Goal: Task Accomplishment & Management: Manage account settings

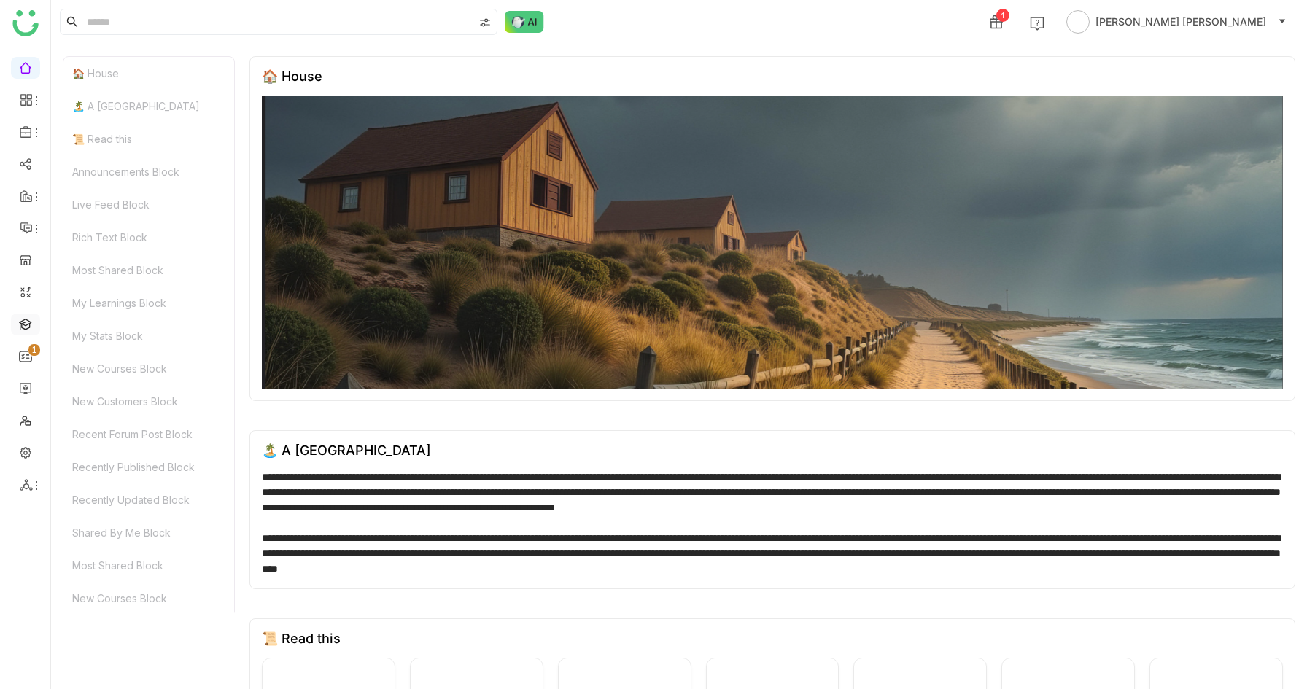
click at [23, 330] on link at bounding box center [25, 323] width 13 height 12
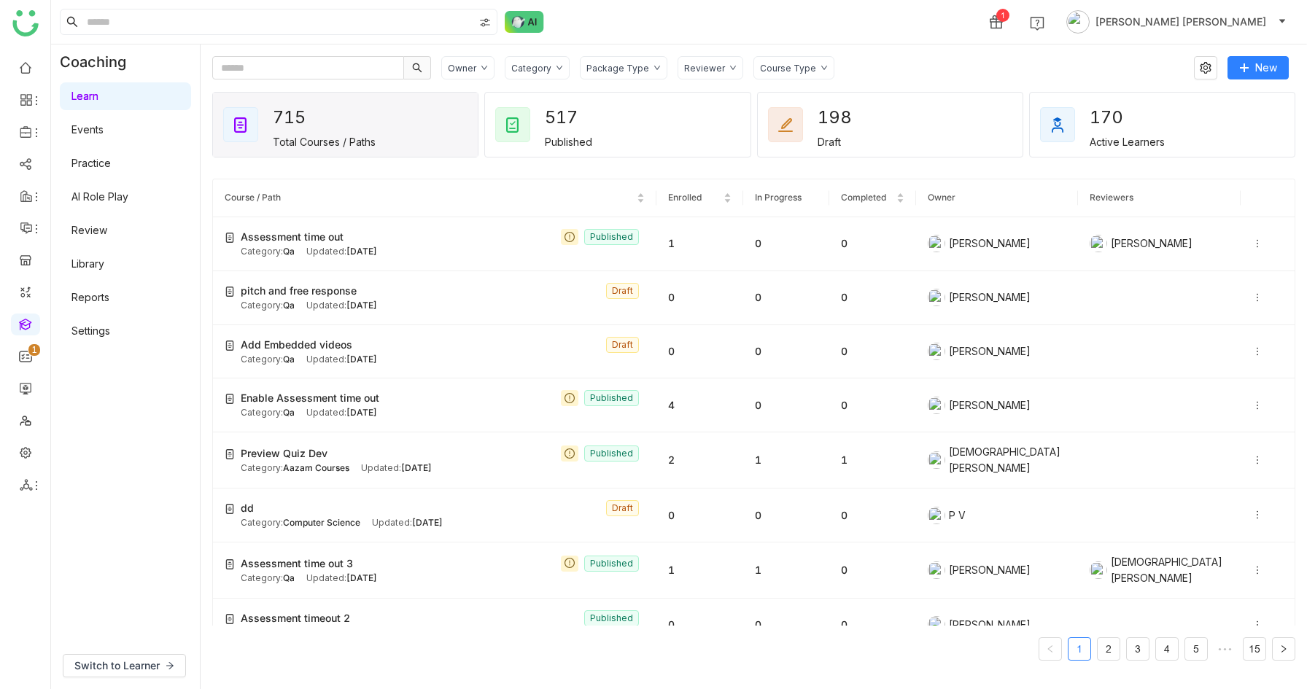
click at [101, 130] on link "Events" at bounding box center [87, 129] width 32 height 12
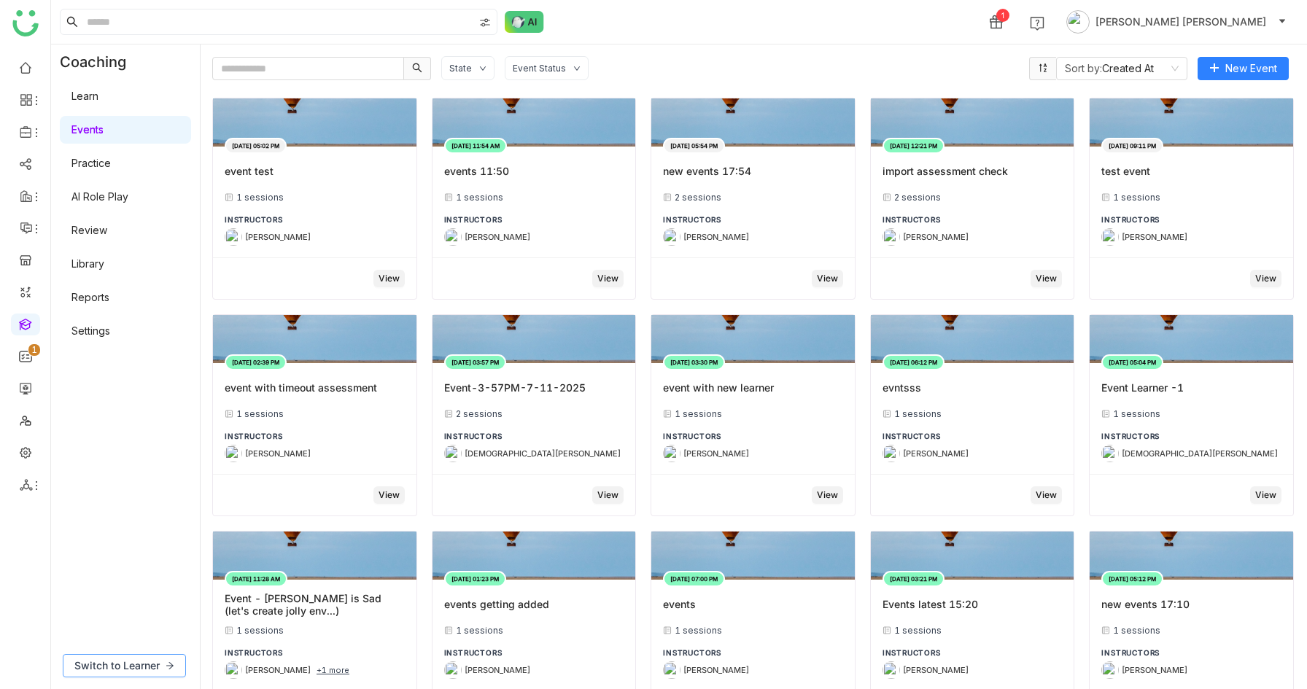
click at [121, 659] on span "Switch to Learner" at bounding box center [116, 666] width 85 height 16
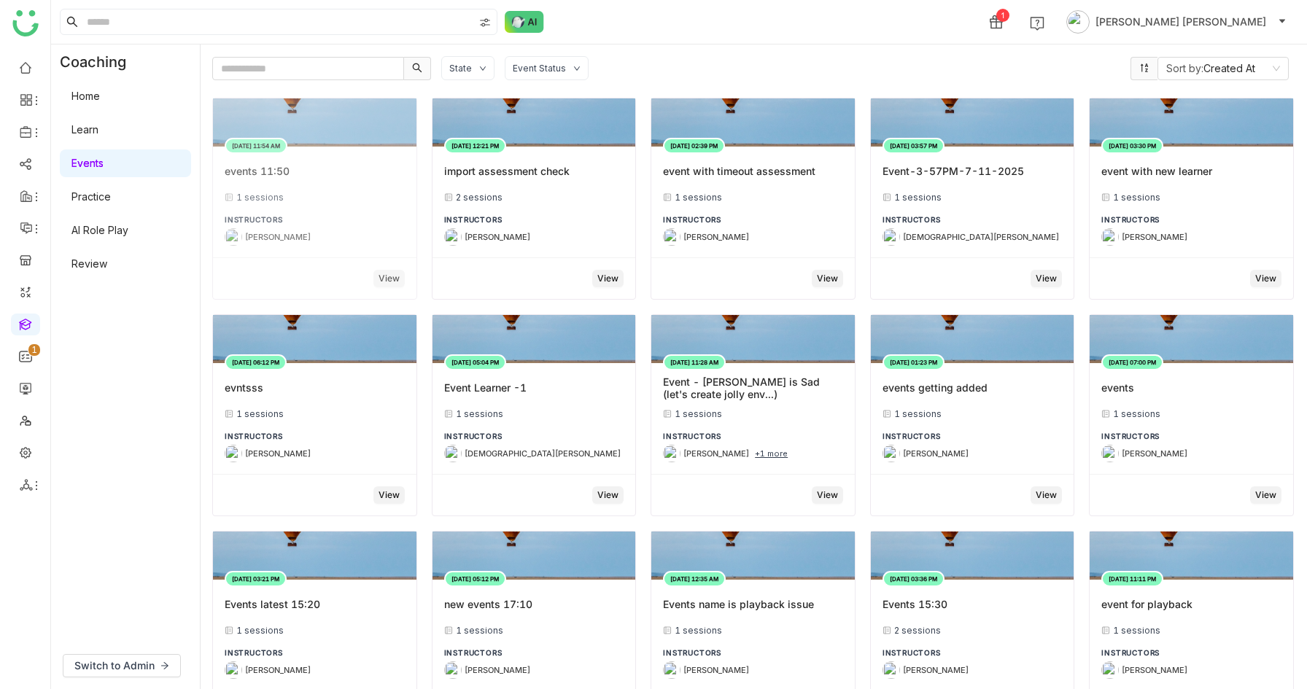
click at [364, 177] on div "events 11:50" at bounding box center [315, 171] width 180 height 26
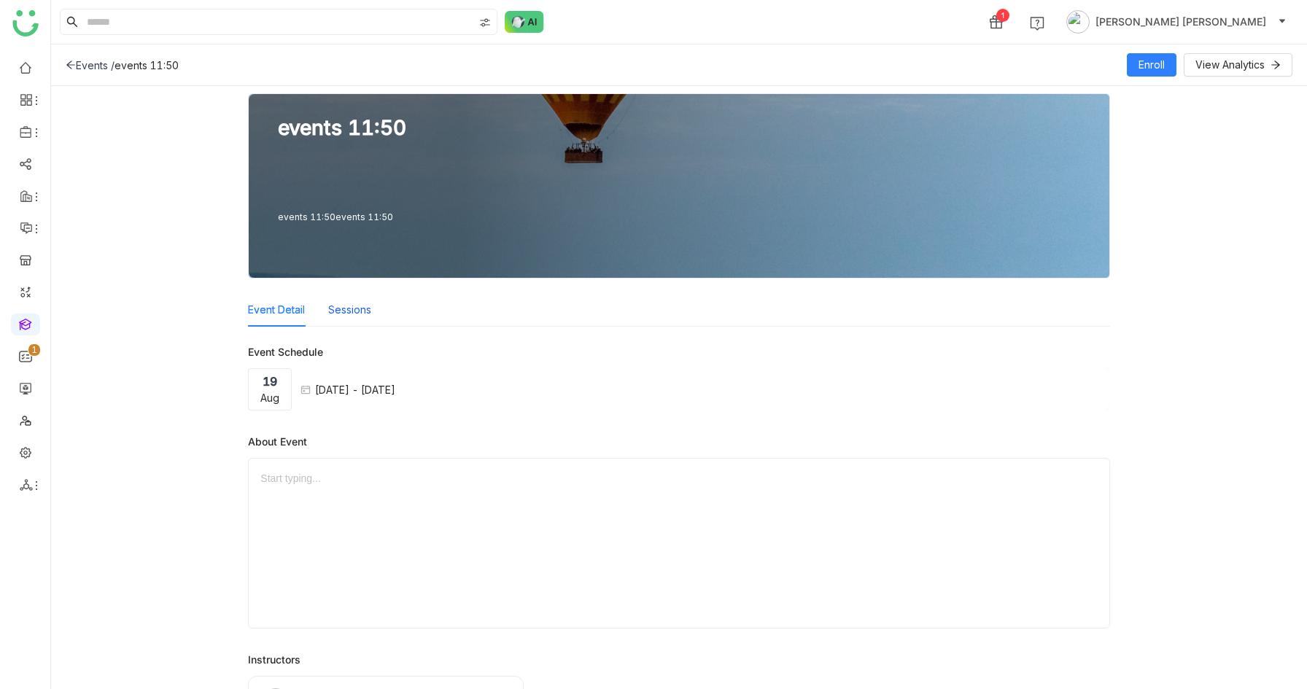
click at [354, 302] on button "Sessions" at bounding box center [349, 310] width 43 height 16
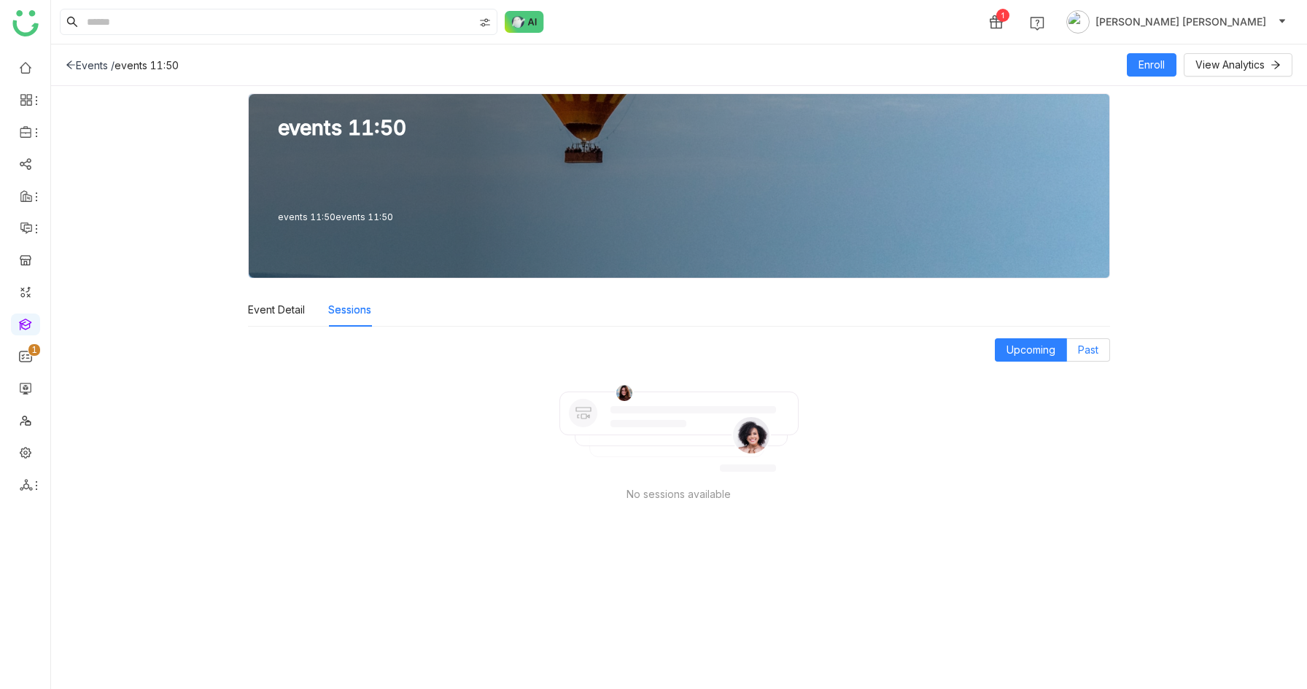
click at [1074, 346] on label "Past" at bounding box center [1088, 349] width 43 height 23
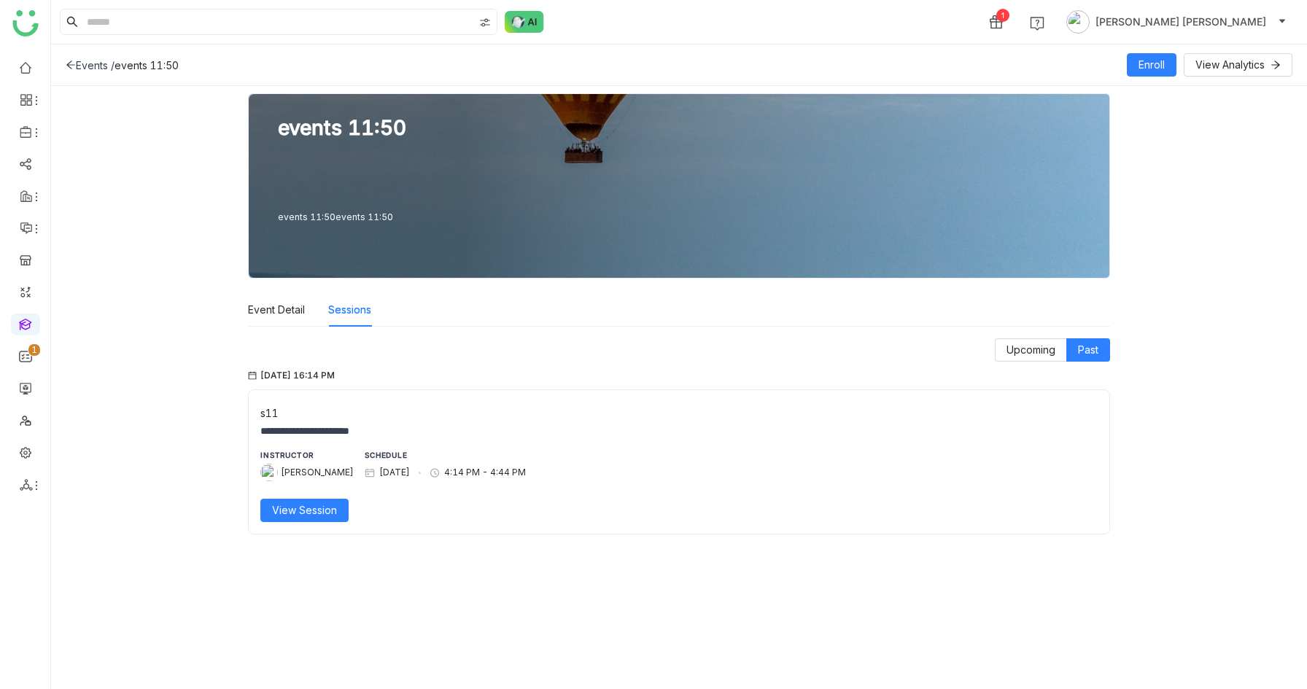
click at [74, 60] on icon at bounding box center [71, 65] width 10 height 10
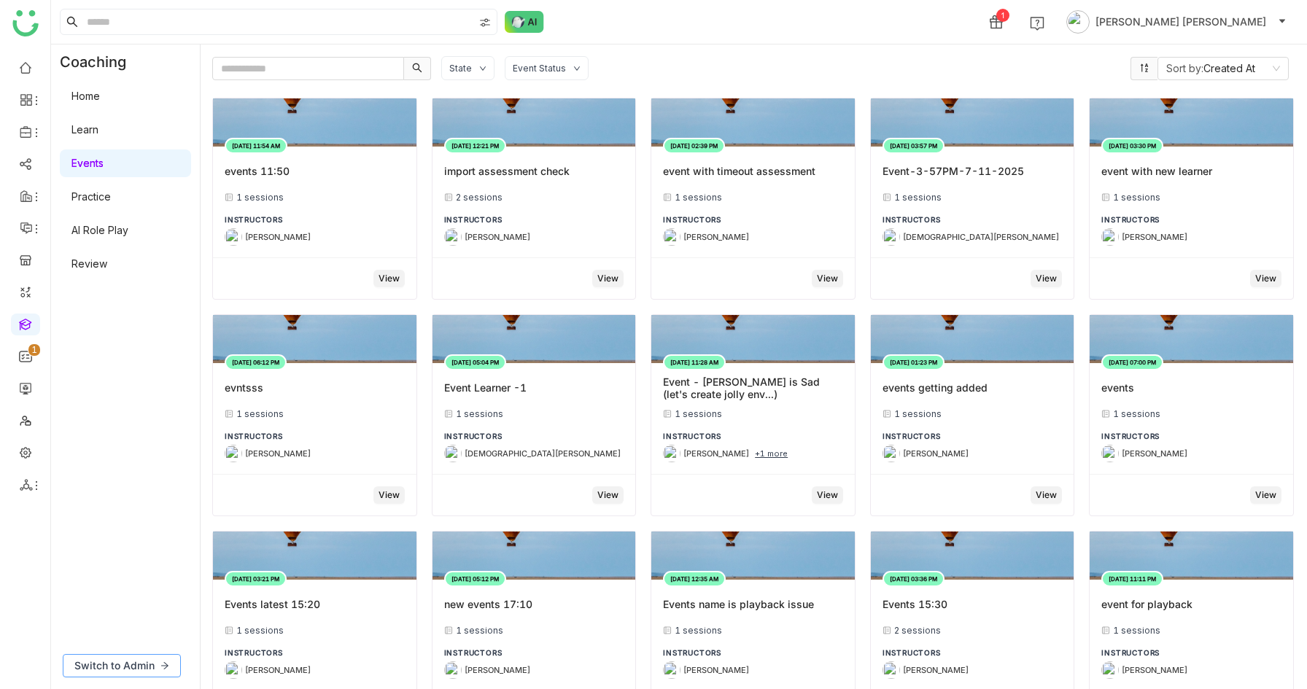
click at [139, 659] on span "Switch to Admin" at bounding box center [114, 666] width 80 height 16
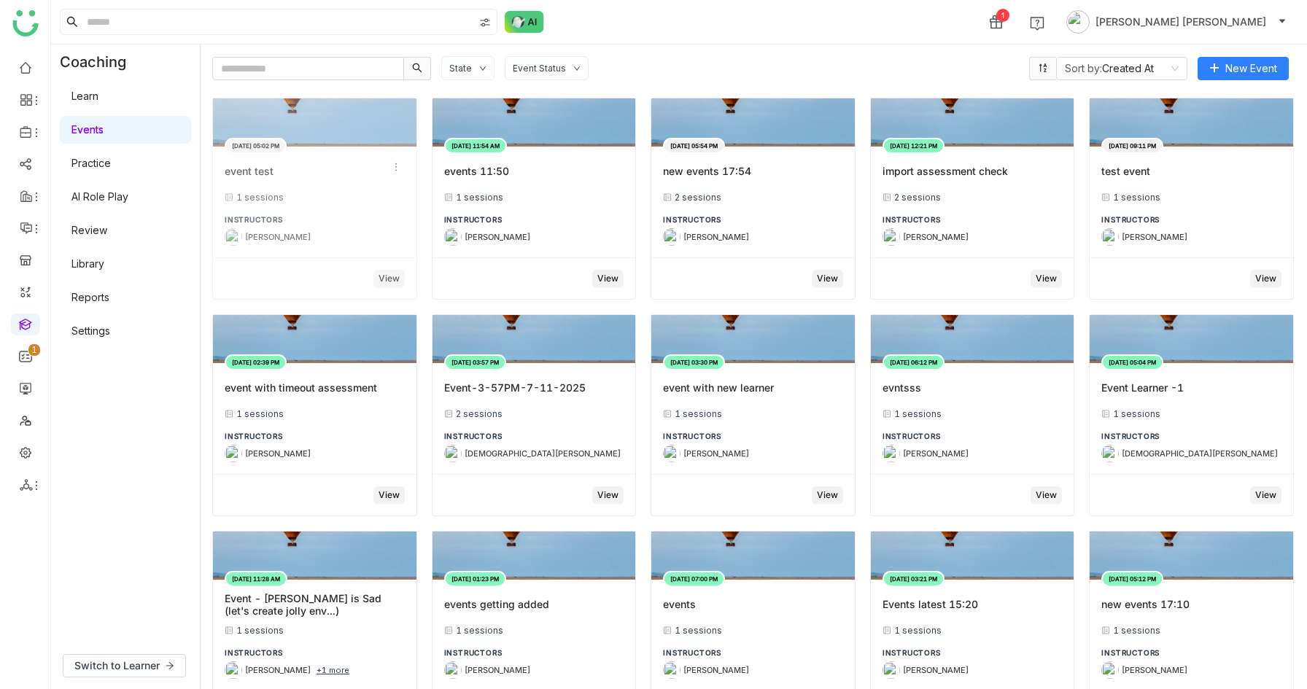
click at [365, 171] on div "event test" at bounding box center [315, 171] width 180 height 26
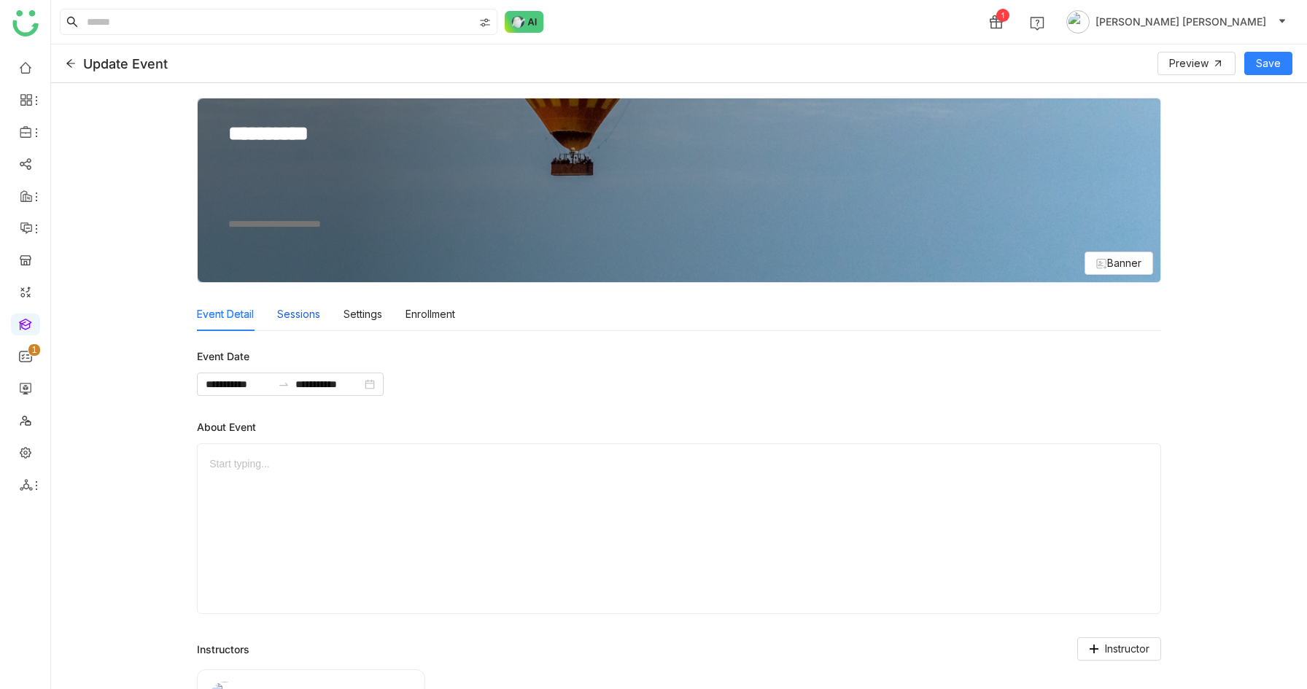
click at [301, 303] on div "Sessions" at bounding box center [298, 315] width 43 height 34
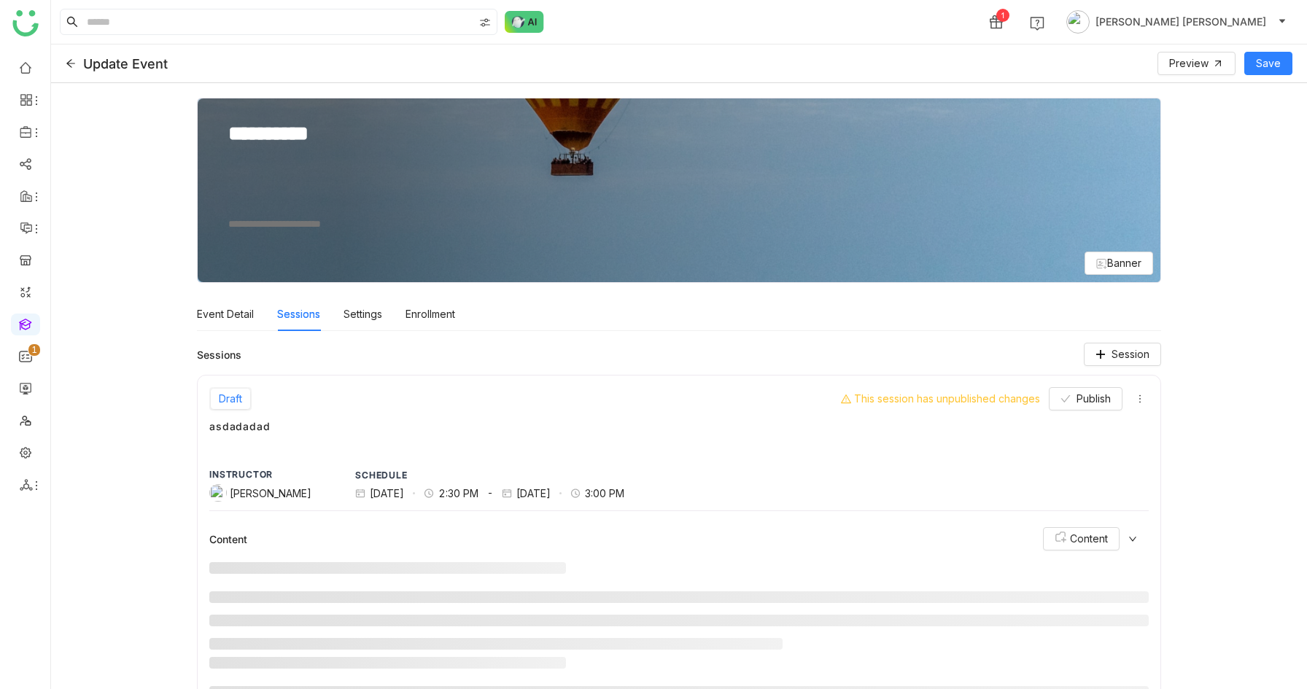
scroll to position [37, 0]
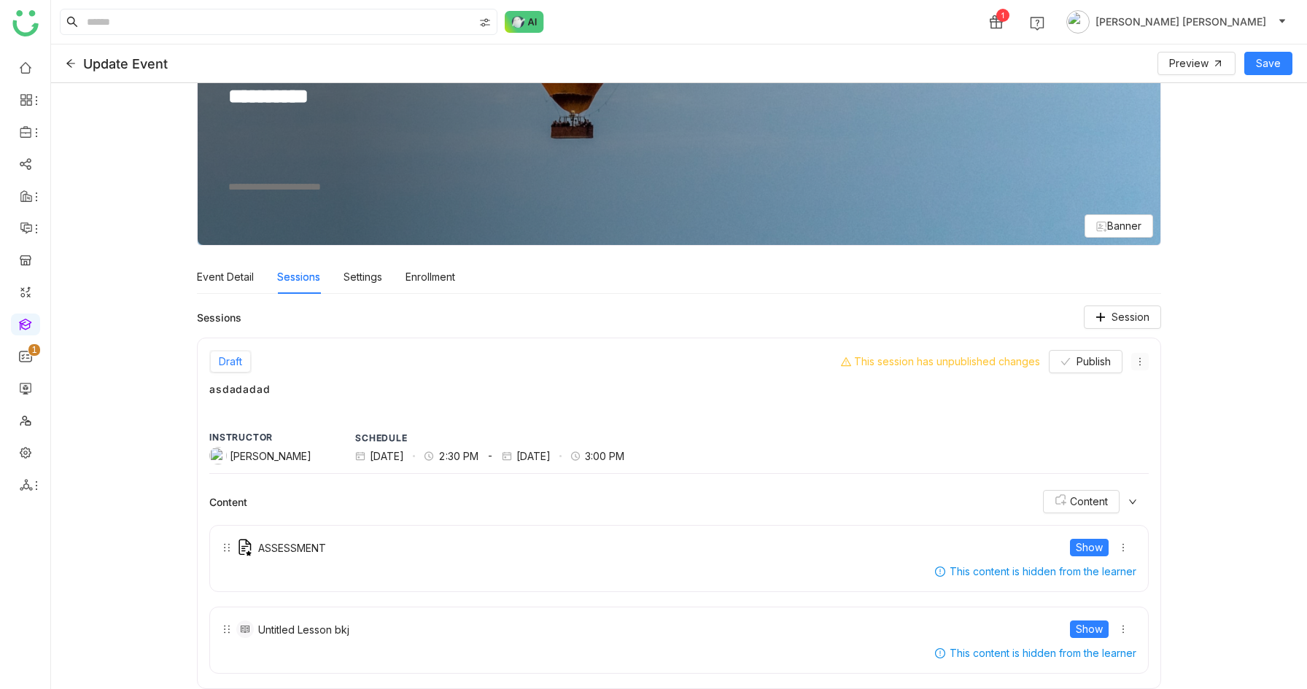
click at [1138, 359] on icon at bounding box center [1140, 362] width 10 height 10
click at [1150, 390] on icon at bounding box center [1145, 389] width 10 height 10
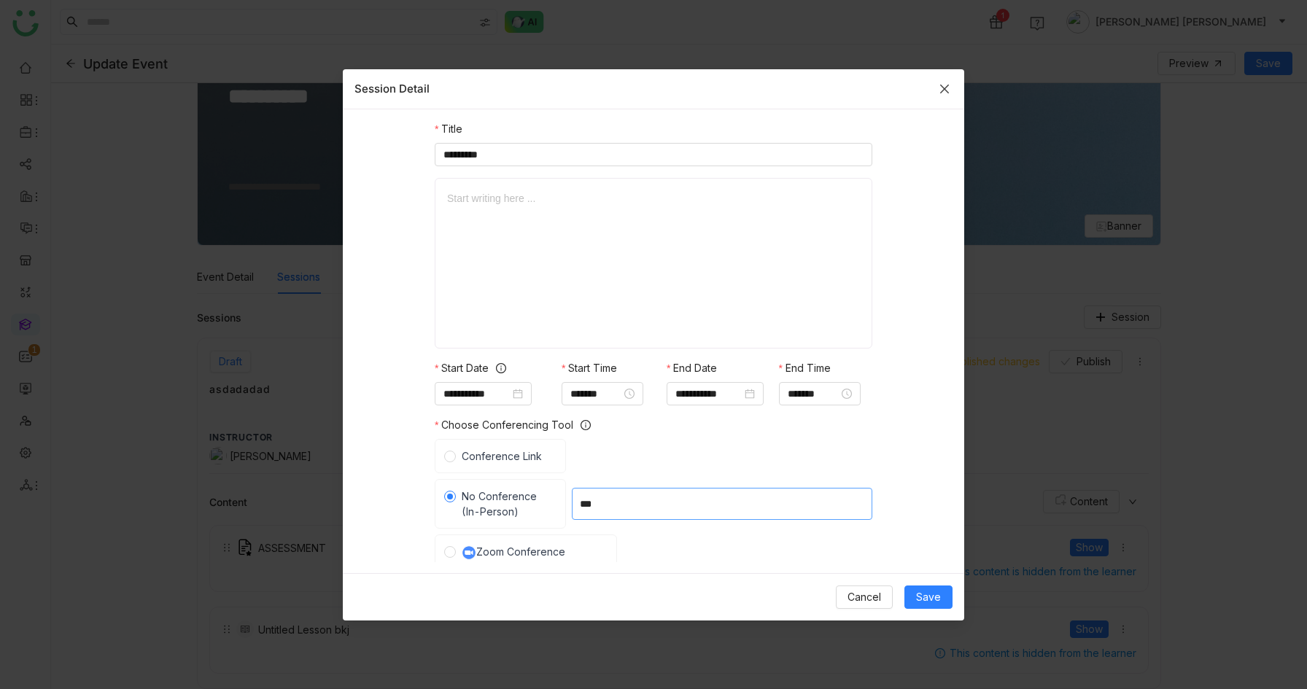
scroll to position [133, 0]
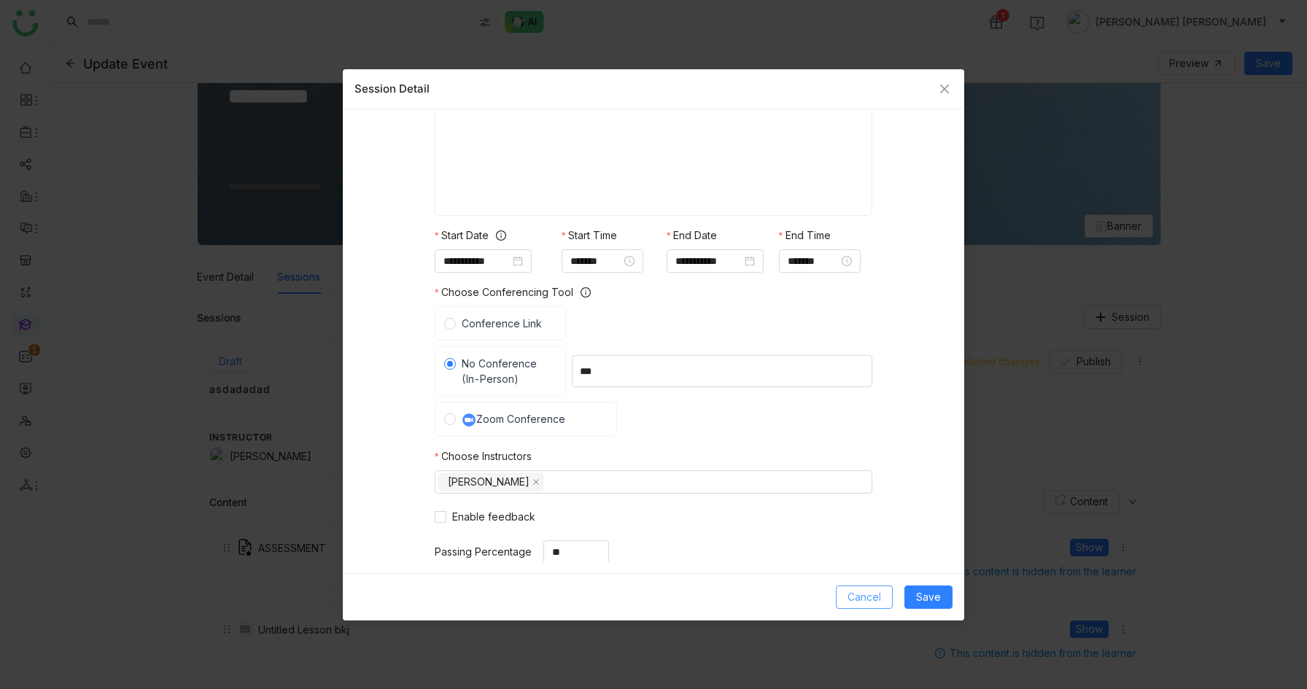
click at [869, 590] on span "Cancel" at bounding box center [865, 597] width 34 height 16
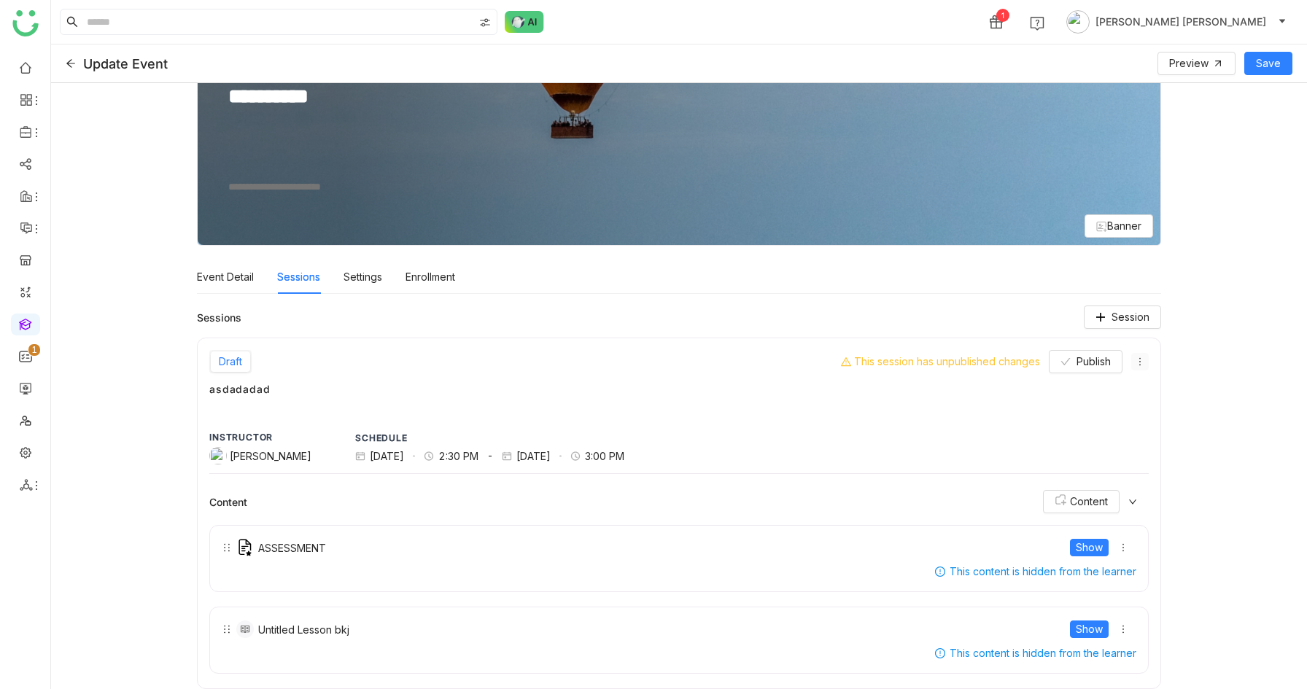
click at [1138, 358] on icon at bounding box center [1140, 362] width 10 height 10
click at [1139, 379] on li "Edit" at bounding box center [1197, 389] width 133 height 28
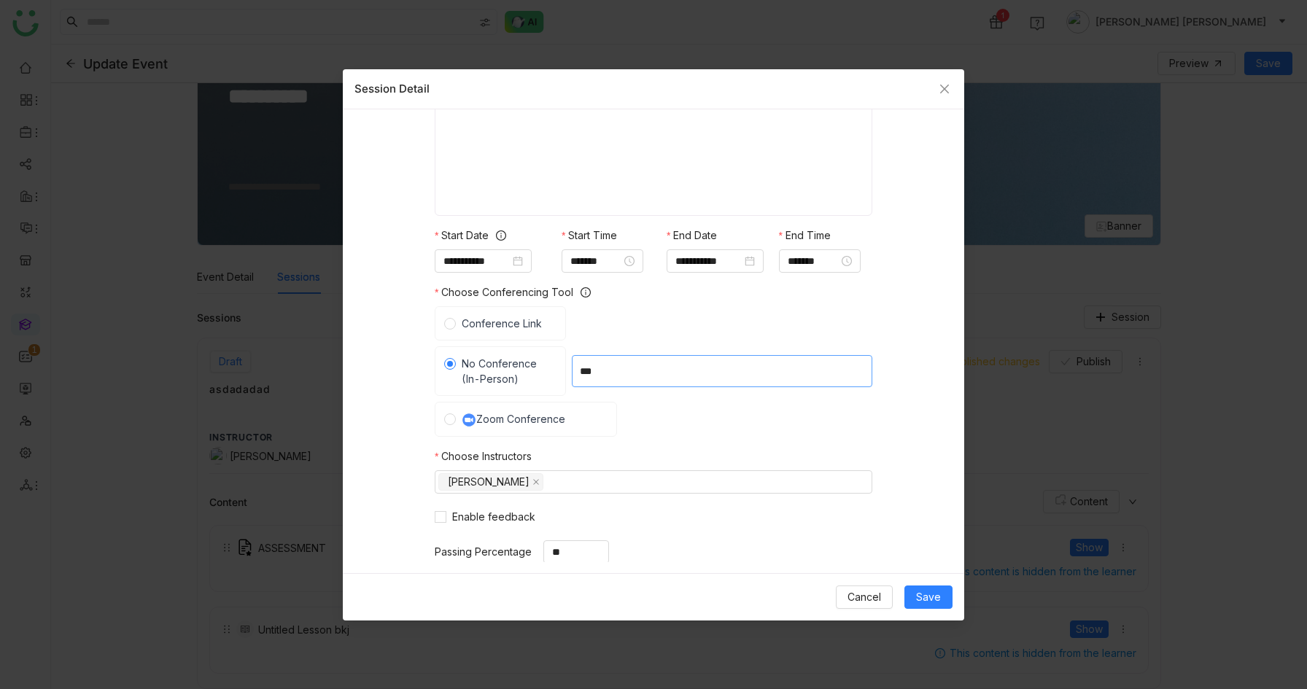
click at [612, 371] on input "***" at bounding box center [722, 371] width 301 height 32
type input "***"
click at [856, 590] on span "Cancel" at bounding box center [865, 597] width 34 height 16
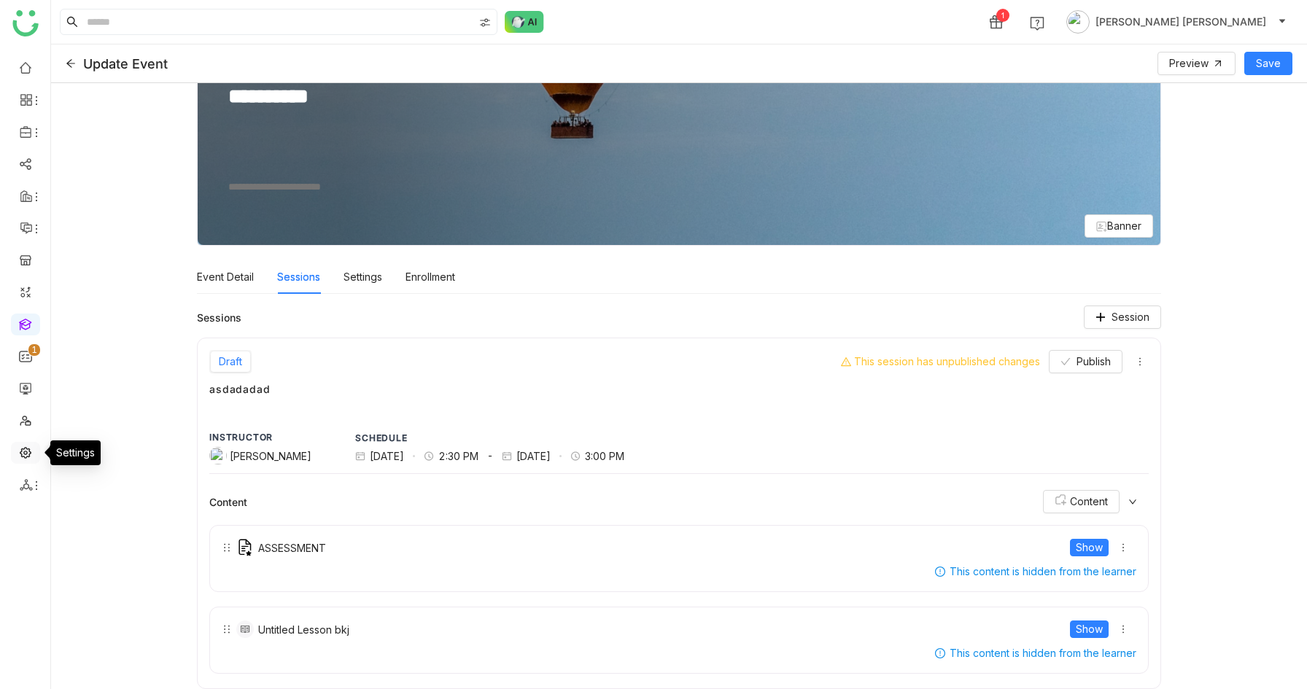
click at [24, 447] on link at bounding box center [25, 452] width 13 height 12
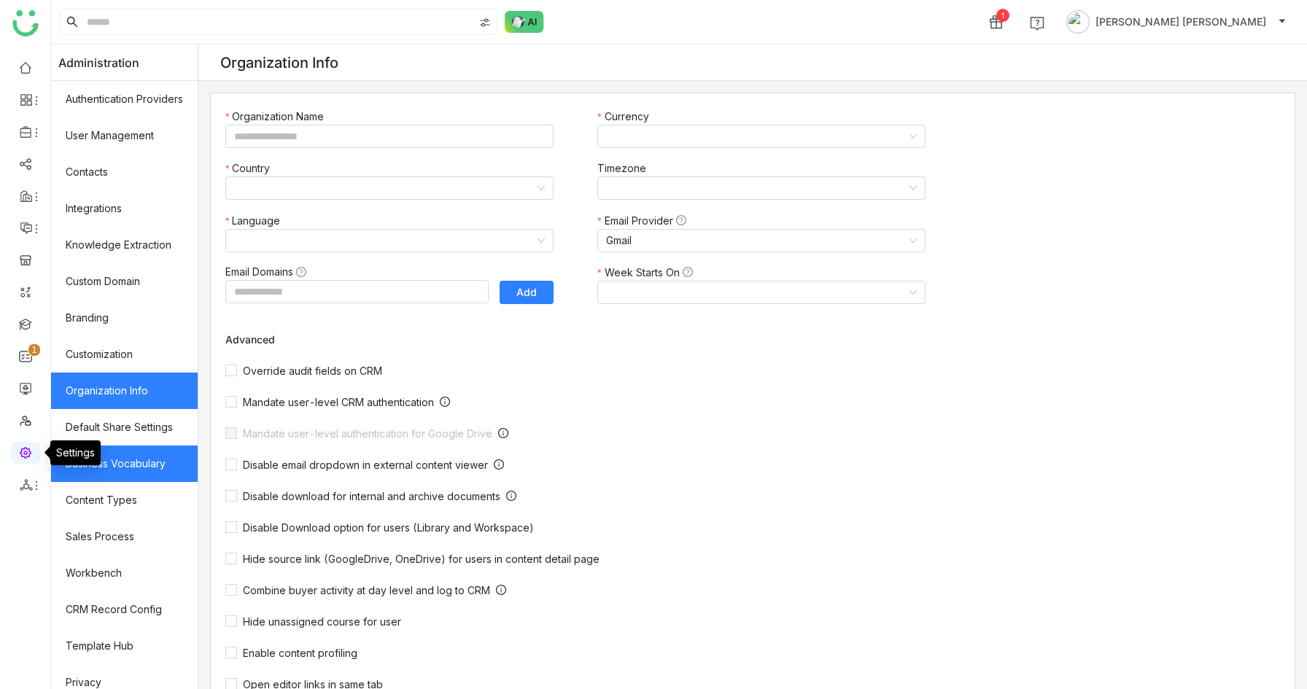
type input "*******"
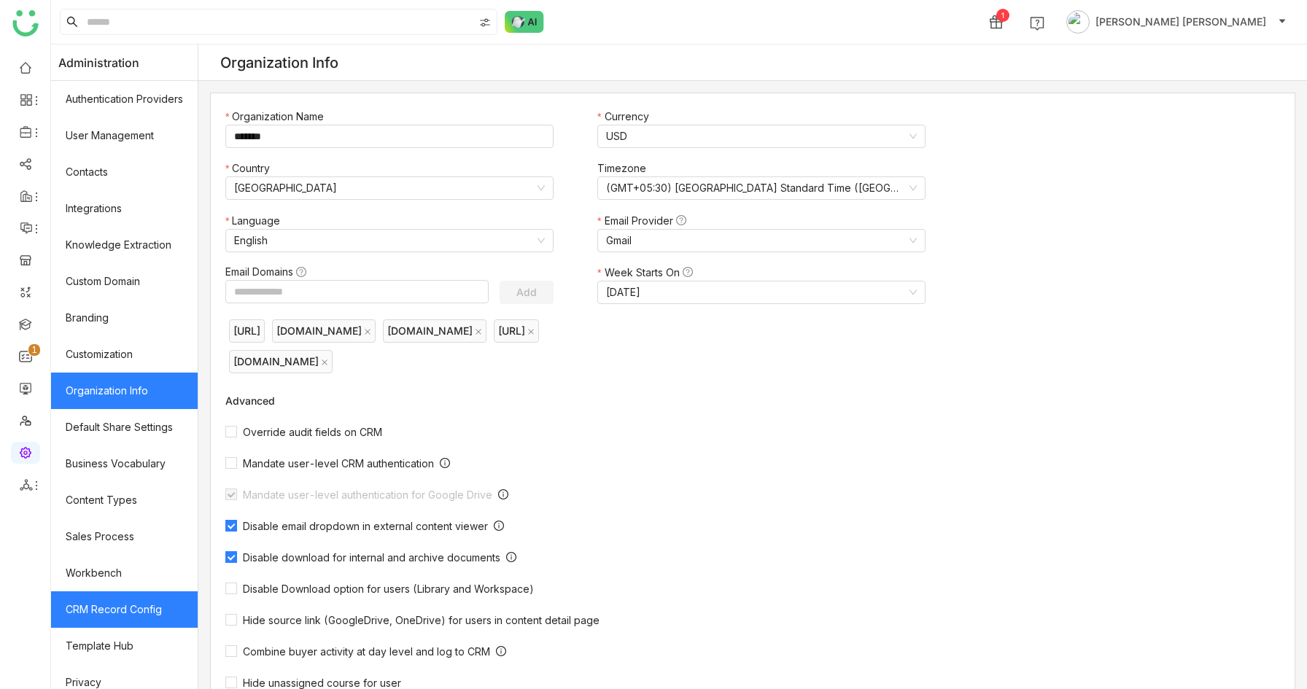
scroll to position [85, 0]
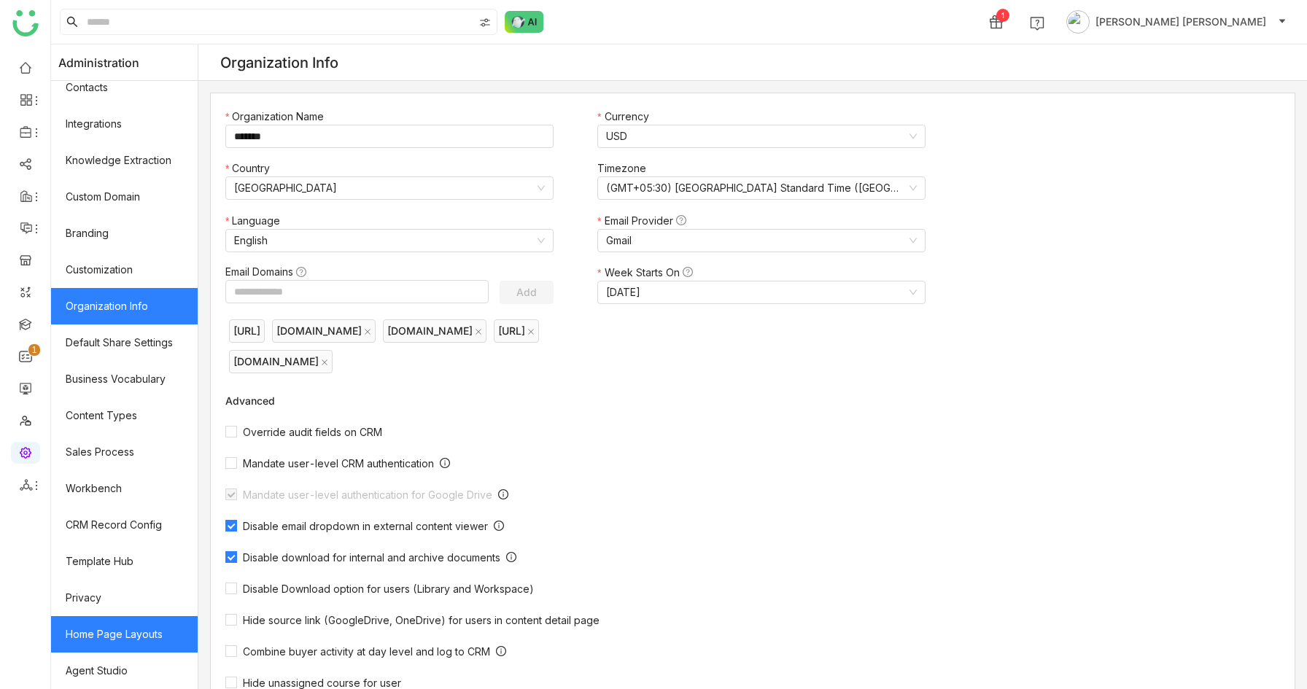
click at [115, 624] on link "Home Page Layouts" at bounding box center [124, 634] width 147 height 36
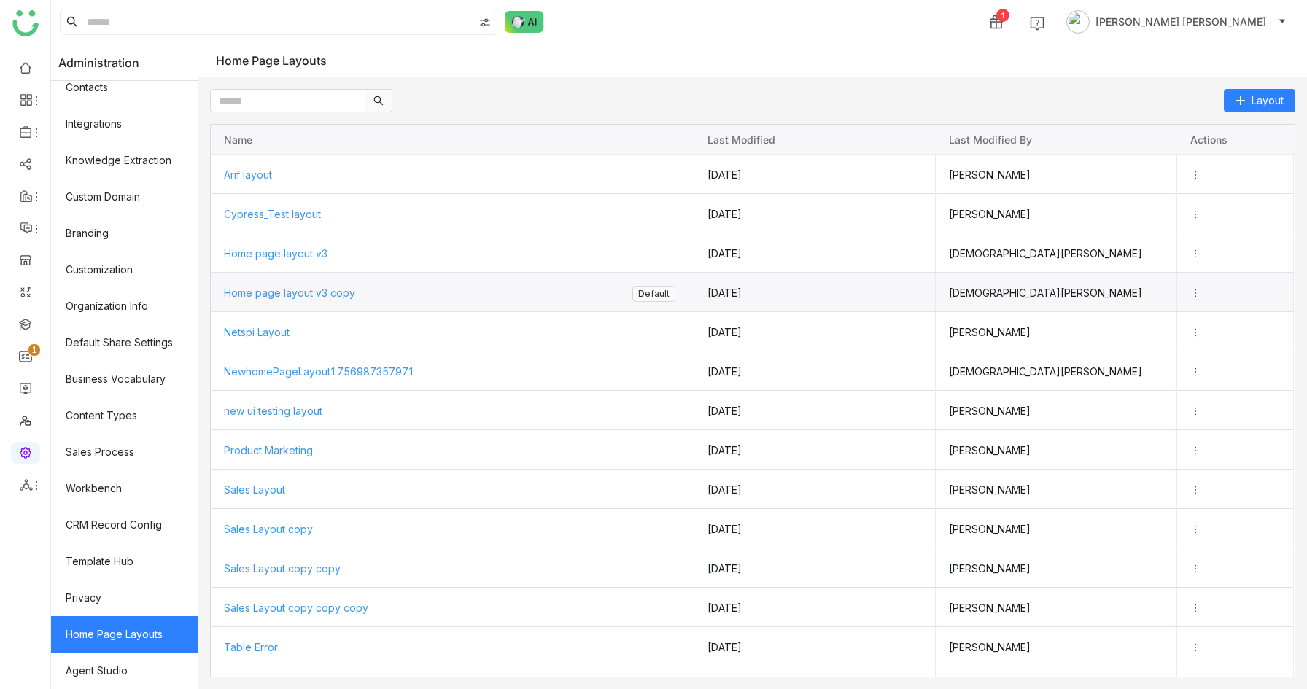
click at [294, 288] on span "Home page layout v3 copy" at bounding box center [289, 293] width 131 height 12
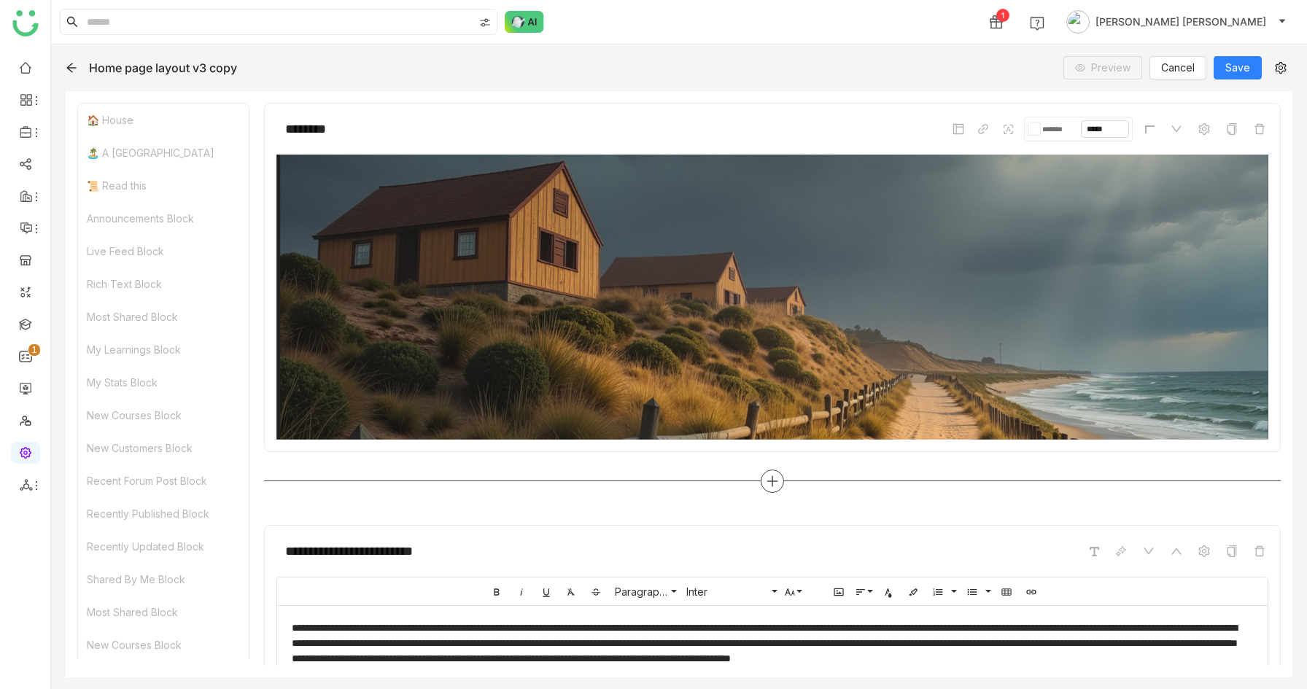
click at [767, 487] on icon at bounding box center [772, 481] width 13 height 13
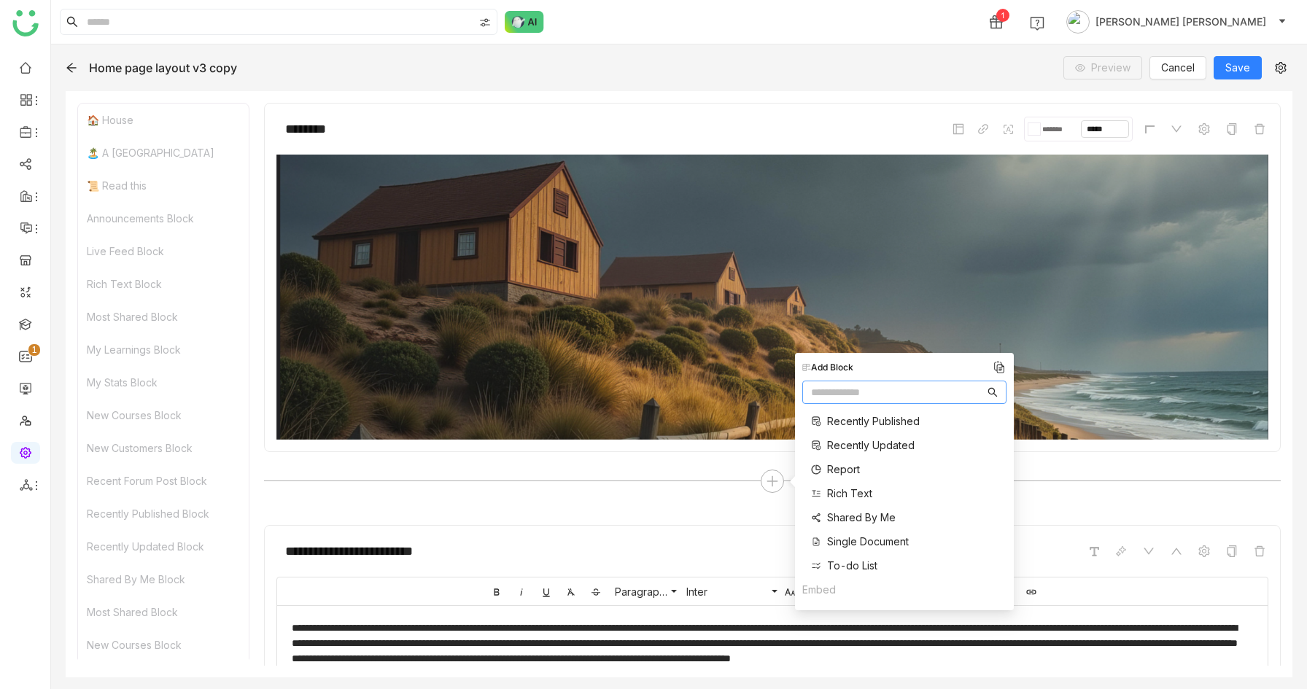
scroll to position [583, 0]
click at [869, 566] on span "Three Column" at bounding box center [861, 562] width 69 height 15
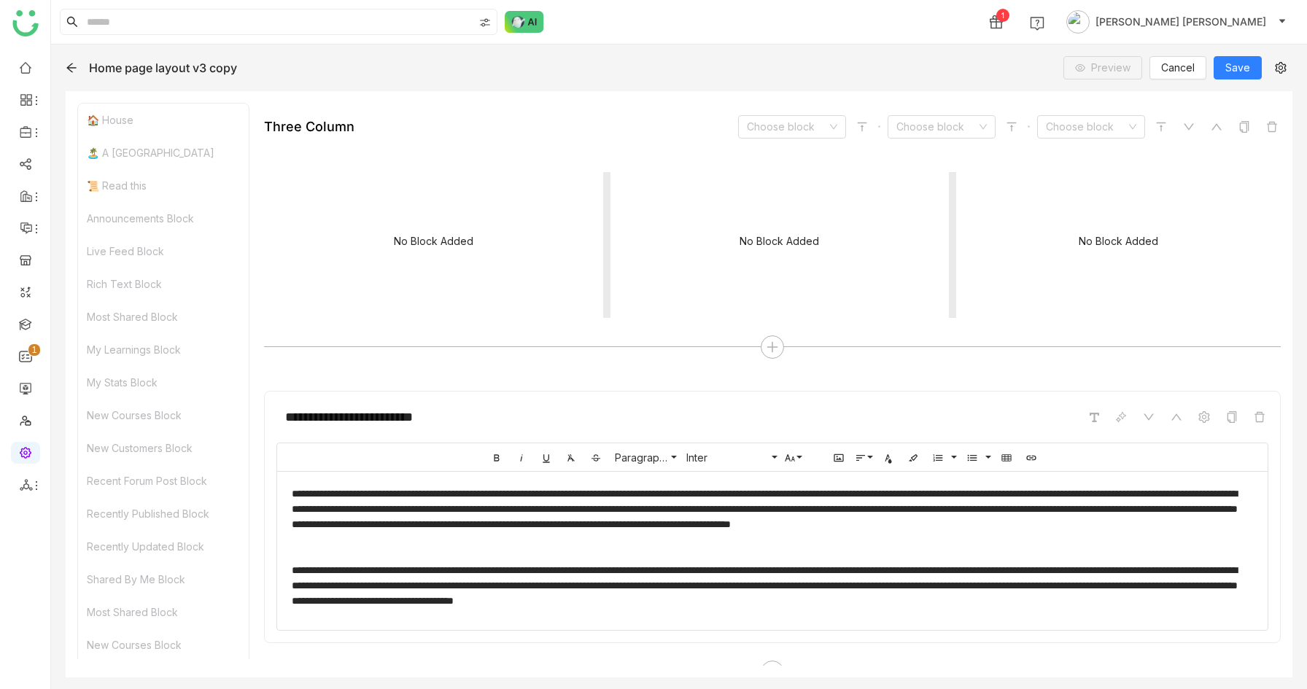
scroll to position [422, 0]
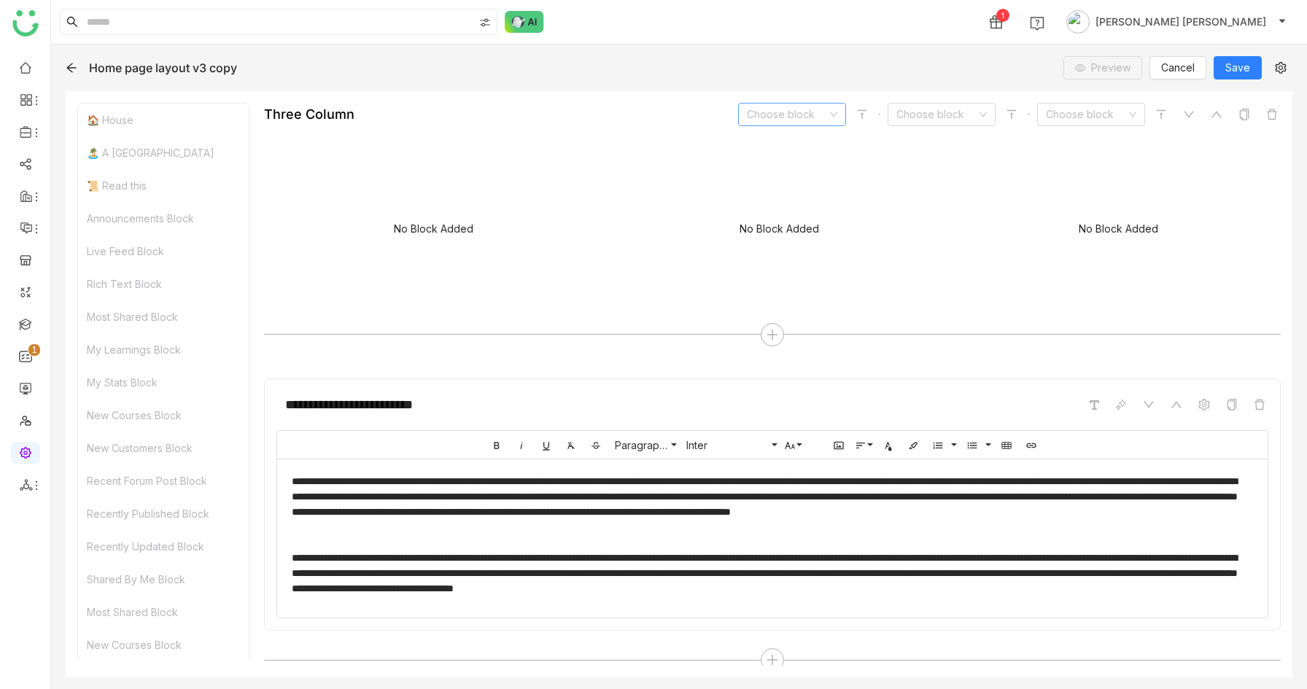
click at [776, 119] on input at bounding box center [787, 115] width 80 height 22
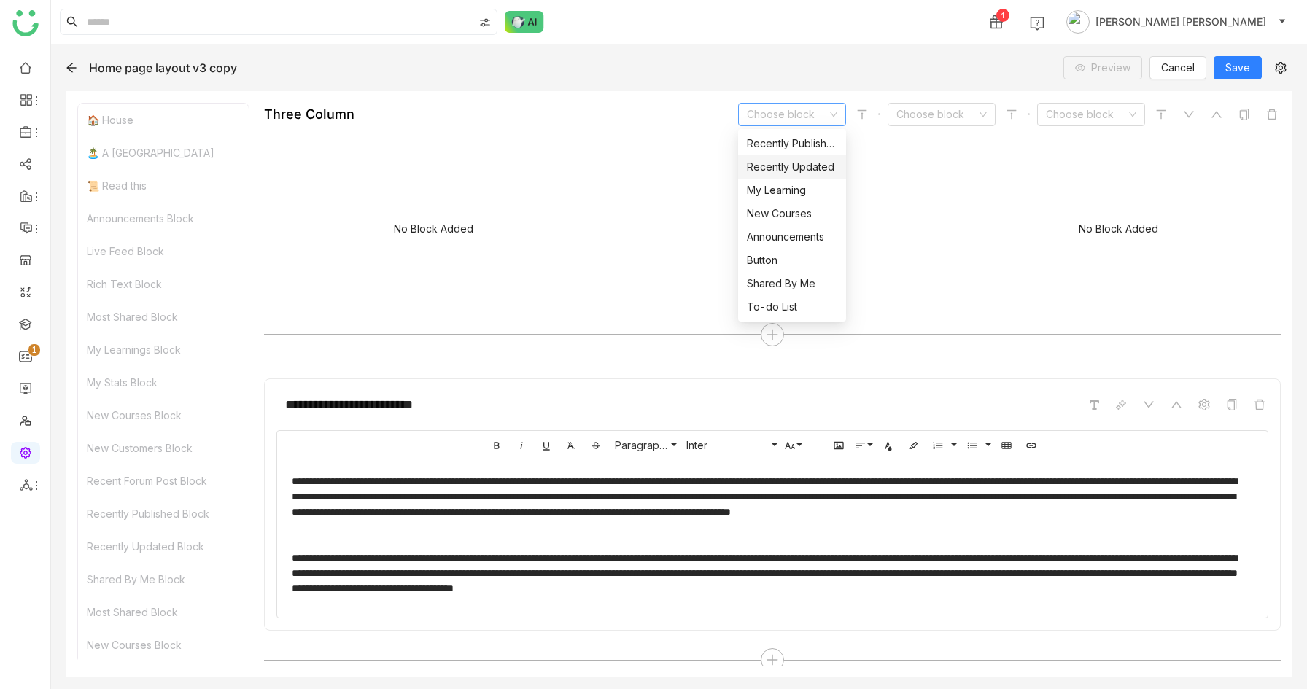
click at [780, 171] on div "Recently Updated" at bounding box center [792, 167] width 90 height 16
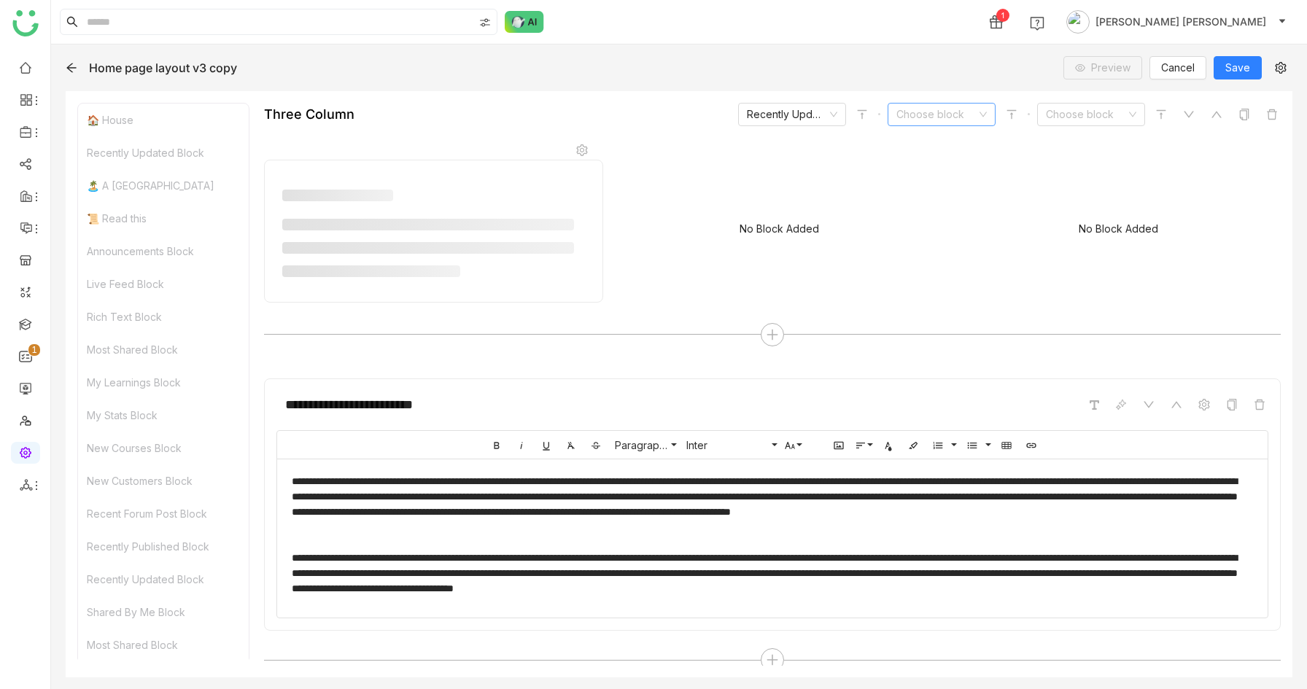
click at [926, 114] on input at bounding box center [936, 115] width 80 height 22
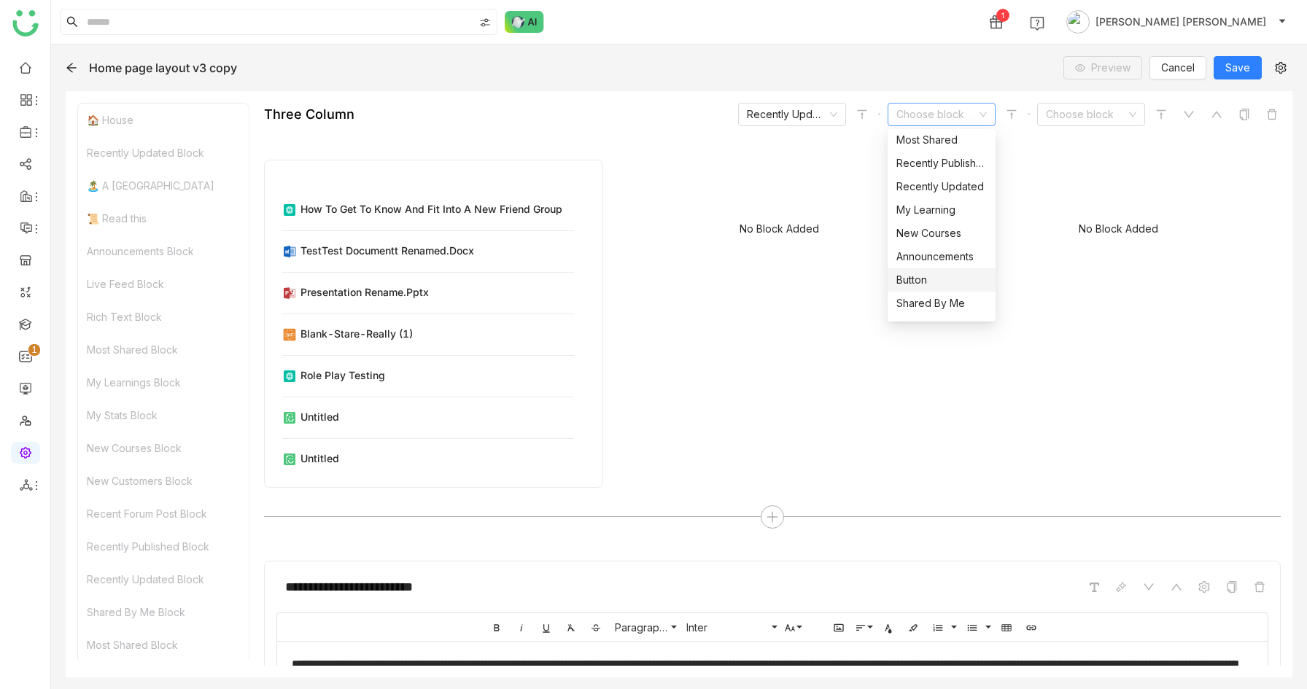
scroll to position [281, 0]
click at [959, 167] on div "Recently Published" at bounding box center [941, 166] width 90 height 16
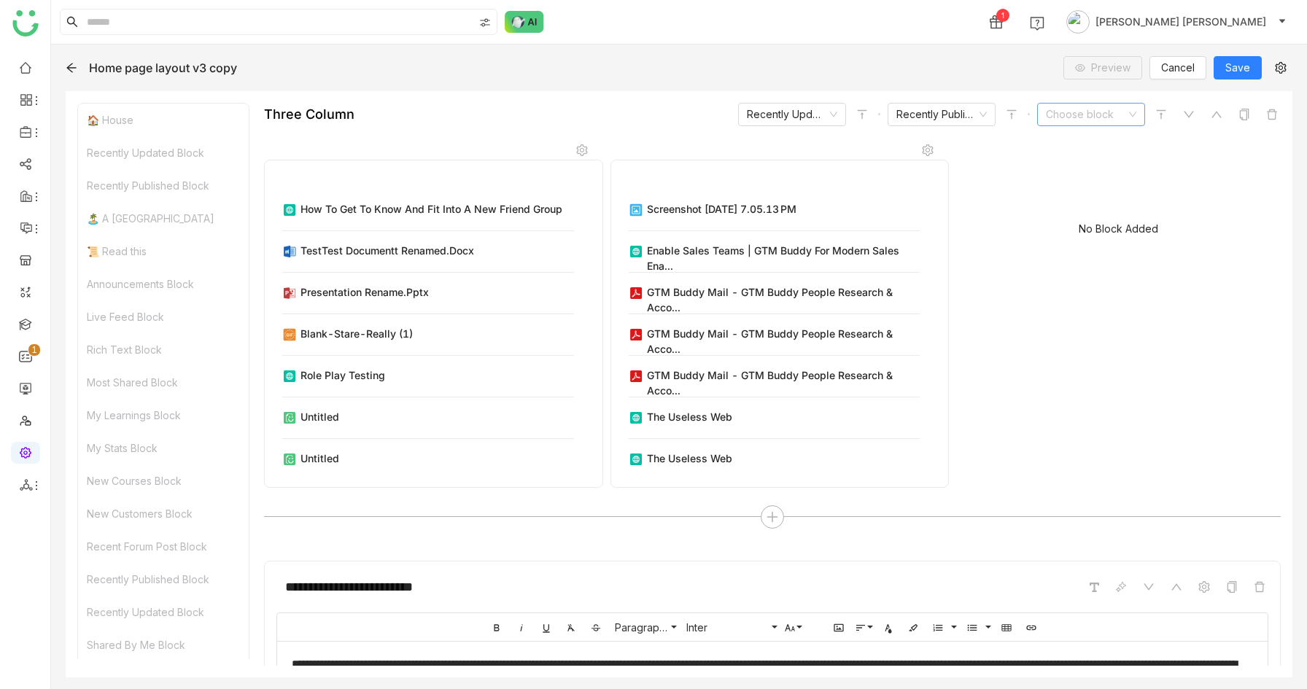
click at [1095, 114] on input at bounding box center [1086, 115] width 80 height 22
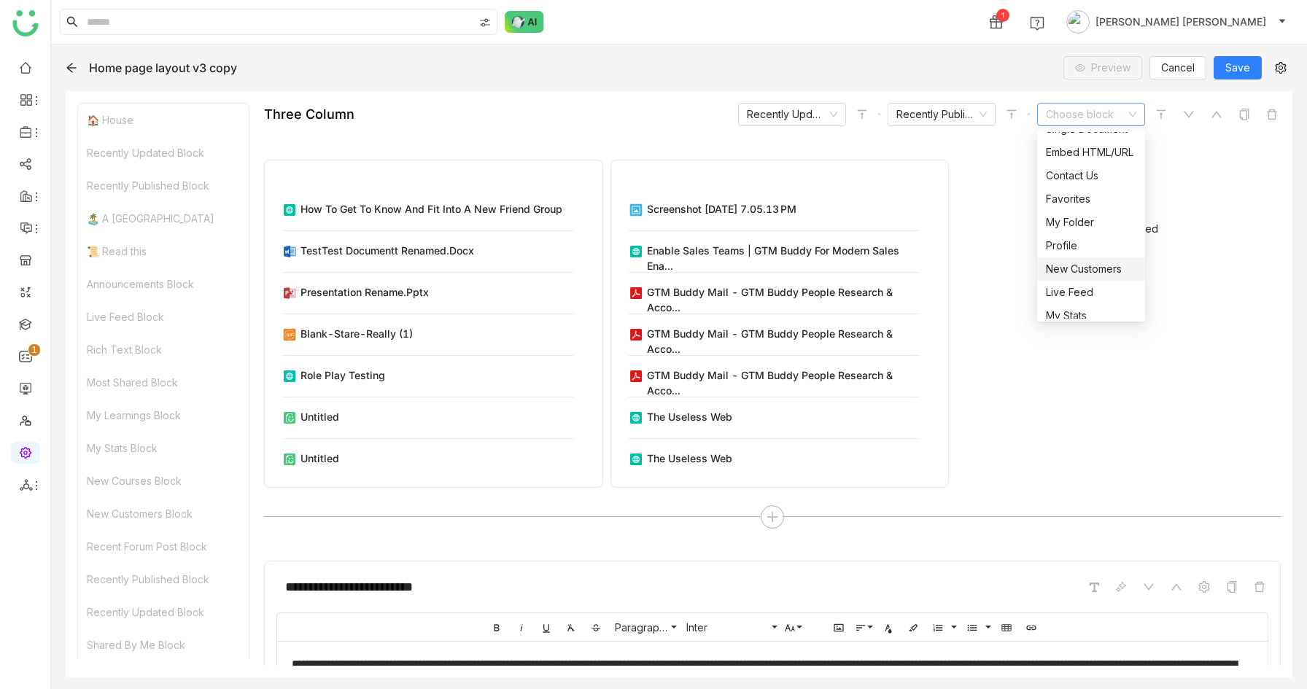
scroll to position [207, 0]
click at [1085, 315] on div "New Courses" at bounding box center [1091, 310] width 90 height 16
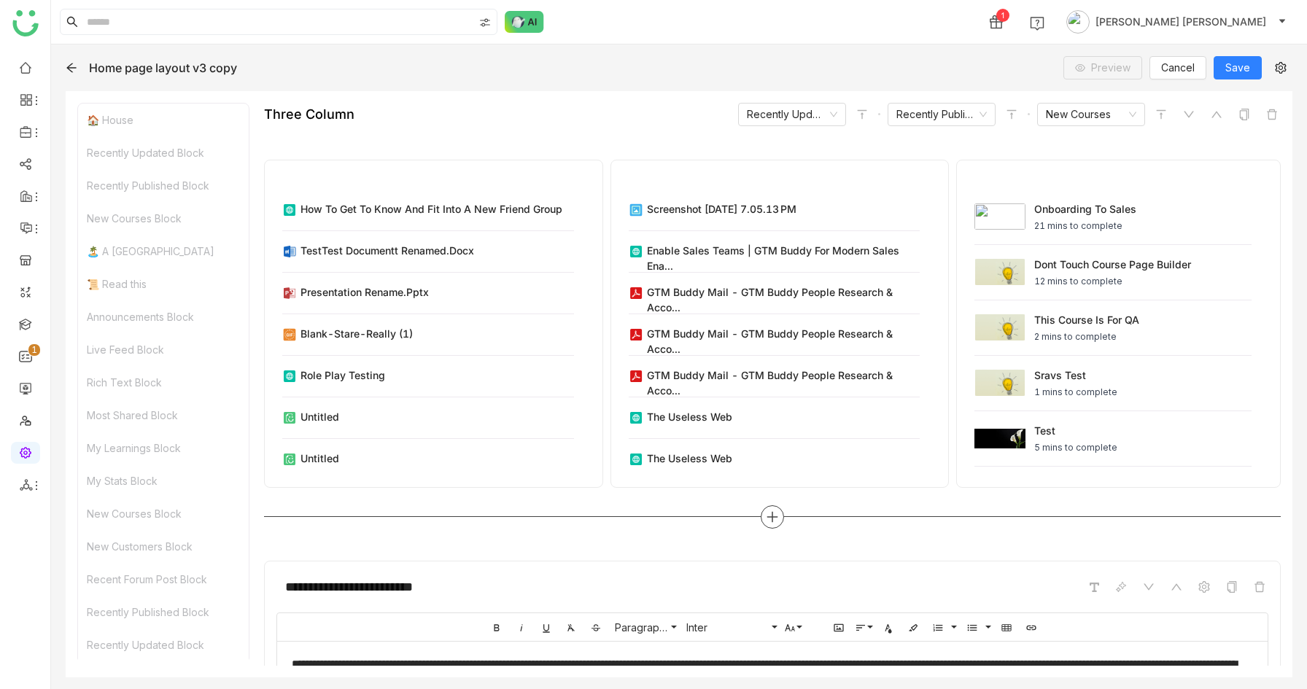
click at [774, 517] on icon at bounding box center [772, 516] width 10 height 1
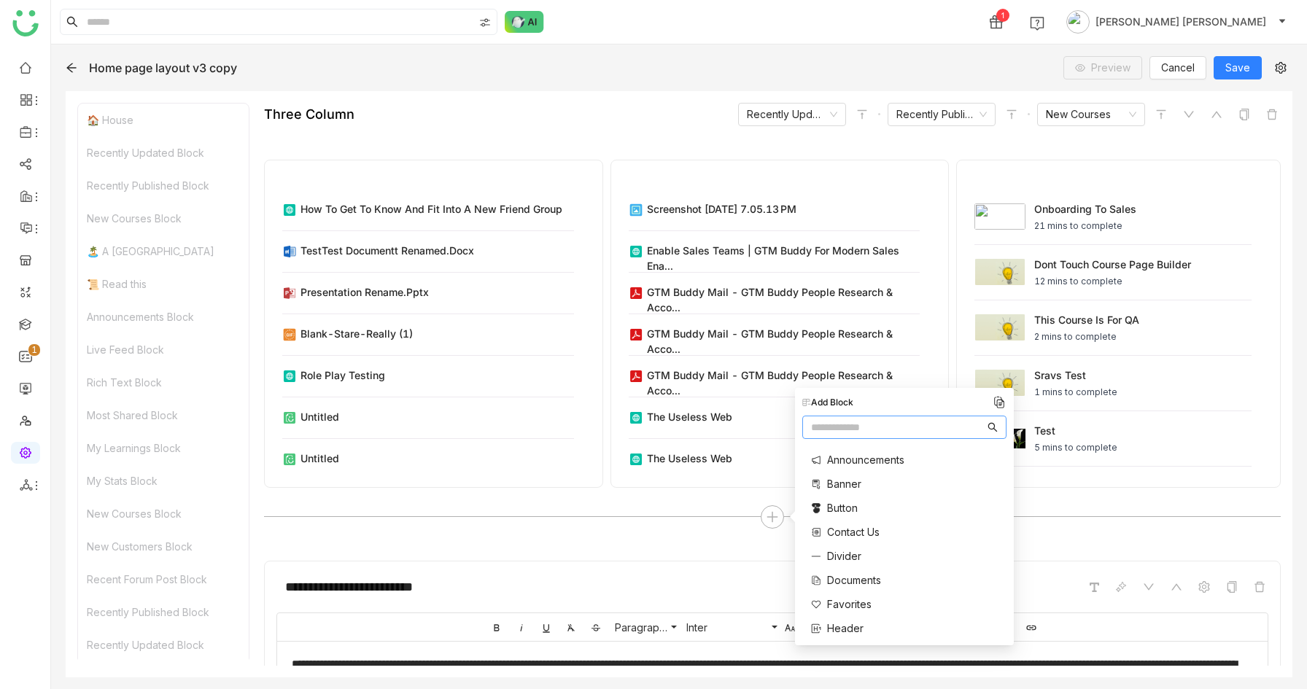
scroll to position [583, 0]
click at [850, 597] on span "Three Column" at bounding box center [861, 597] width 69 height 15
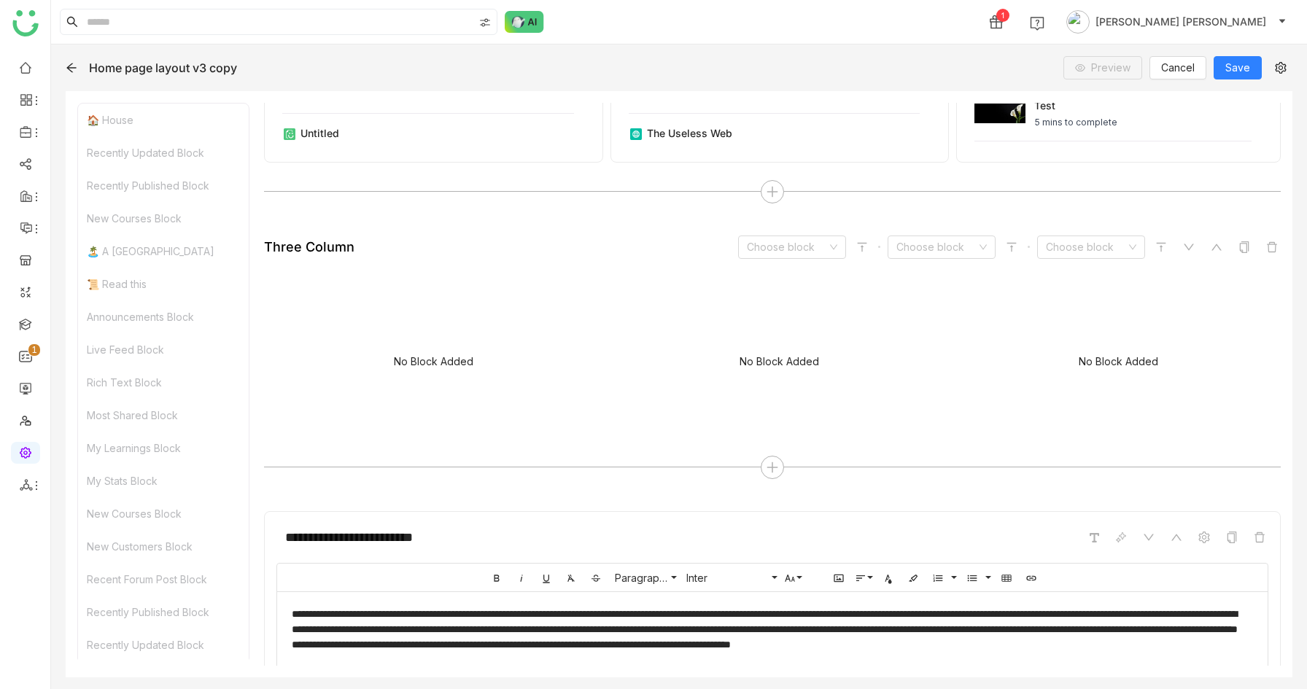
scroll to position [748, 0]
click at [789, 252] on input at bounding box center [787, 247] width 80 height 22
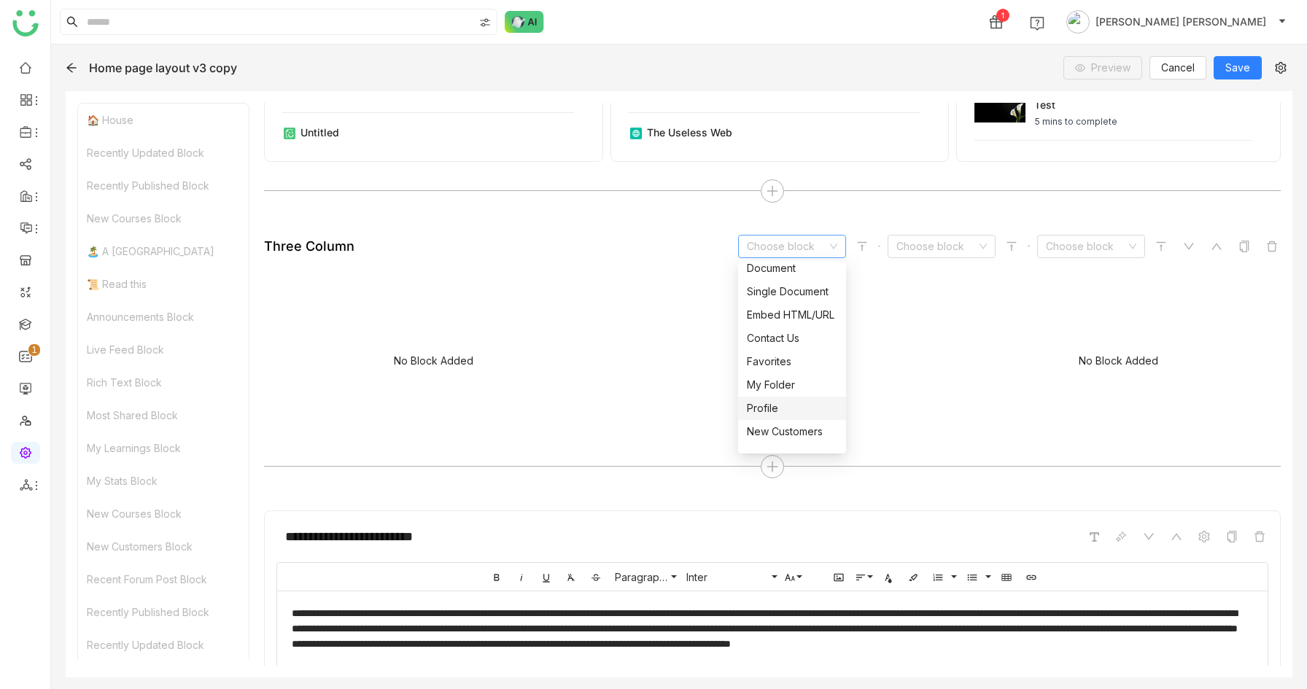
scroll to position [59, 0]
click at [772, 380] on div "My Folder" at bounding box center [792, 380] width 90 height 16
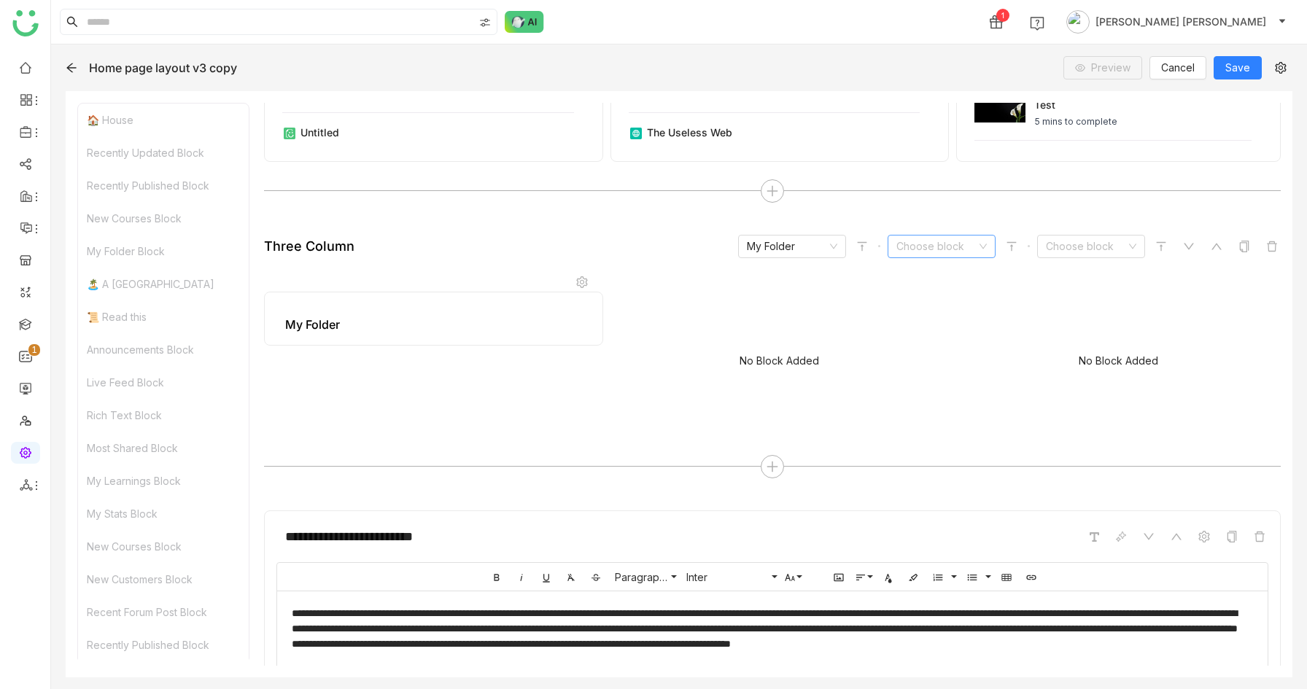
click at [930, 244] on input at bounding box center [936, 247] width 80 height 22
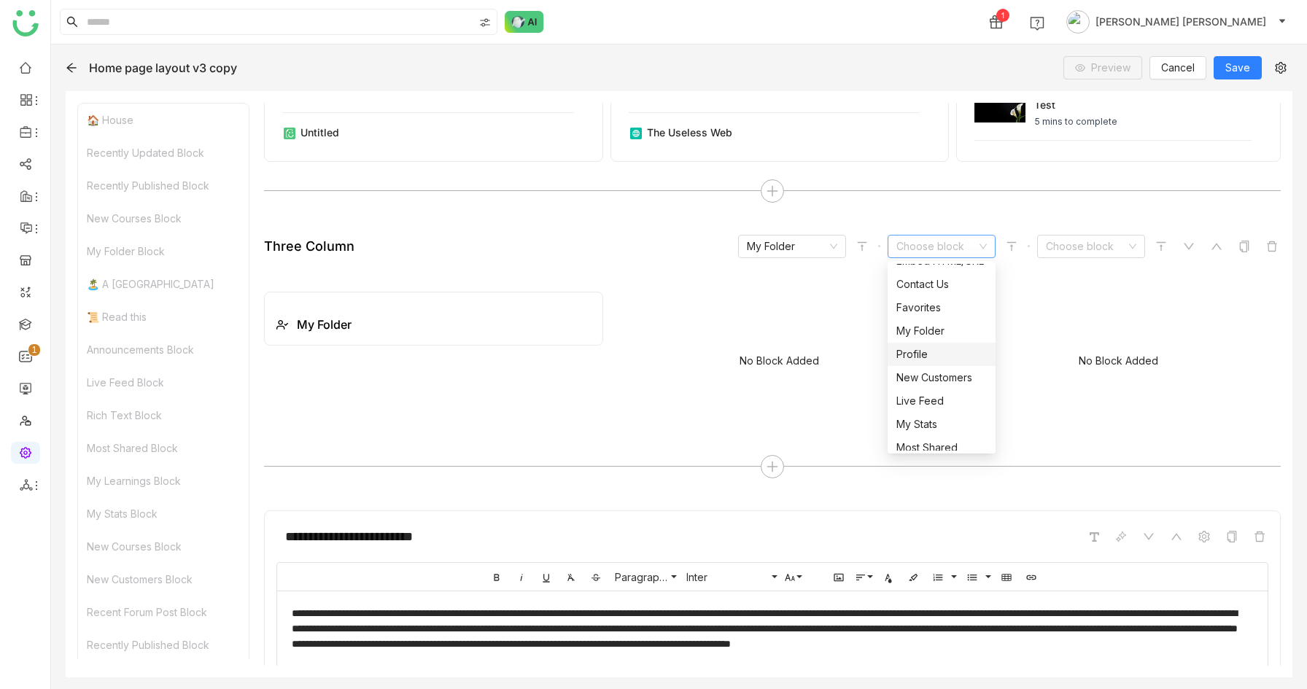
click at [913, 352] on div "Profile" at bounding box center [941, 354] width 90 height 16
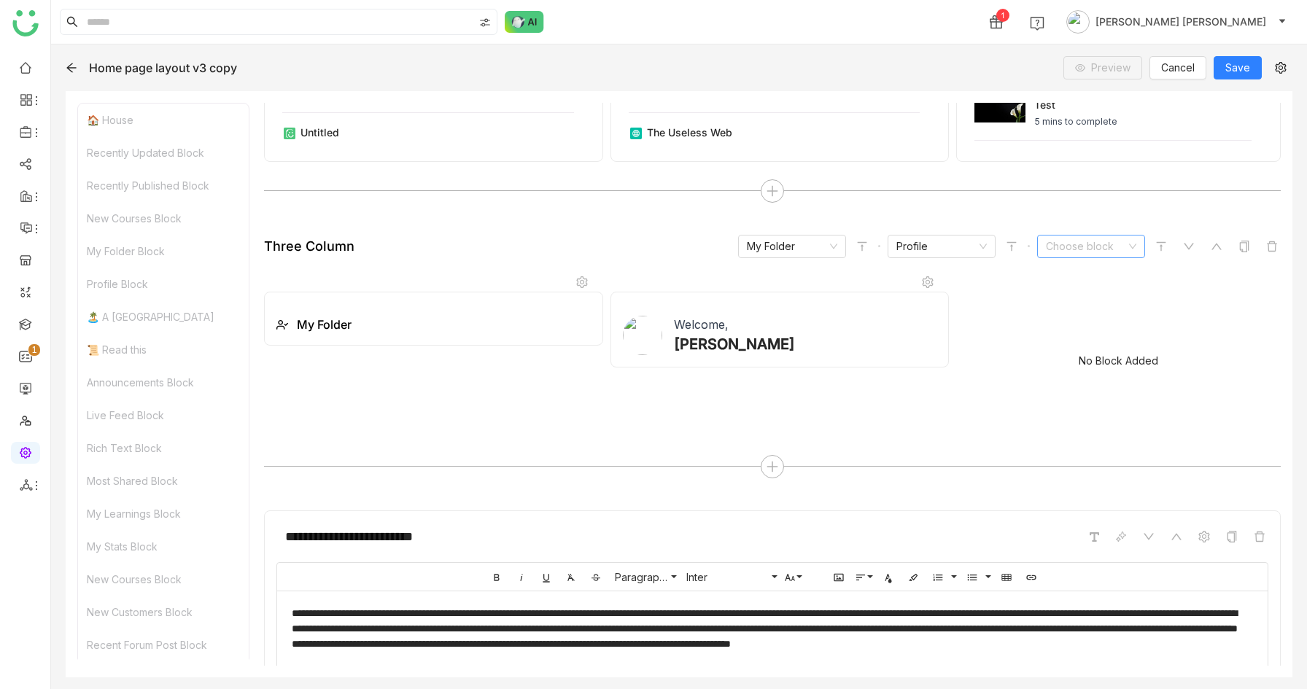
click at [1079, 245] on input at bounding box center [1086, 247] width 80 height 22
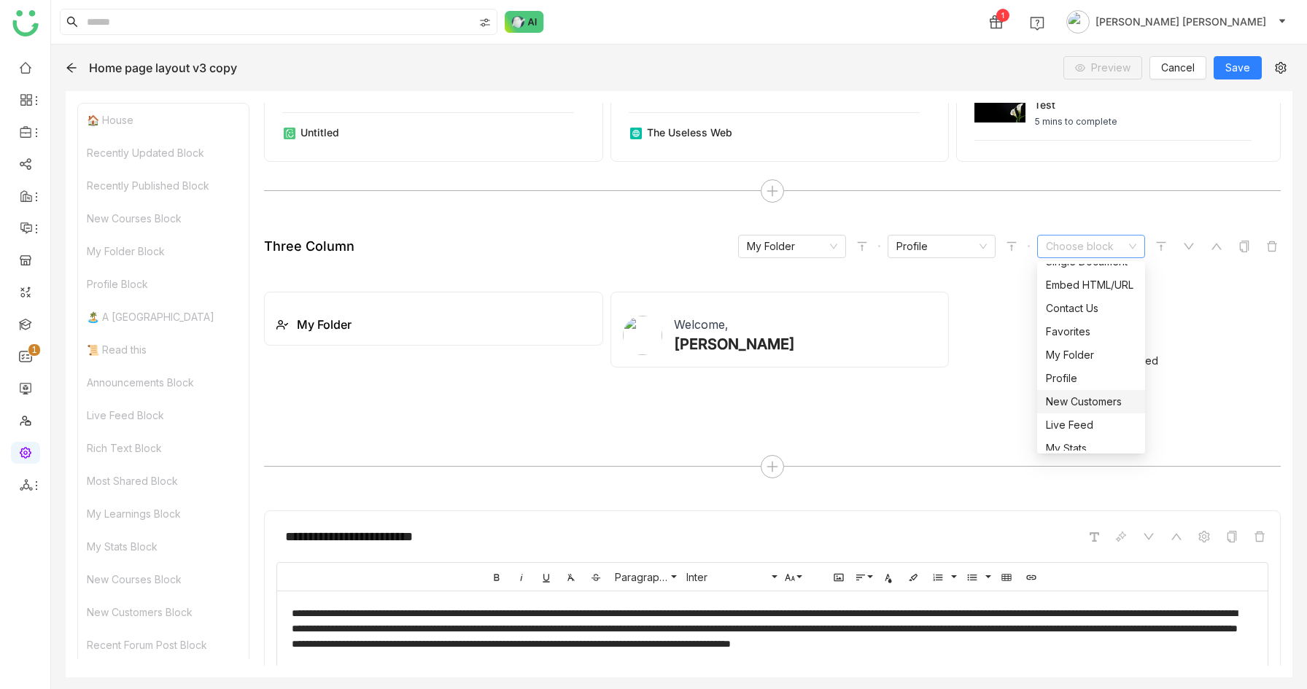
scroll to position [85, 0]
click at [1096, 397] on div "New Customers" at bounding box center [1091, 400] width 90 height 16
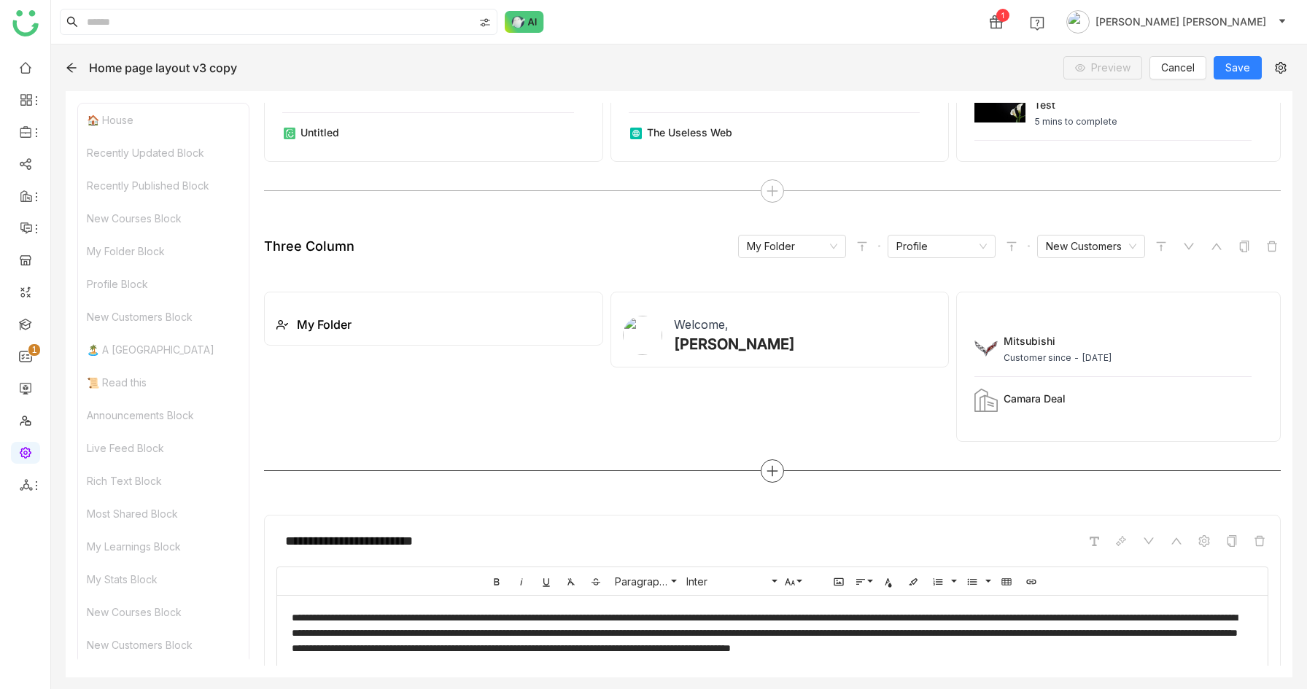
click at [776, 468] on icon at bounding box center [772, 471] width 13 height 13
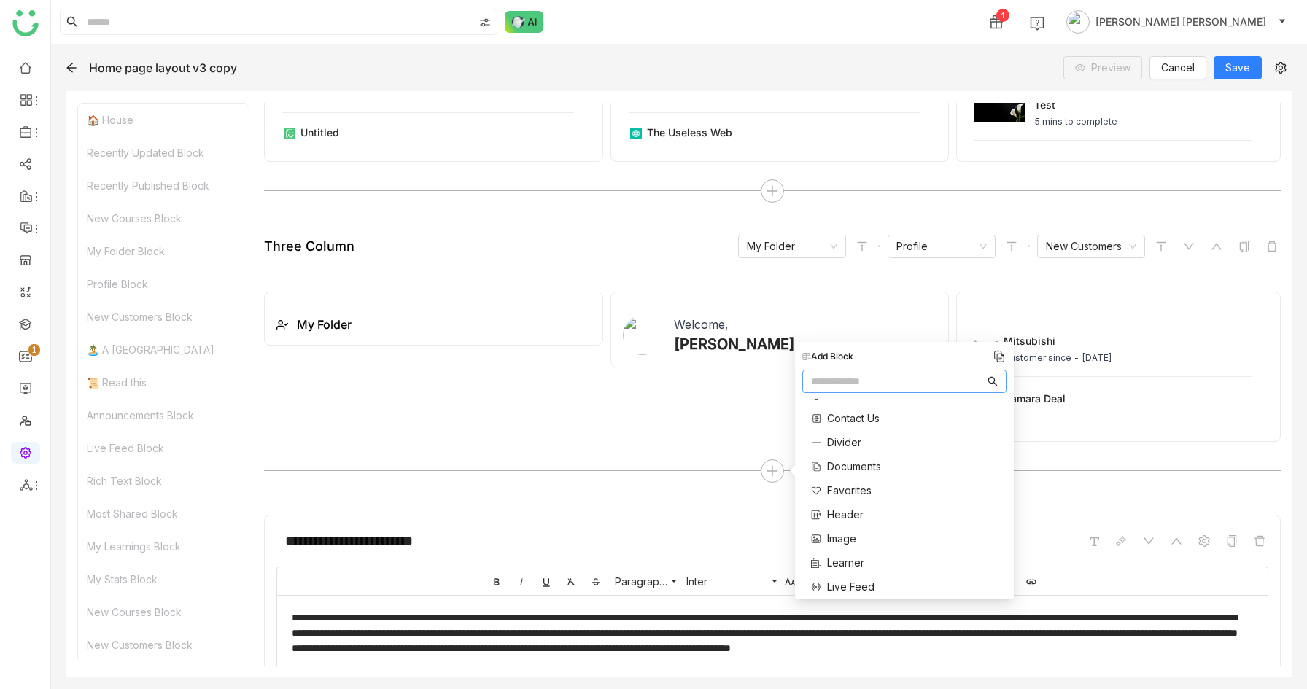
scroll to position [583, 0]
click at [850, 557] on span "Three Column" at bounding box center [861, 551] width 69 height 15
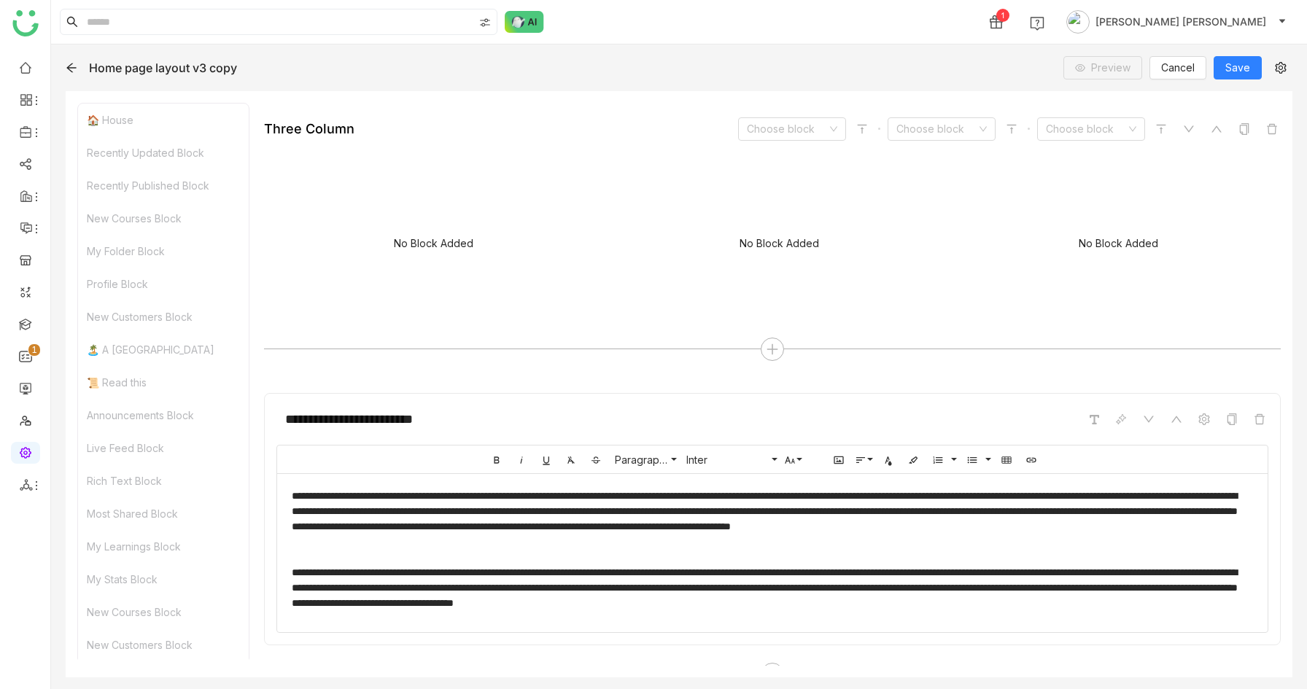
scroll to position [1160, 0]
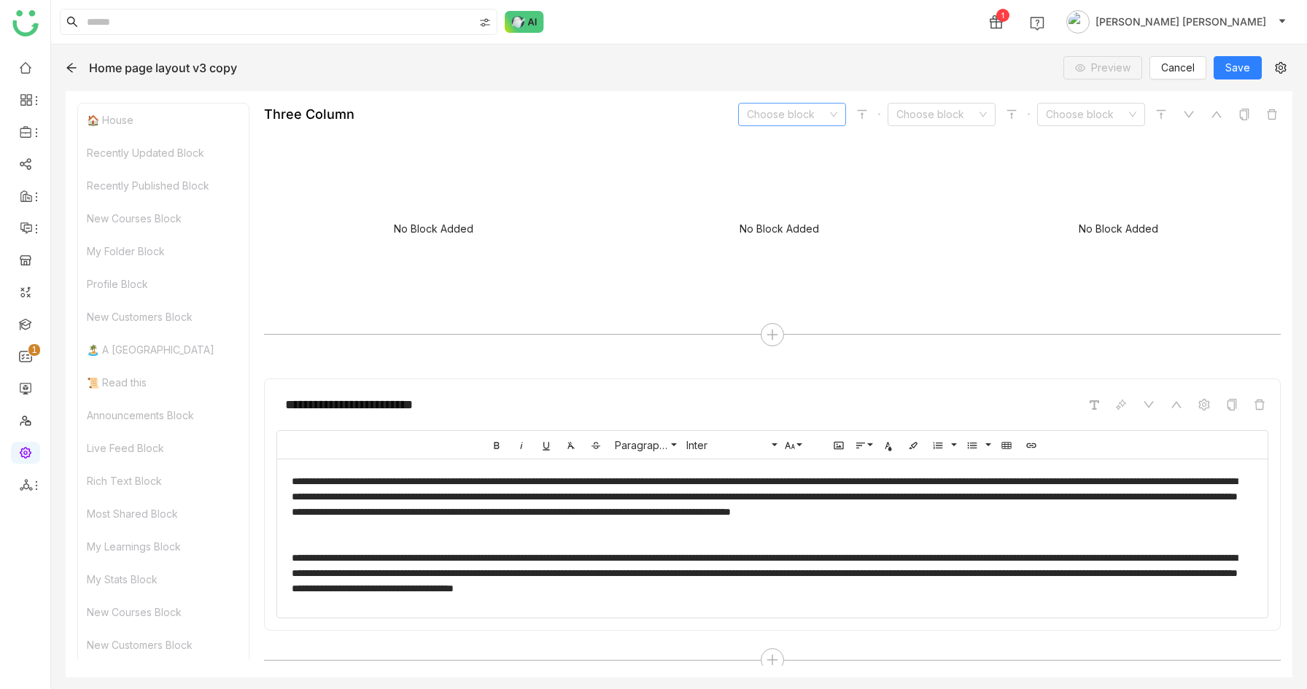
click at [773, 115] on input at bounding box center [787, 115] width 80 height 22
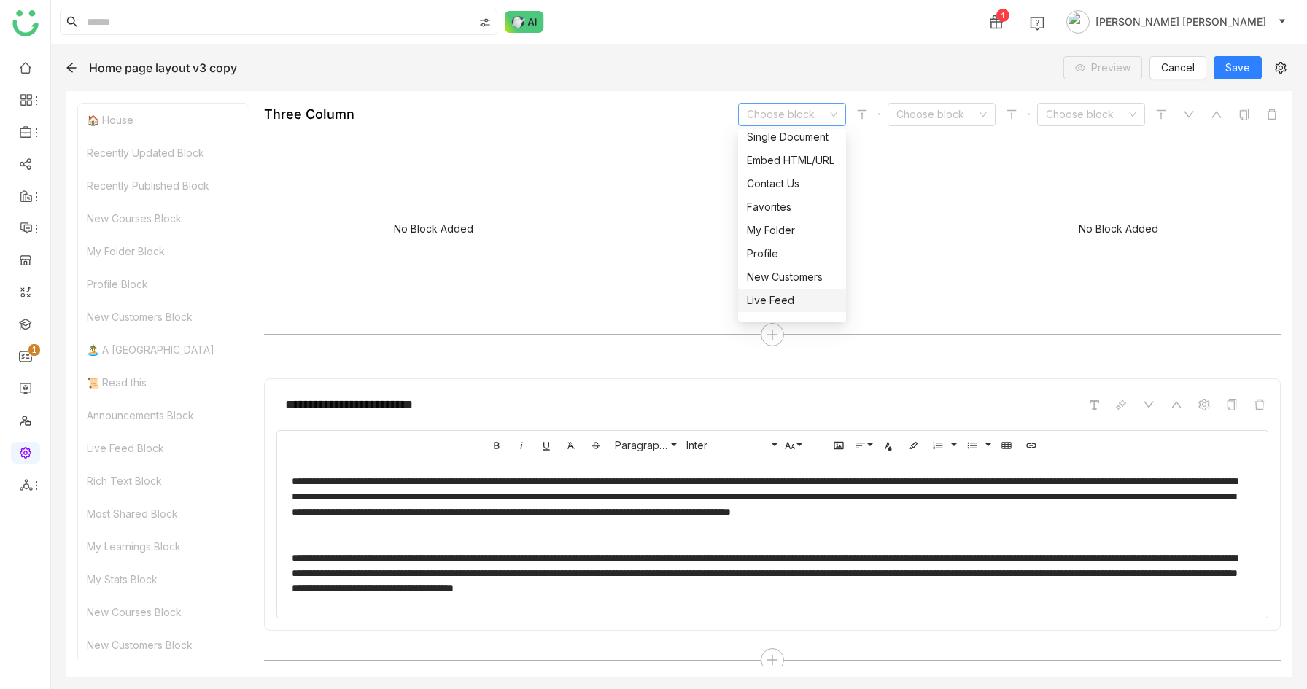
click at [766, 296] on div "Live Feed" at bounding box center [792, 300] width 90 height 16
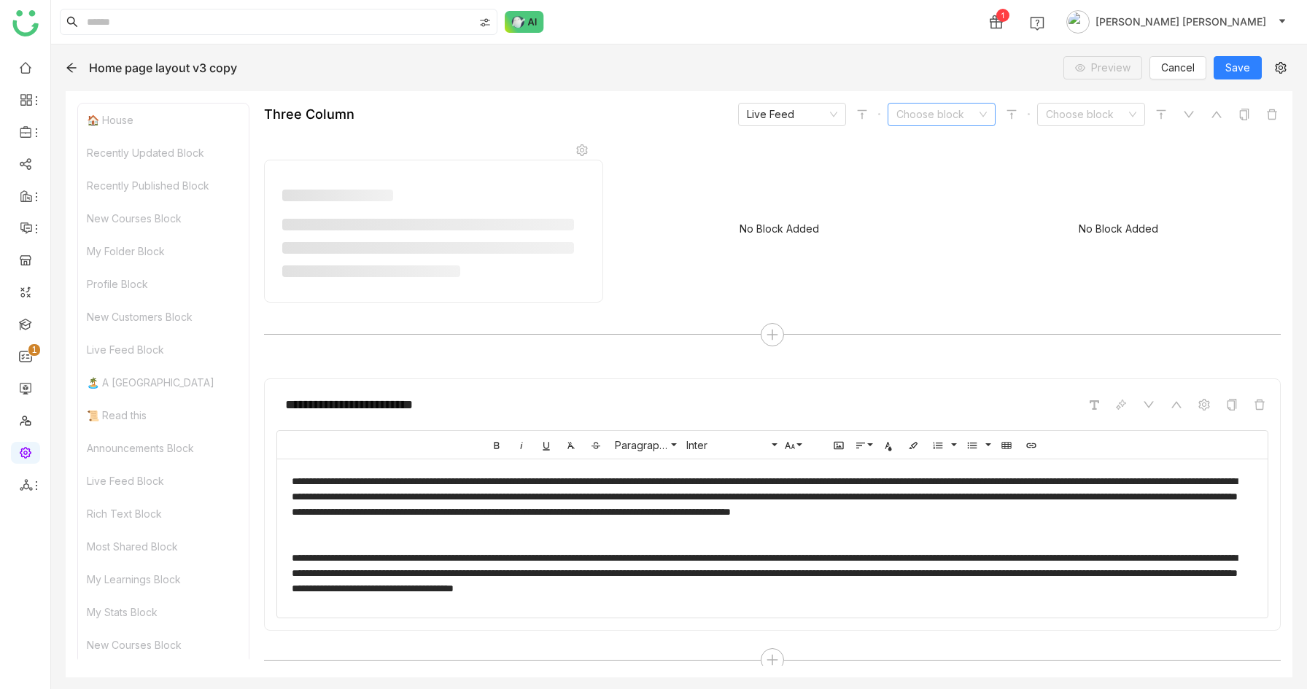
click at [925, 106] on input at bounding box center [936, 115] width 80 height 22
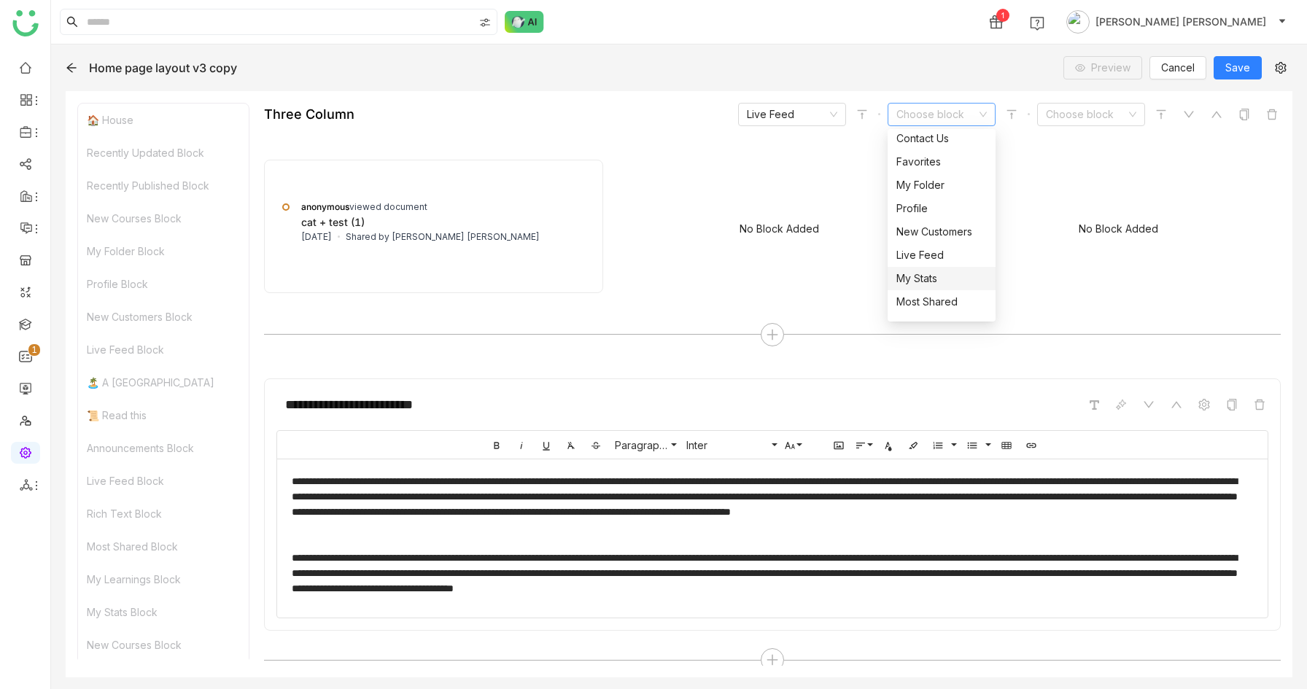
scroll to position [128, 0]
click at [930, 265] on div "My Stats" at bounding box center [941, 272] width 90 height 16
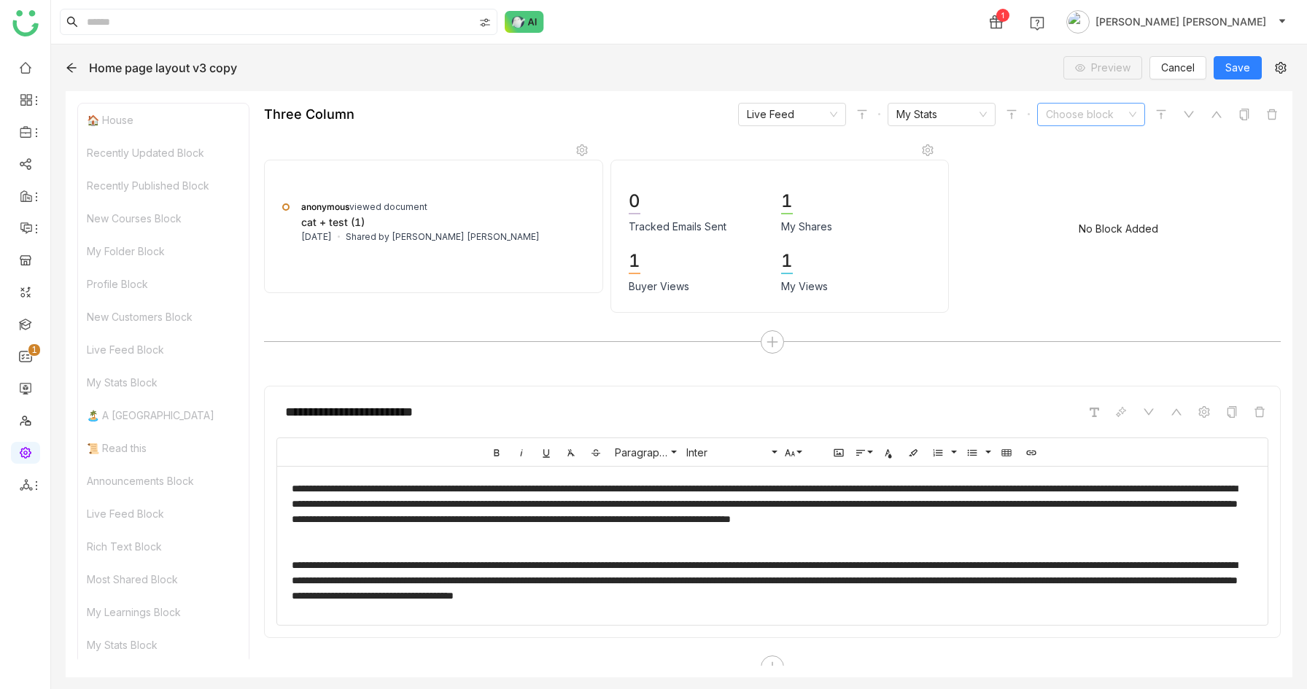
click at [1073, 116] on input at bounding box center [1086, 115] width 80 height 22
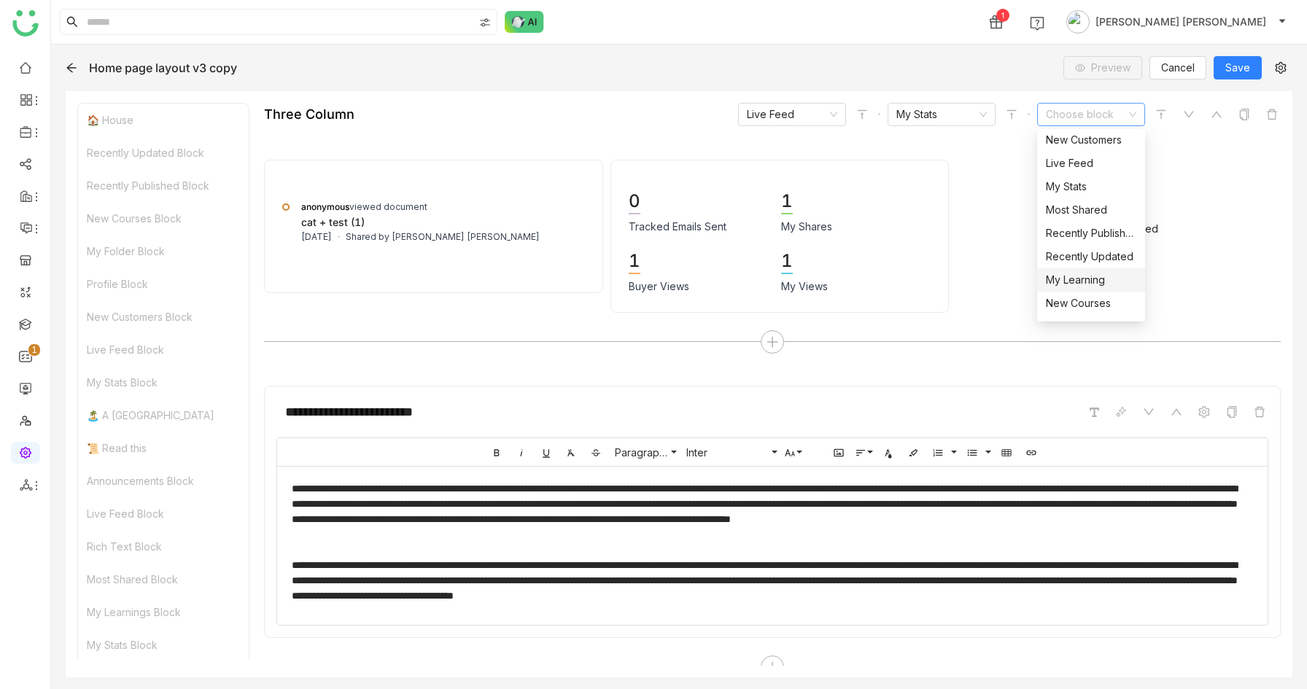
scroll to position [216, 0]
click at [1086, 205] on div "Most Shared" at bounding box center [1091, 208] width 90 height 16
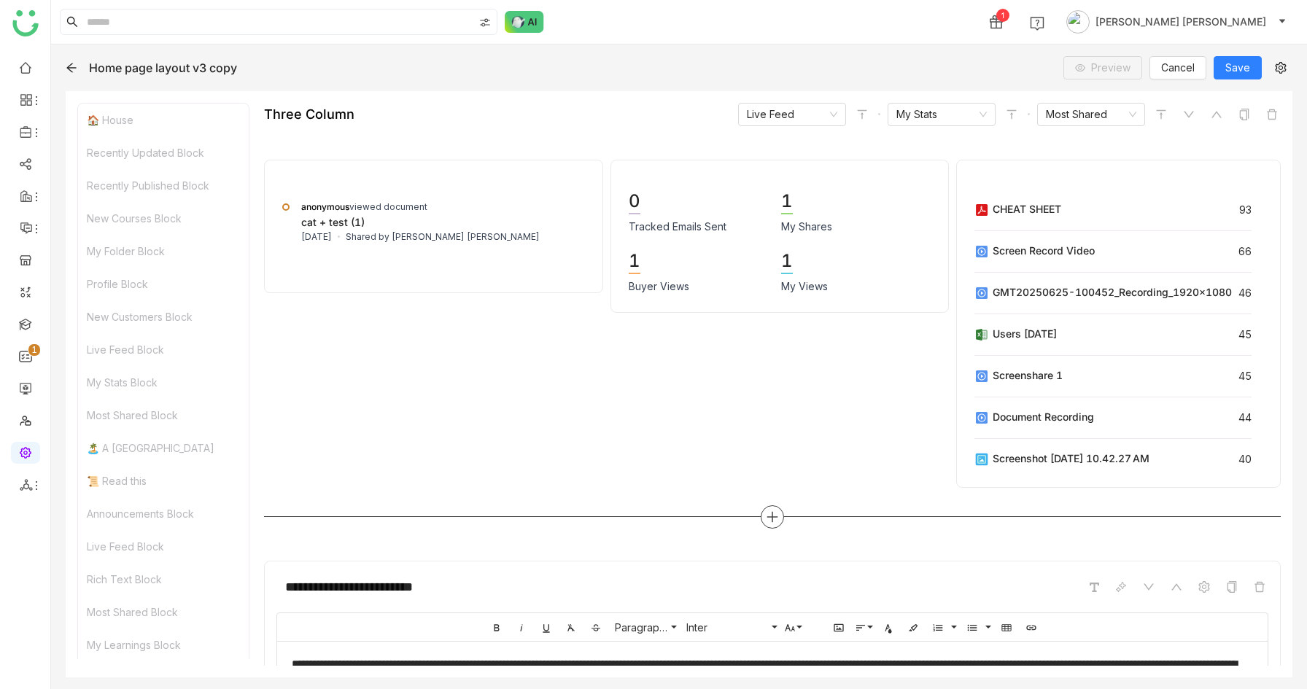
click at [774, 520] on icon at bounding box center [772, 517] width 13 height 13
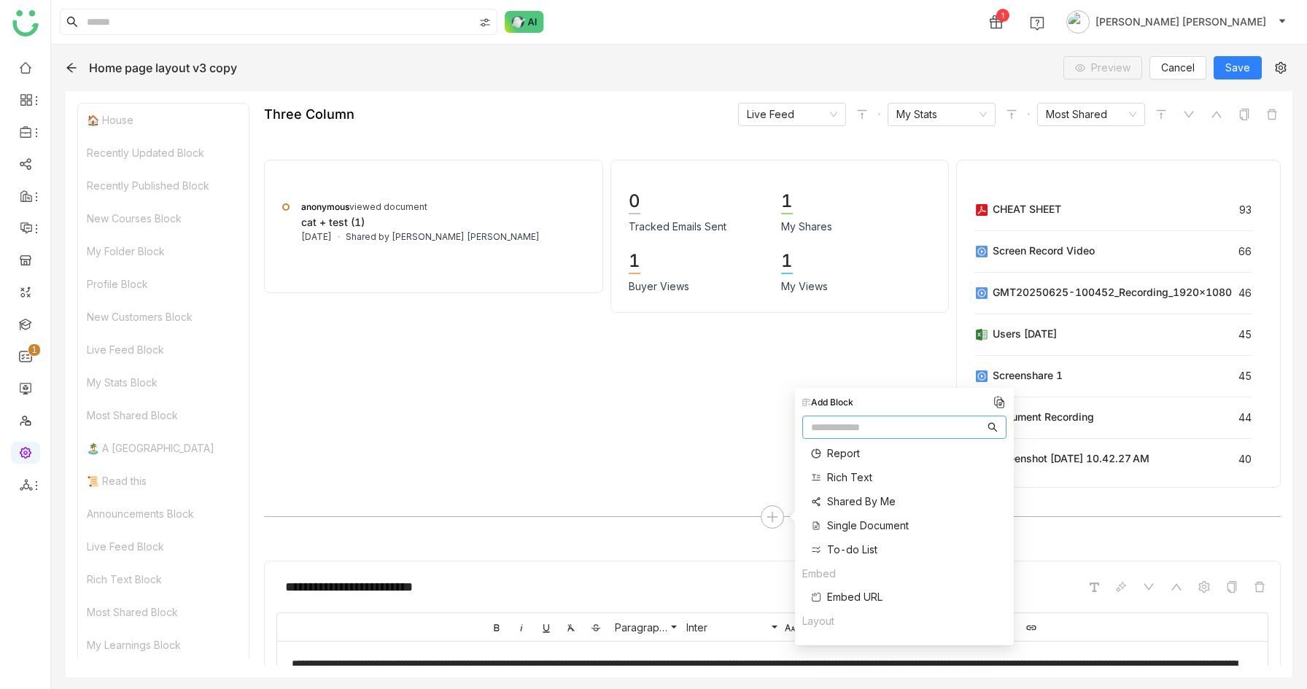
scroll to position [583, 0]
click at [844, 597] on span "Three Column" at bounding box center [861, 597] width 69 height 15
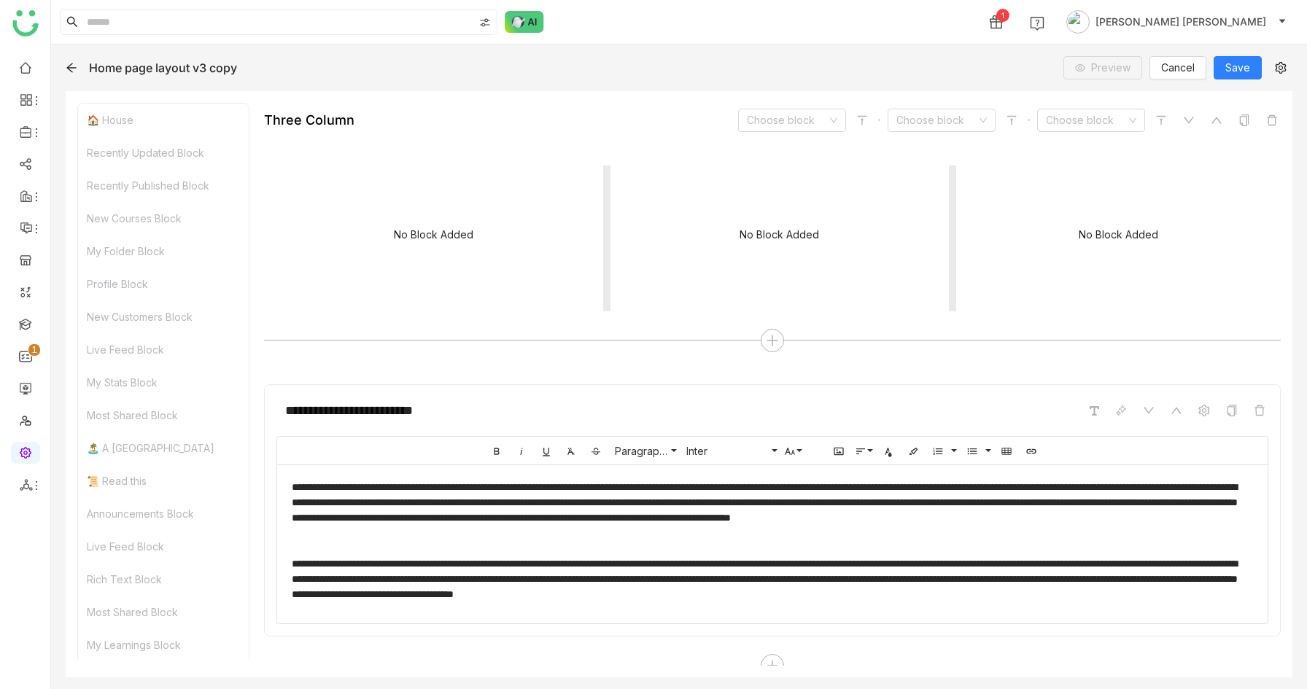
scroll to position [1619, 0]
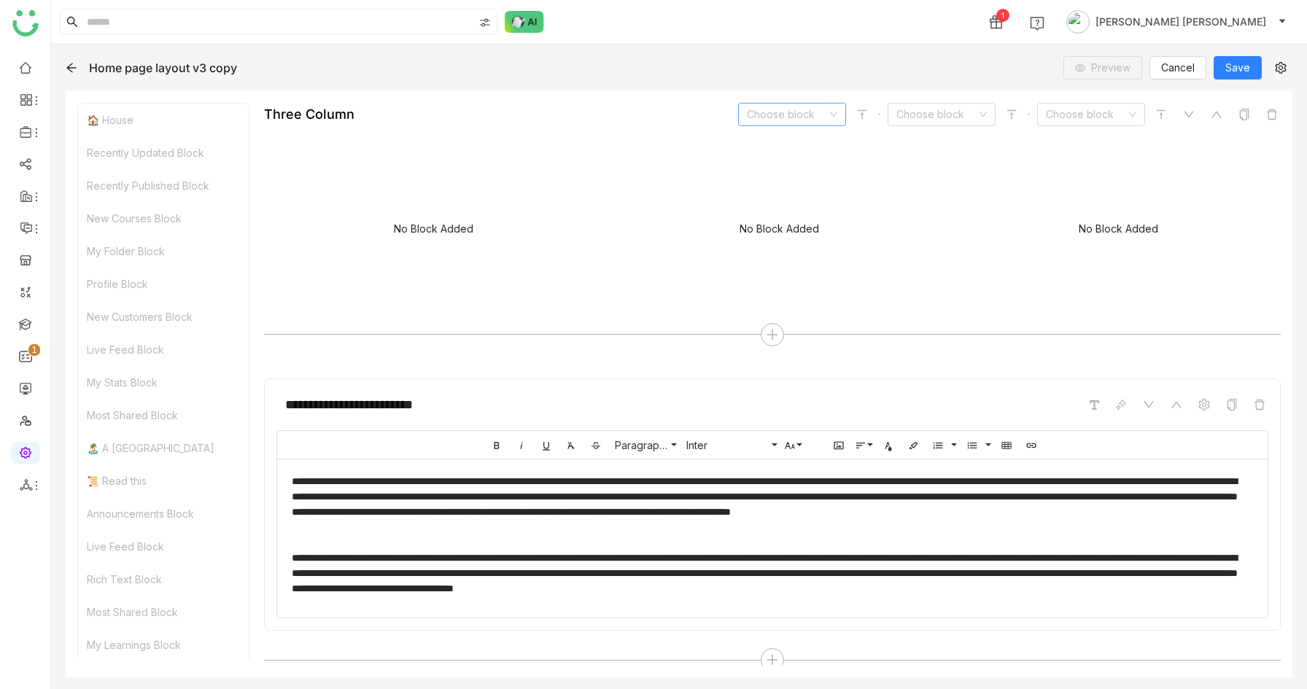
click at [786, 120] on input at bounding box center [787, 115] width 80 height 22
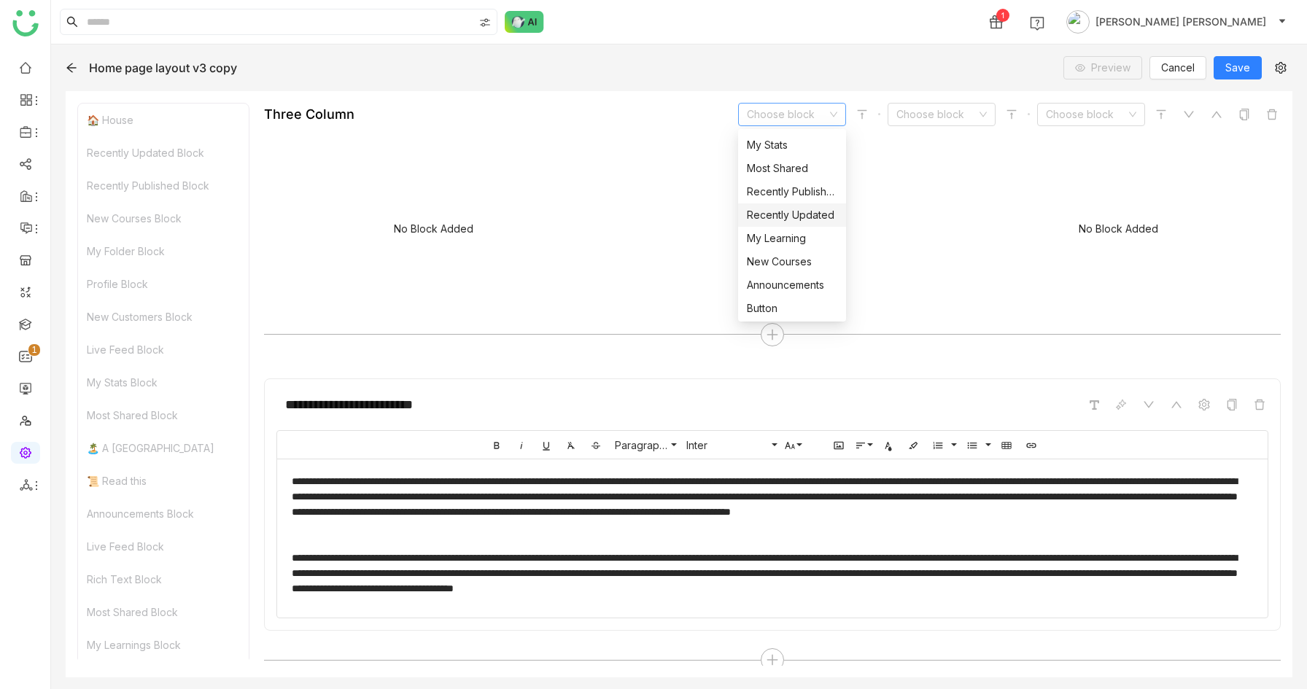
scroll to position [271, 0]
click at [776, 216] on div "My Learning" at bounding box center [792, 222] width 90 height 16
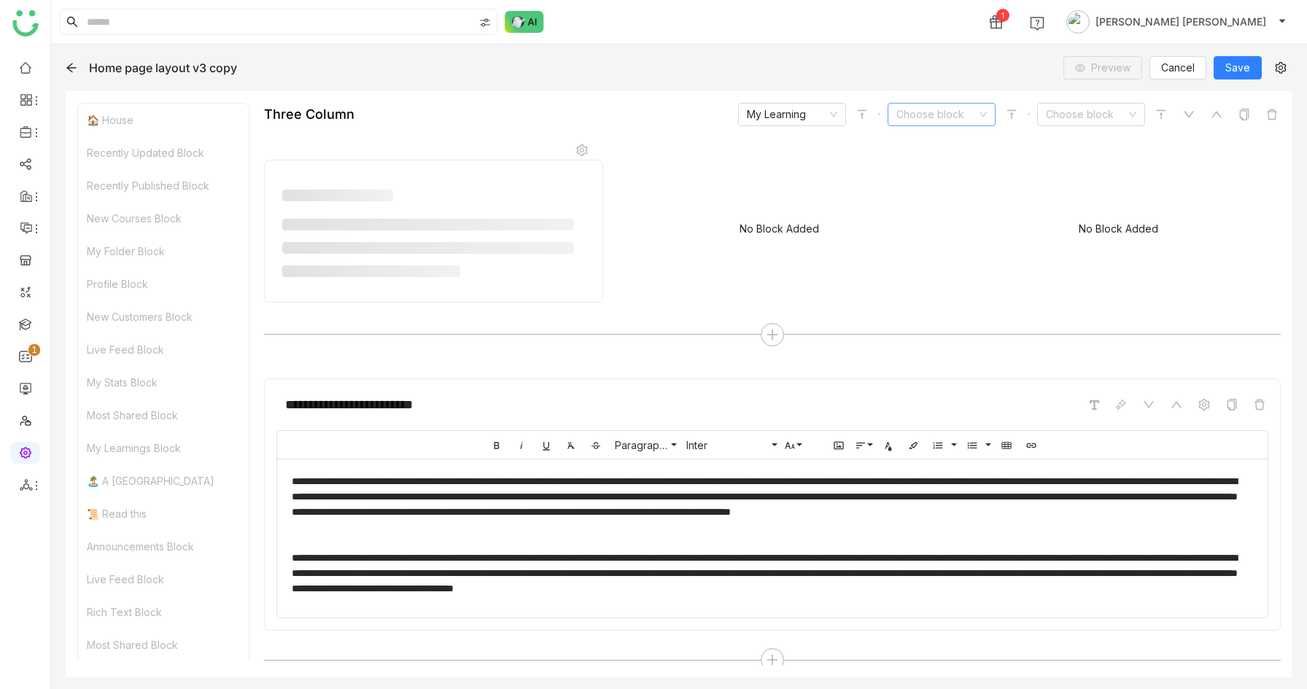
click at [939, 104] on input at bounding box center [936, 115] width 80 height 22
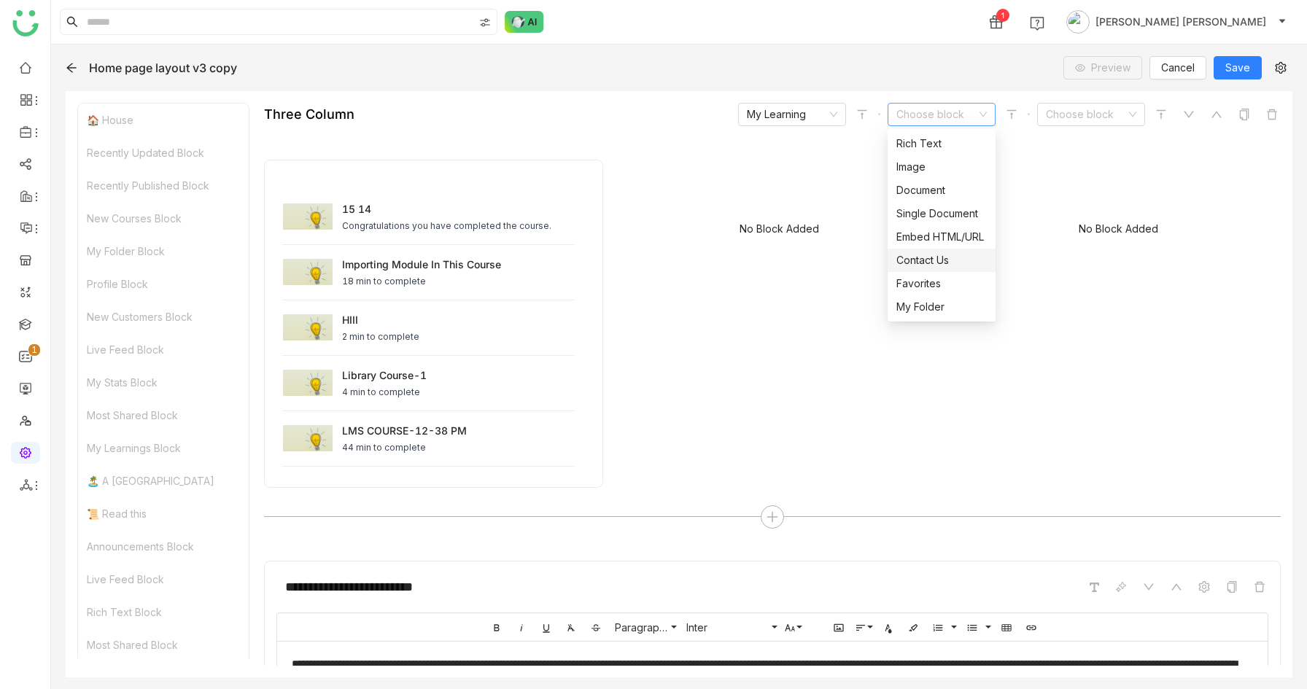
scroll to position [303, 0]
click at [937, 231] on div "Announcements" at bounding box center [941, 237] width 90 height 16
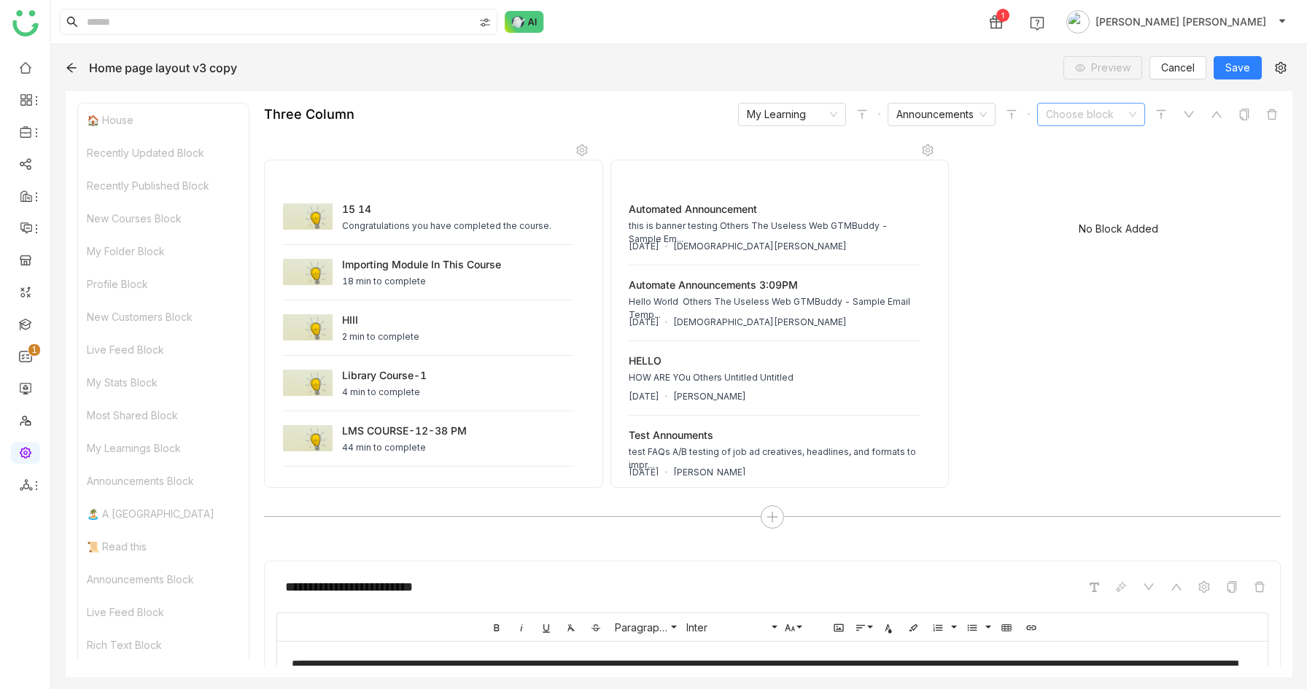
click at [1088, 115] on input at bounding box center [1086, 115] width 80 height 22
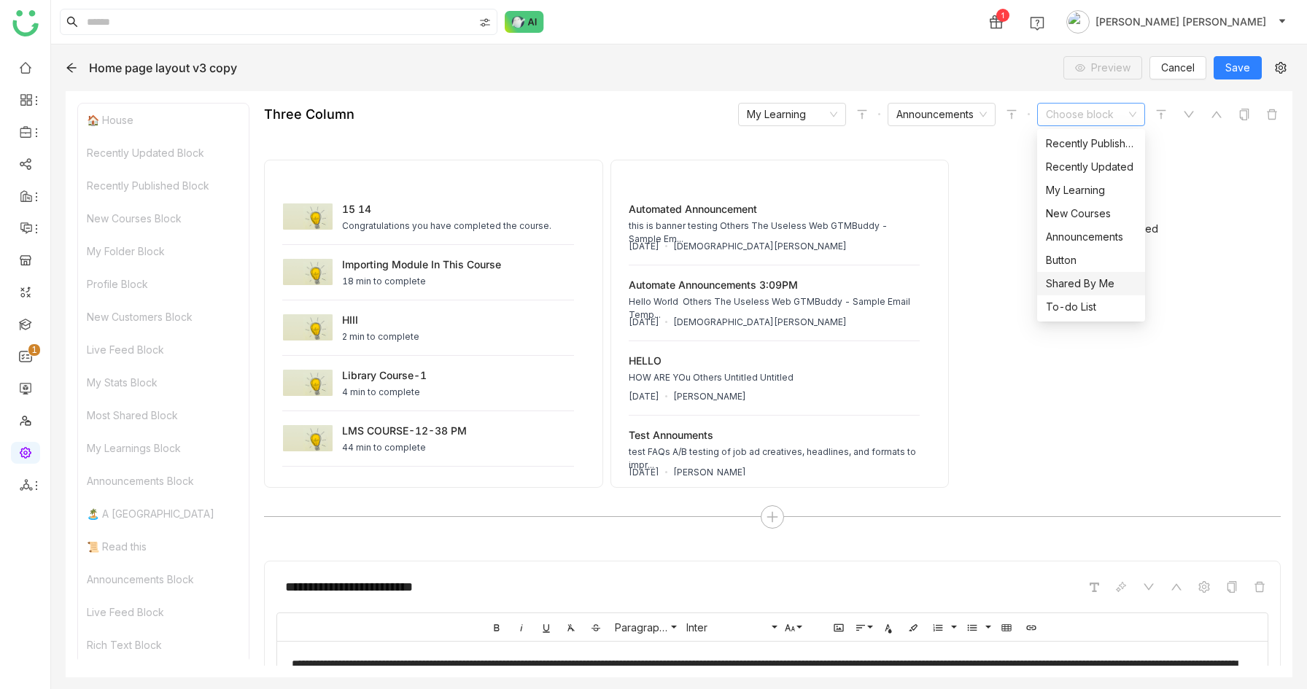
click at [1093, 285] on div "Shared By Me" at bounding box center [1091, 284] width 90 height 16
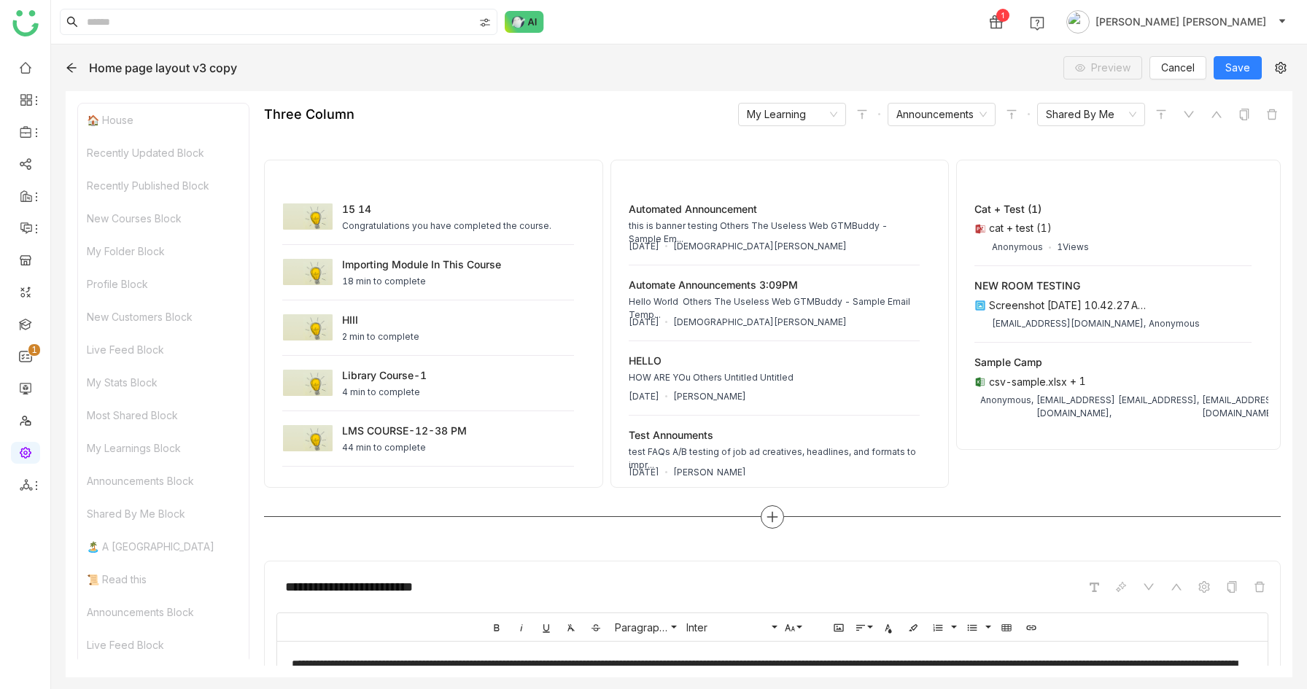
click at [774, 521] on icon at bounding box center [772, 517] width 13 height 13
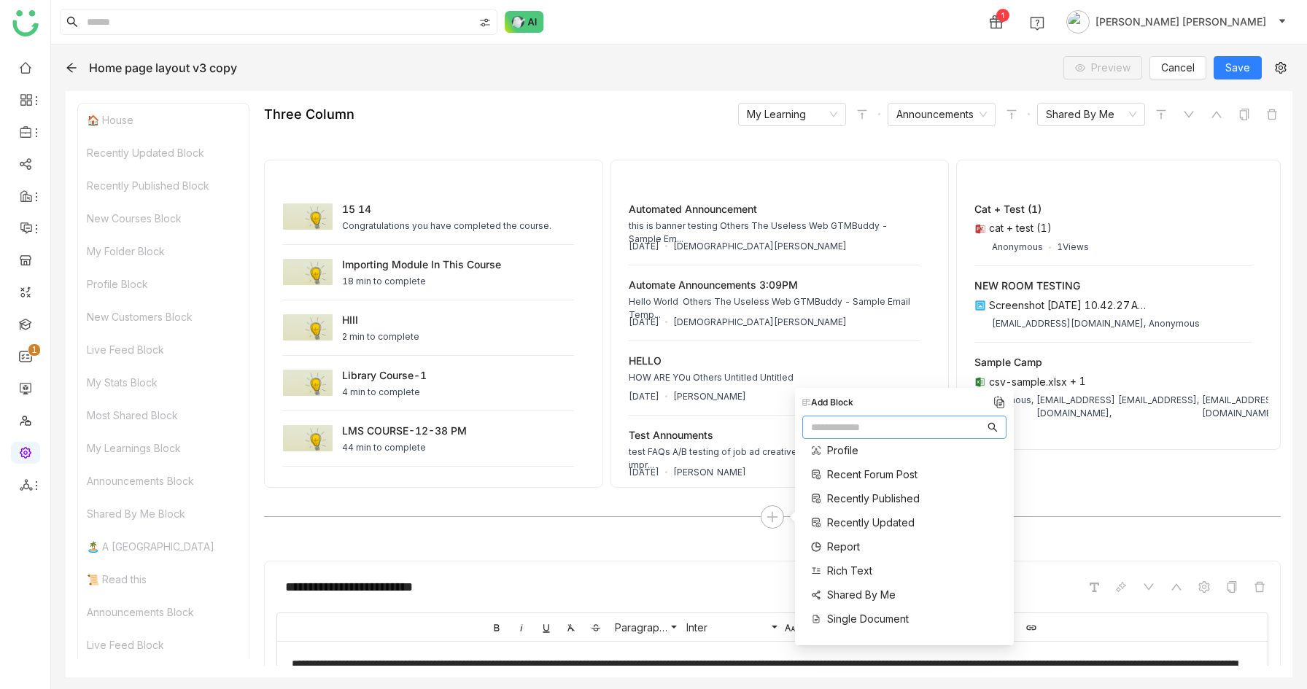
scroll to position [583, 0]
click at [858, 594] on span "Three Column" at bounding box center [861, 597] width 69 height 15
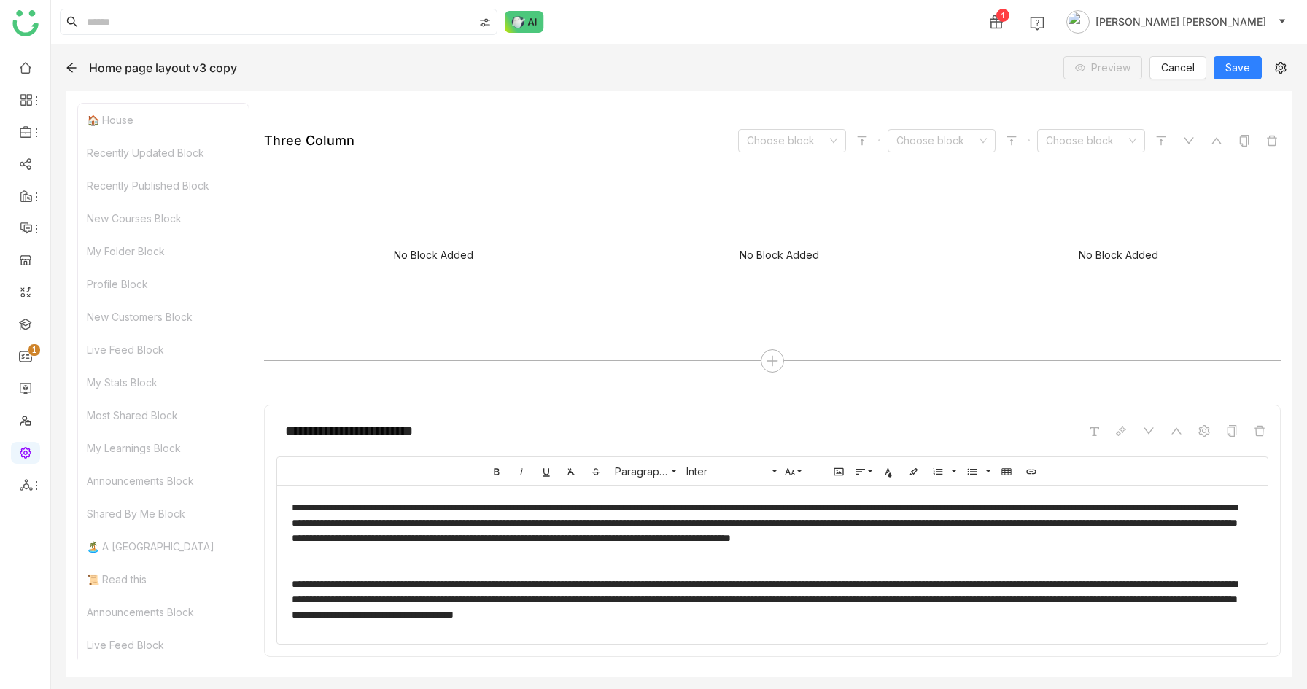
scroll to position [2077, 0]
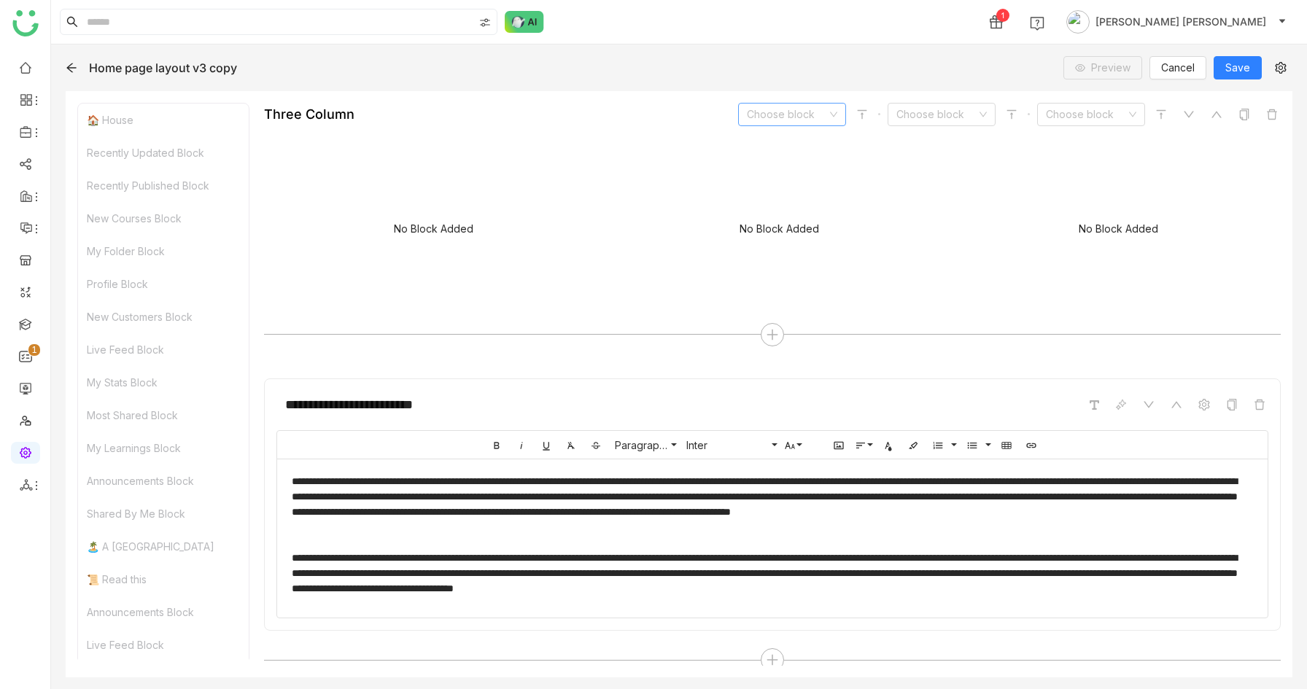
click at [796, 107] on input at bounding box center [787, 115] width 80 height 22
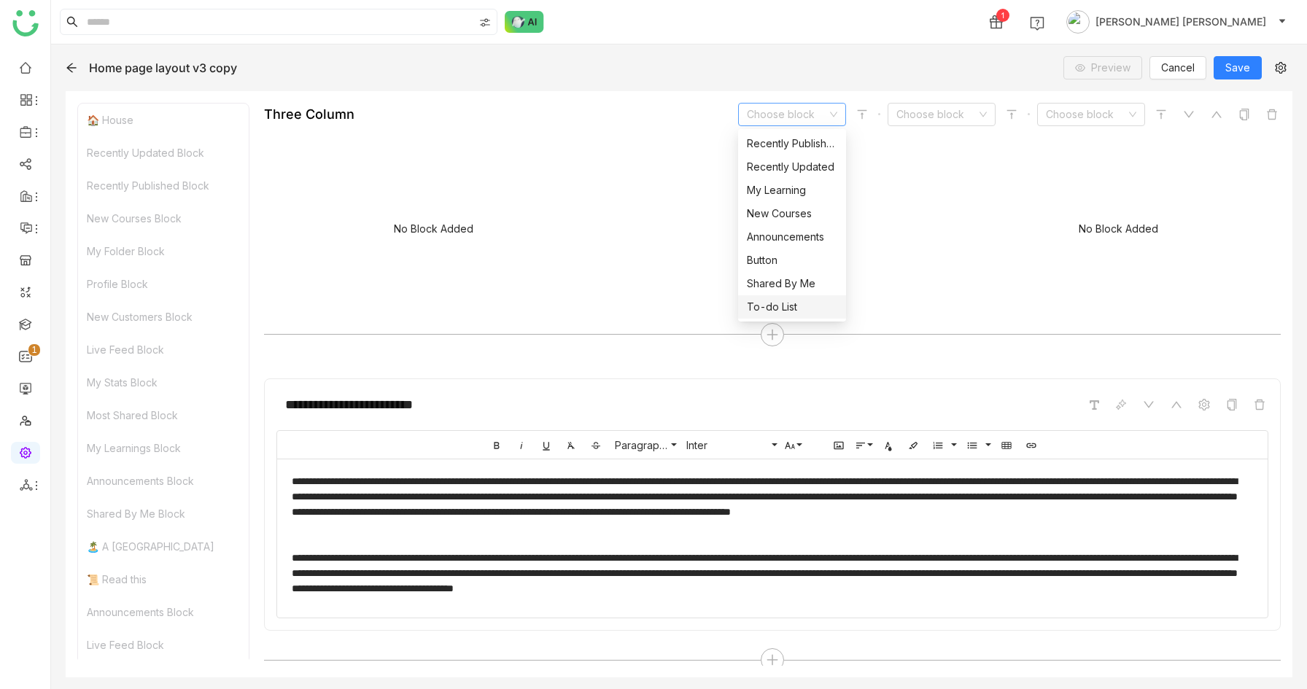
click at [784, 309] on div "To-do List" at bounding box center [792, 307] width 90 height 16
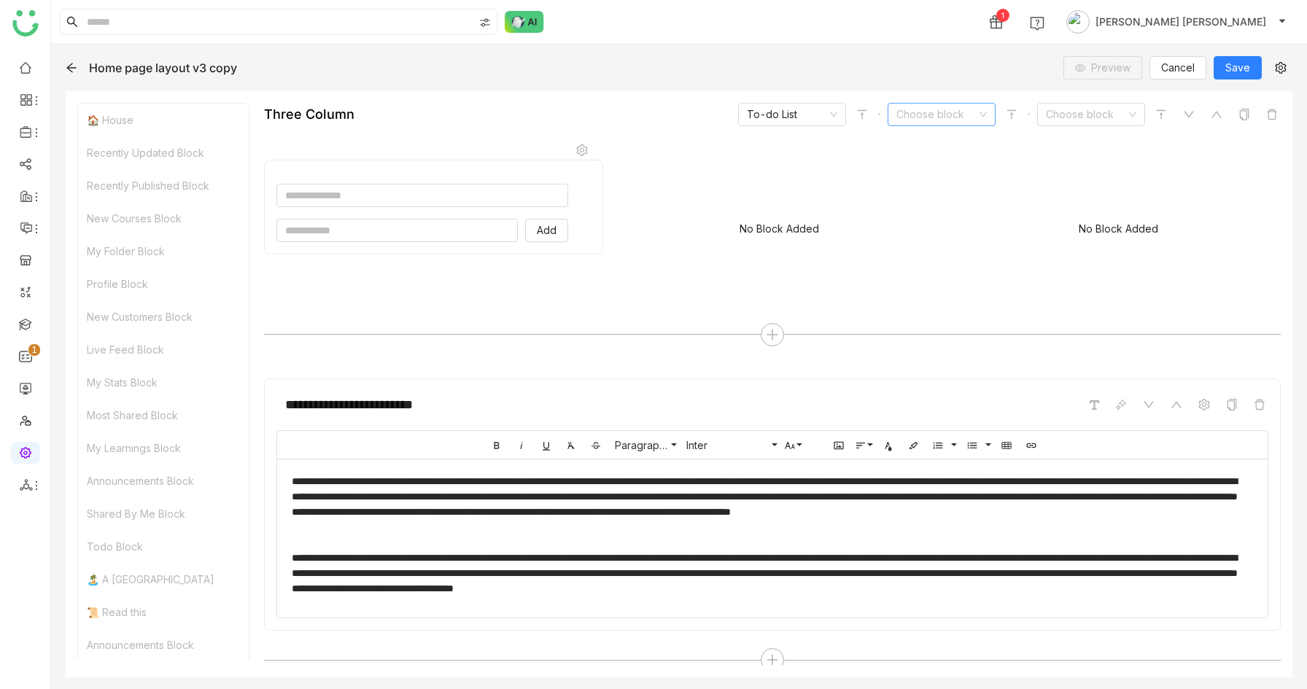
click at [912, 115] on input at bounding box center [936, 115] width 80 height 22
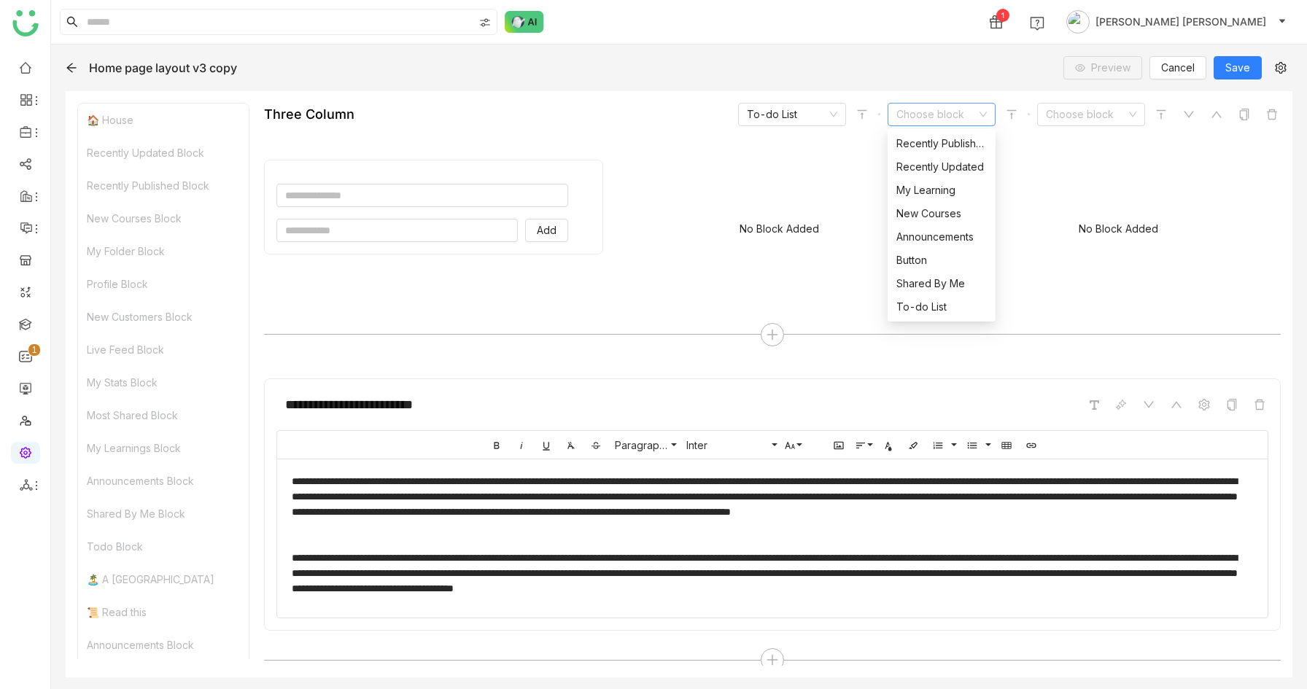
scroll to position [0, 0]
click at [926, 142] on div "Rich Text" at bounding box center [941, 144] width 90 height 16
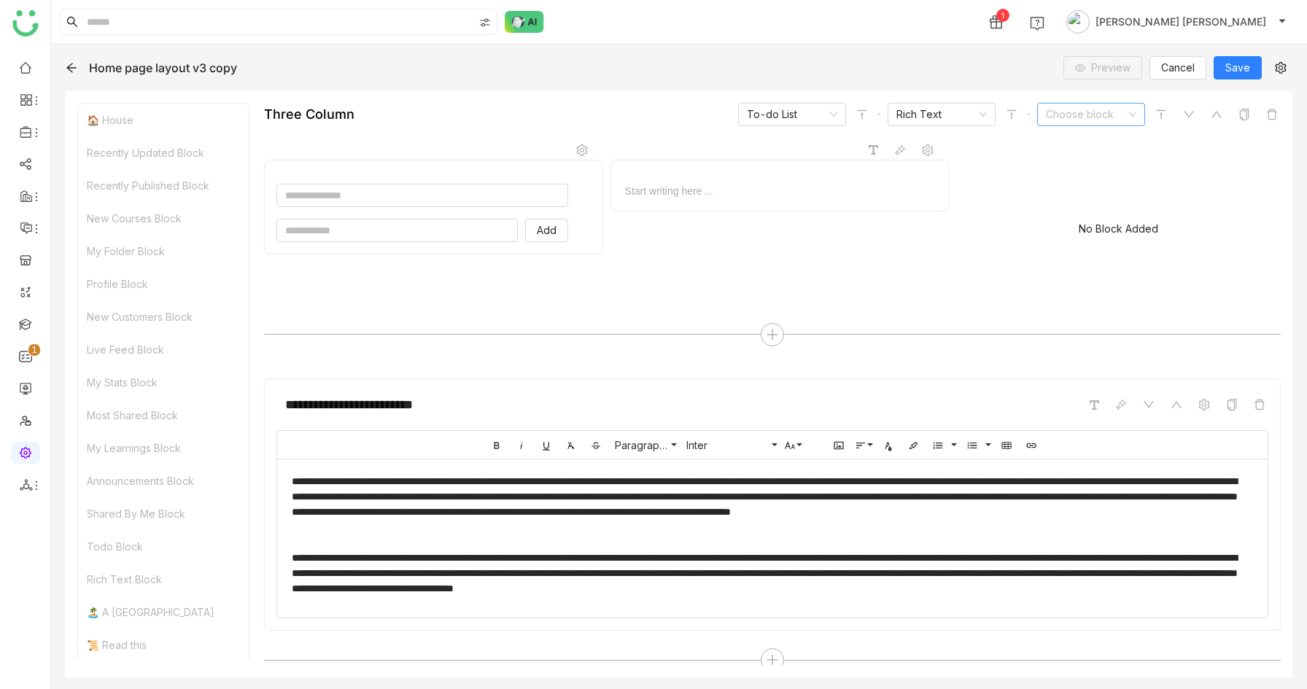
click at [1104, 111] on input at bounding box center [1086, 115] width 80 height 22
click at [1085, 209] on div "Single Document" at bounding box center [1091, 214] width 90 height 16
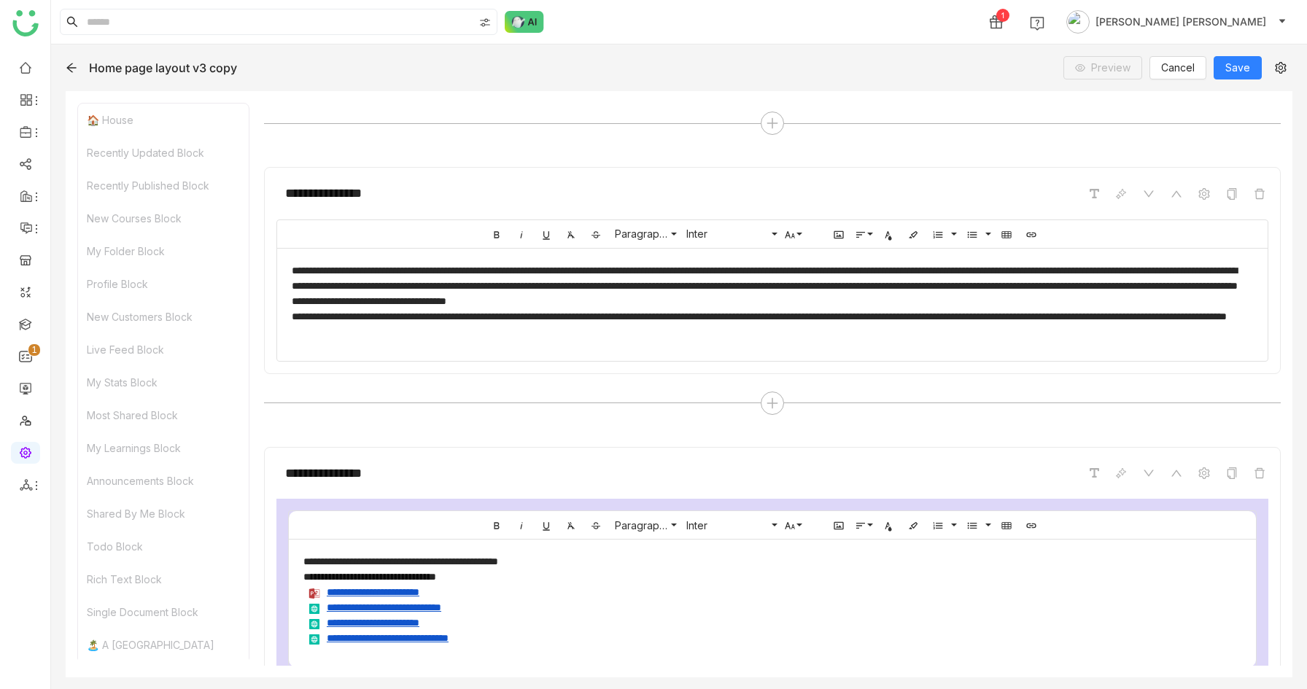
scroll to position [9503, 0]
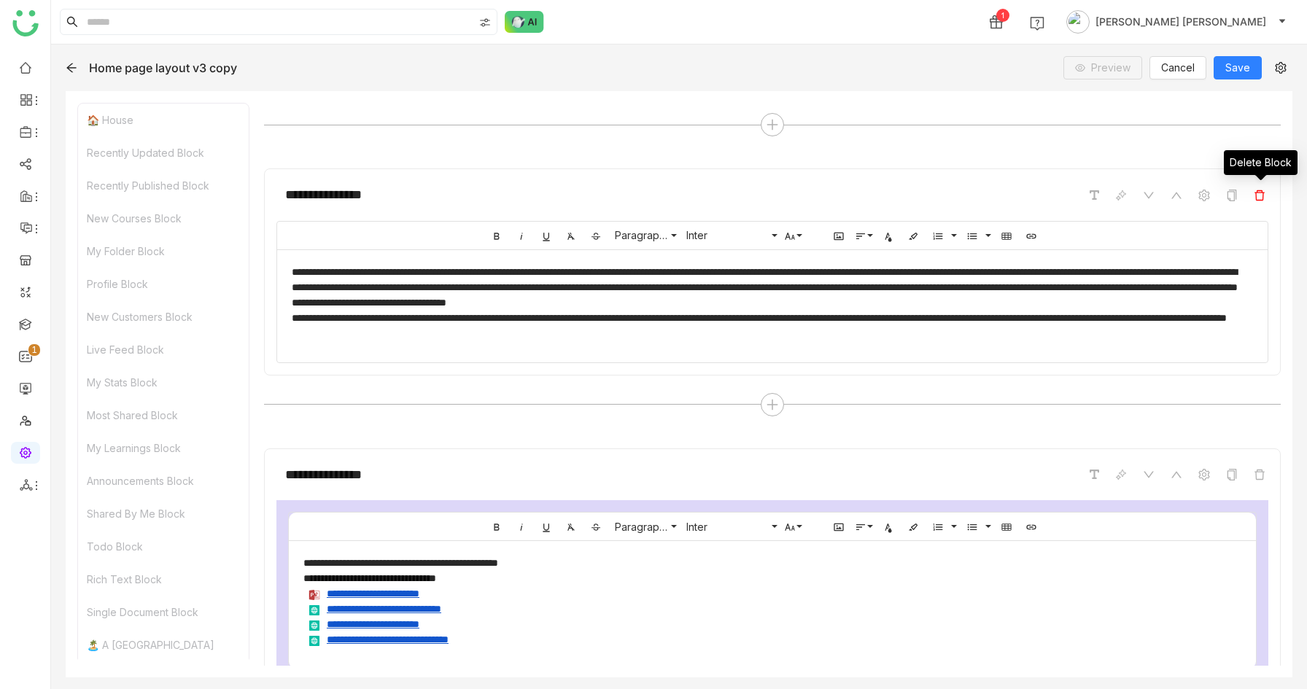
click at [1261, 193] on icon at bounding box center [1260, 196] width 12 height 12
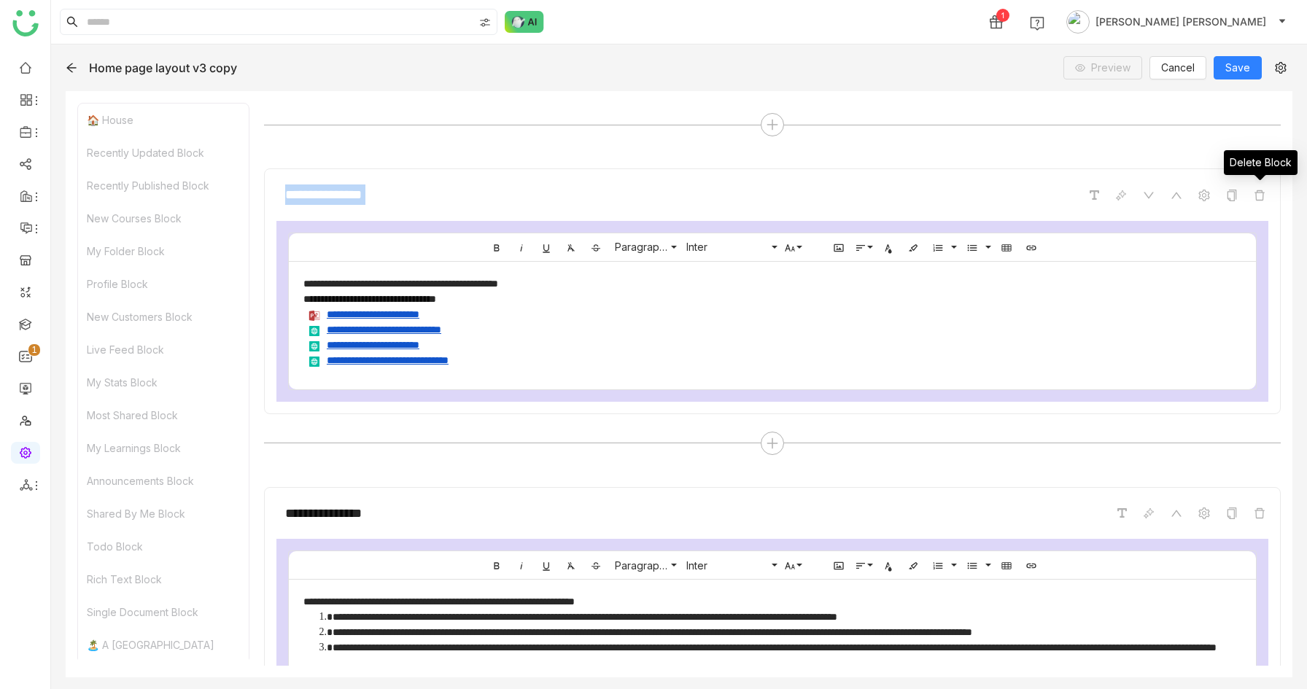
click at [1261, 193] on icon at bounding box center [1260, 196] width 12 height 12
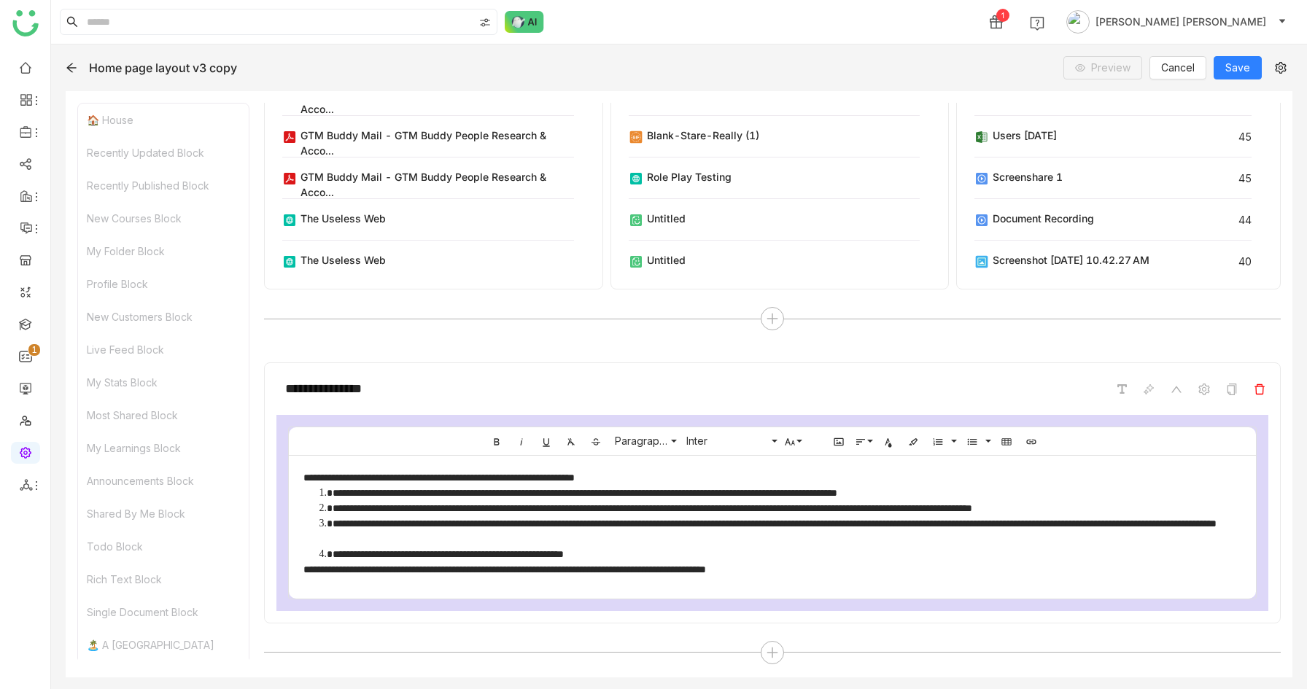
click at [1260, 395] on span at bounding box center [1260, 390] width 18 height 18
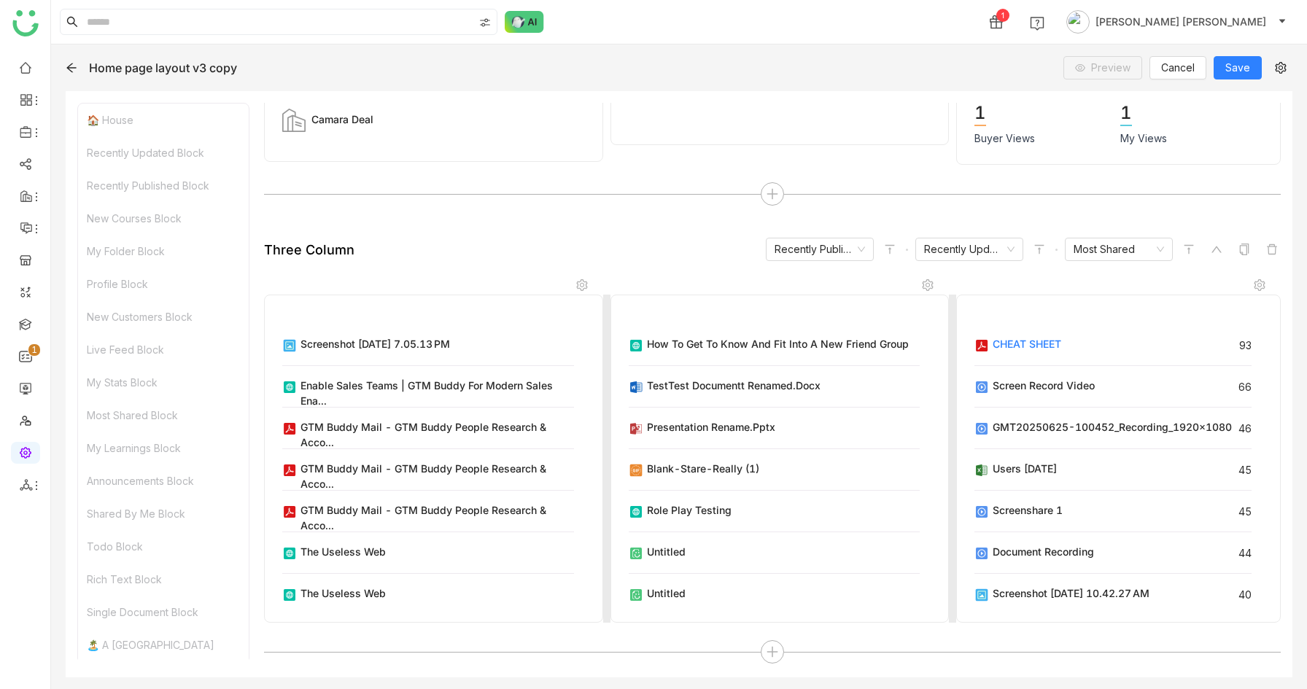
scroll to position [8939, 0]
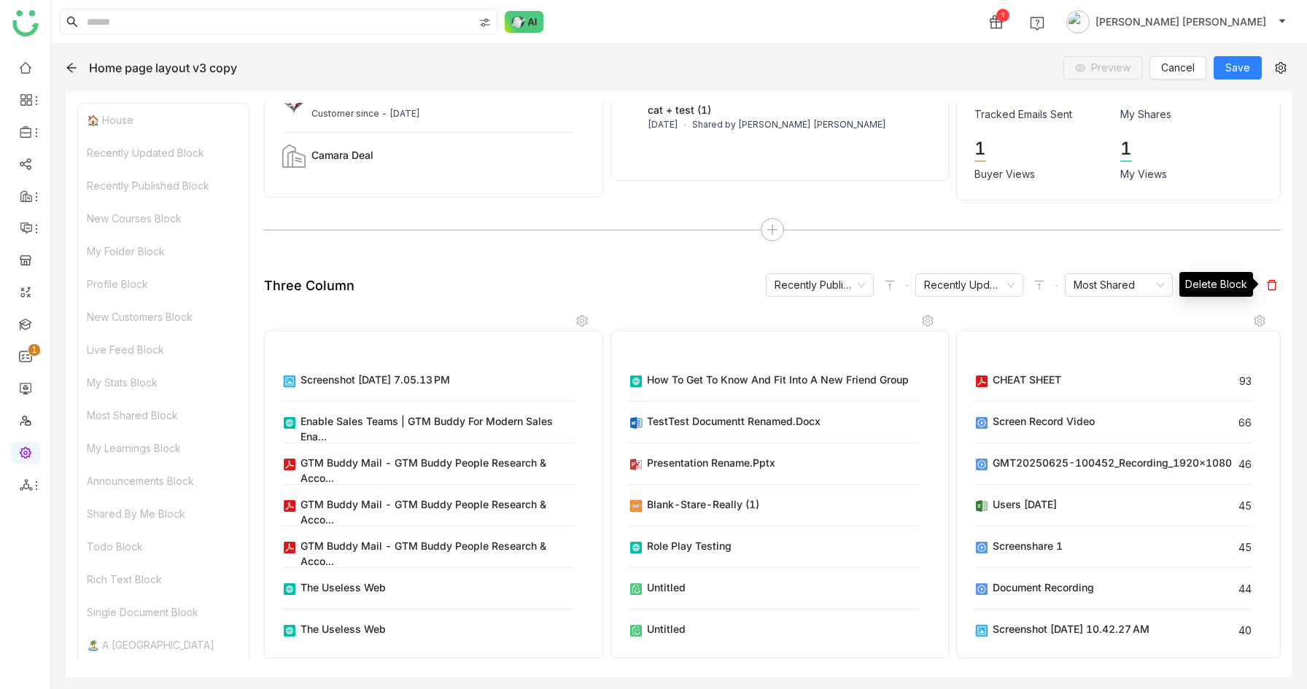
click at [1268, 282] on icon at bounding box center [1272, 285] width 12 height 12
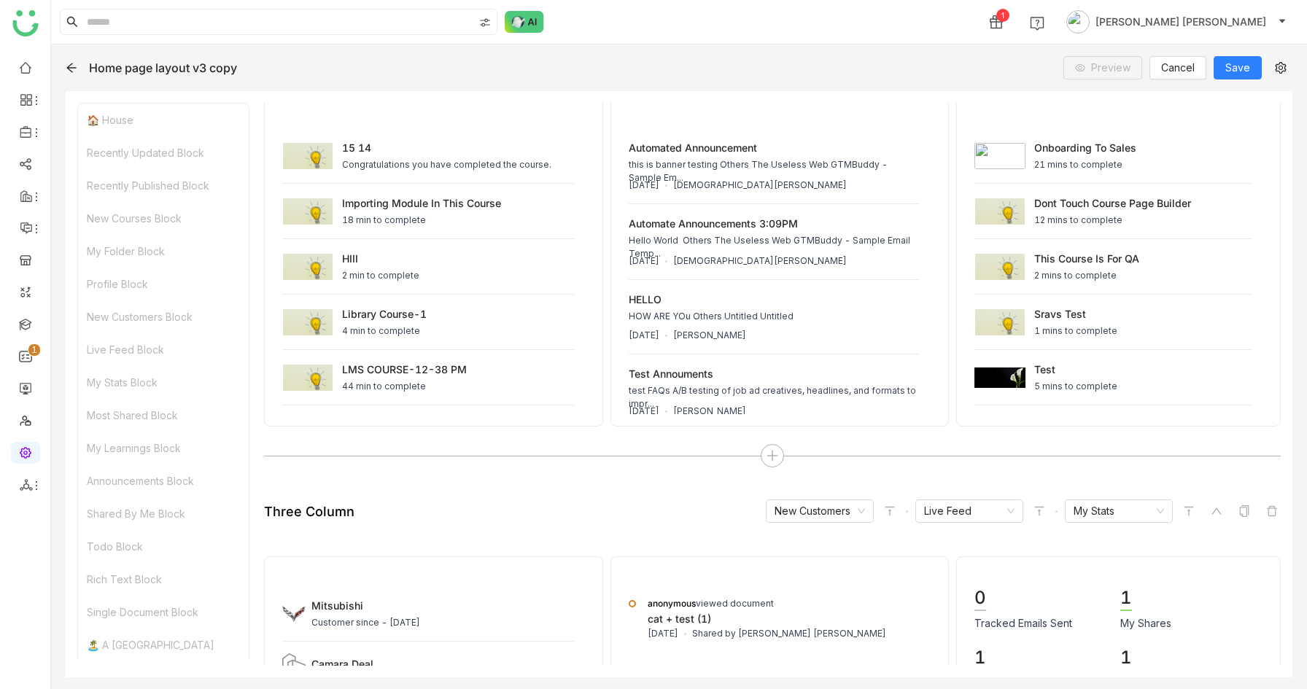
scroll to position [7882, 0]
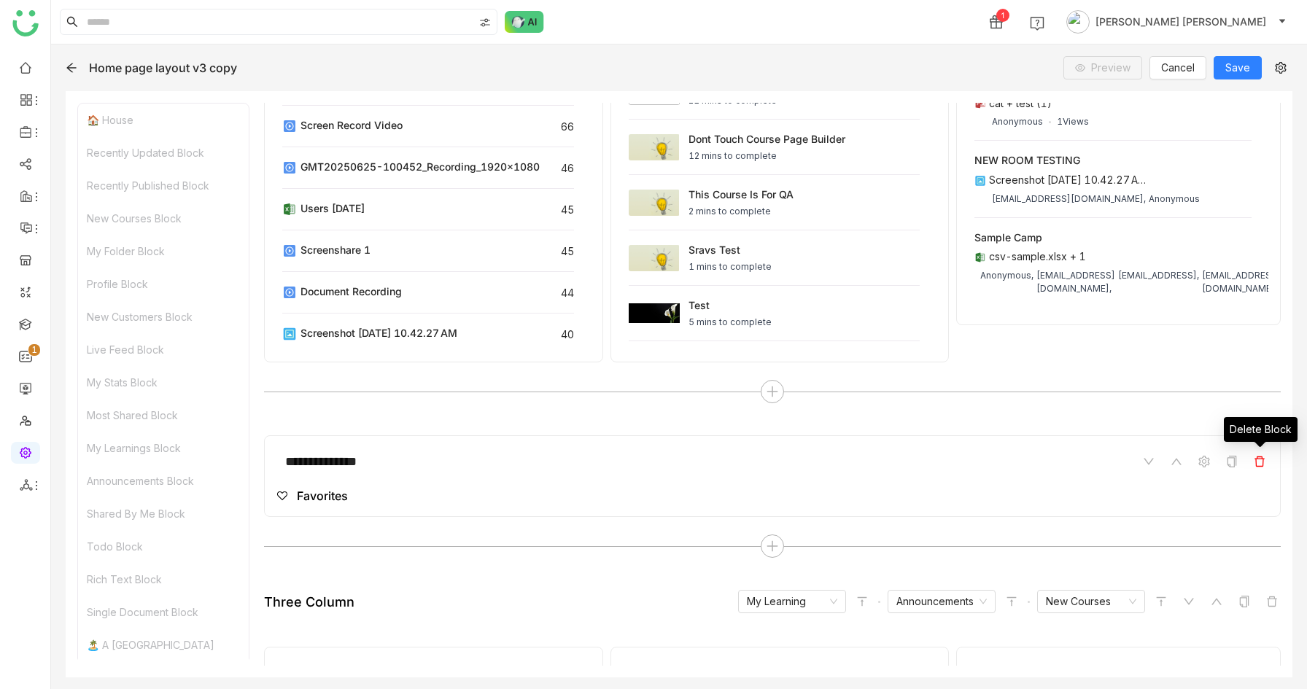
click at [1265, 461] on span at bounding box center [1260, 462] width 18 height 18
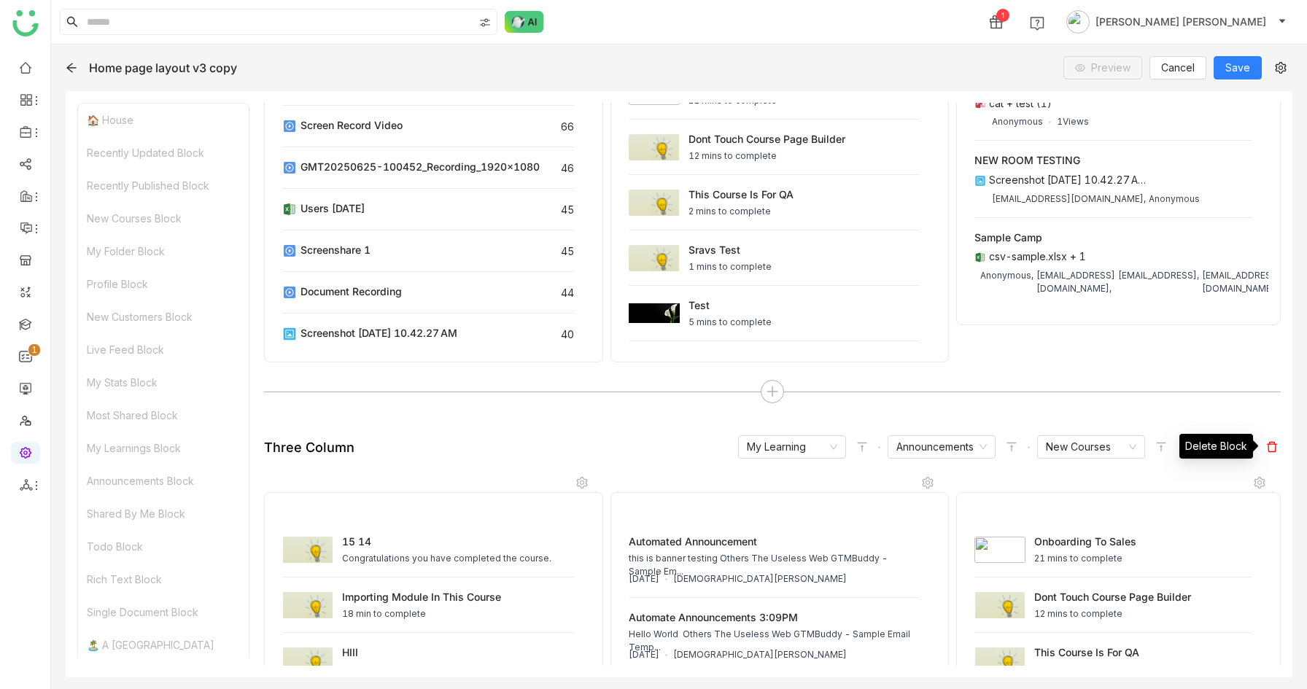
click at [1269, 442] on icon at bounding box center [1272, 447] width 10 height 10
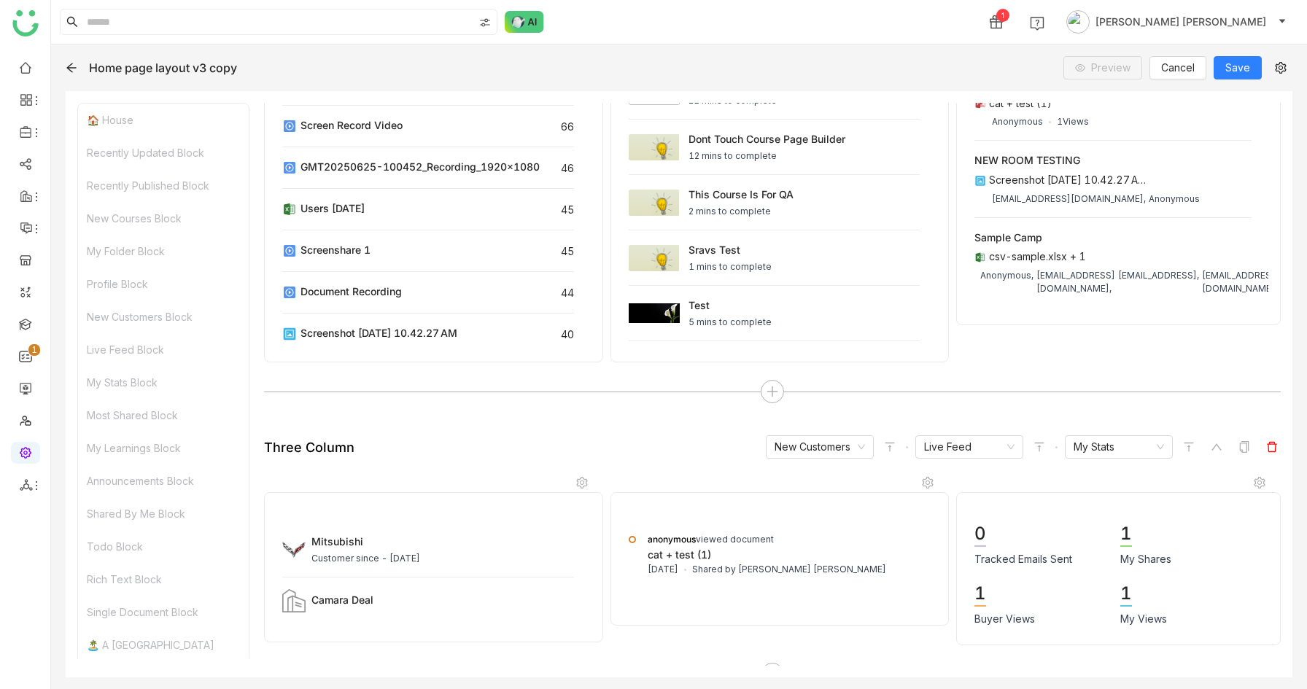
click at [1268, 448] on icon at bounding box center [1272, 447] width 10 height 10
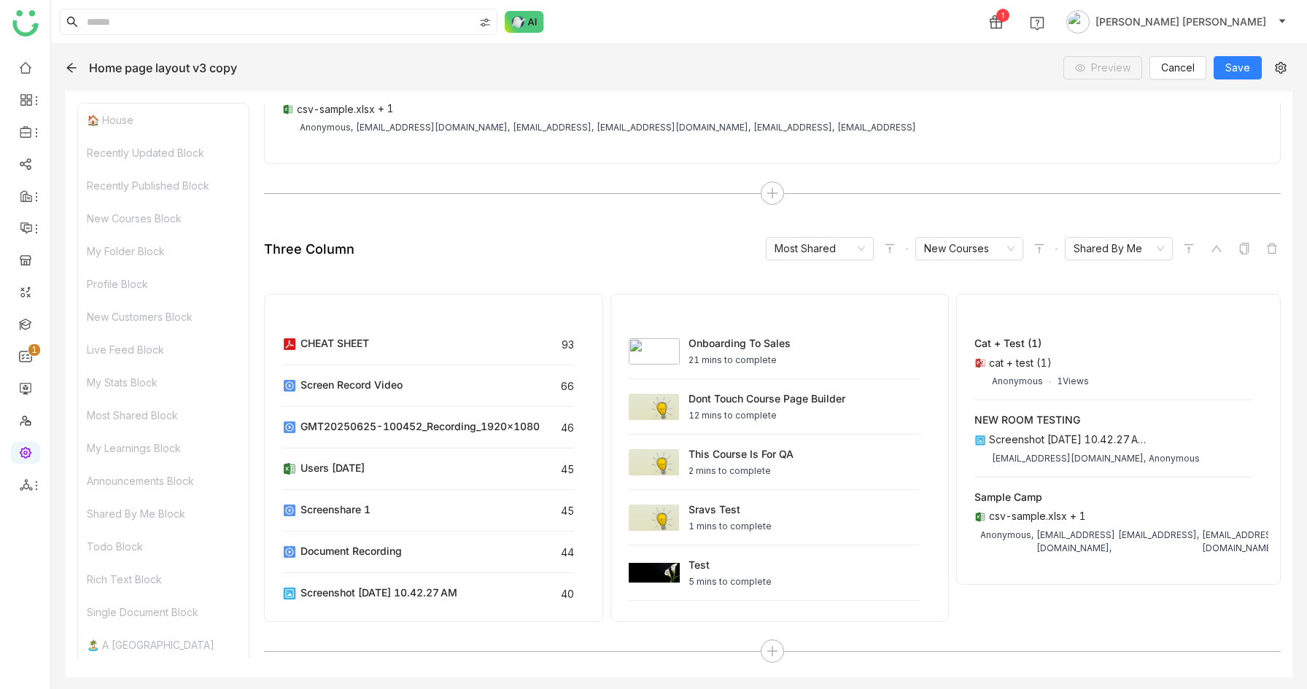
scroll to position [7621, 0]
click at [1273, 249] on icon at bounding box center [1272, 250] width 12 height 12
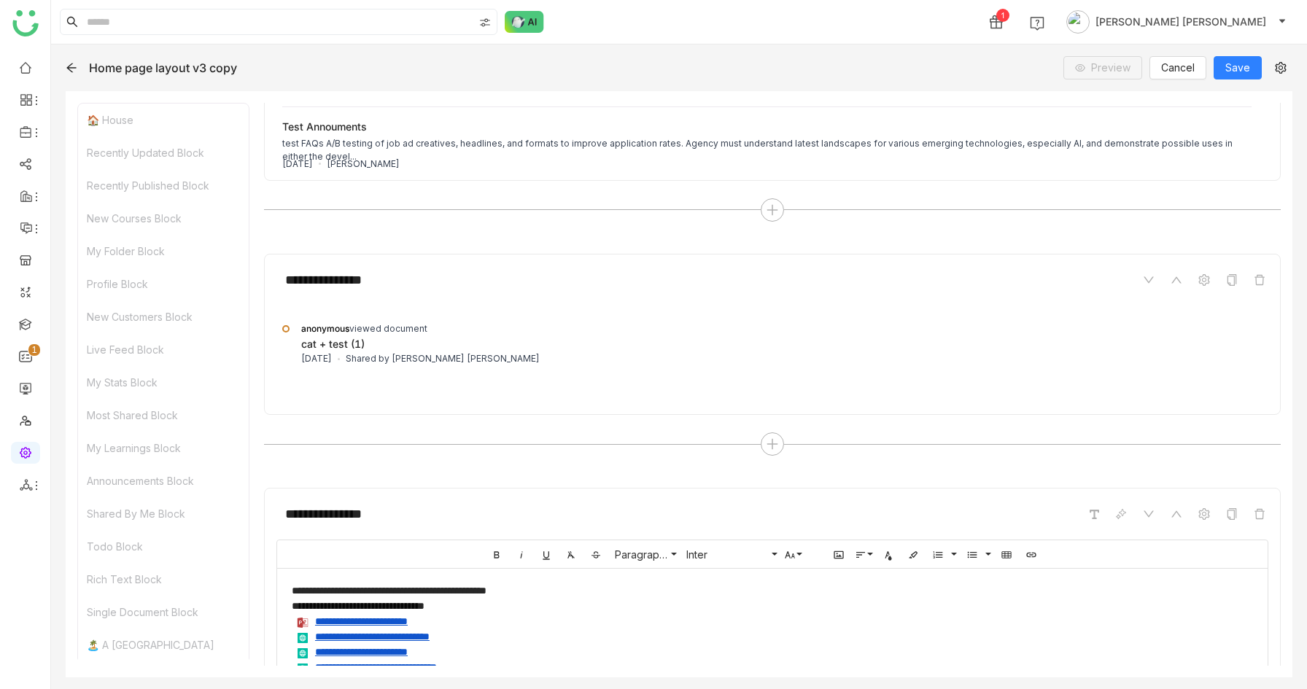
scroll to position [3241, 0]
click at [1237, 67] on span "Save" at bounding box center [1237, 68] width 25 height 16
click at [26, 65] on link at bounding box center [25, 67] width 13 height 12
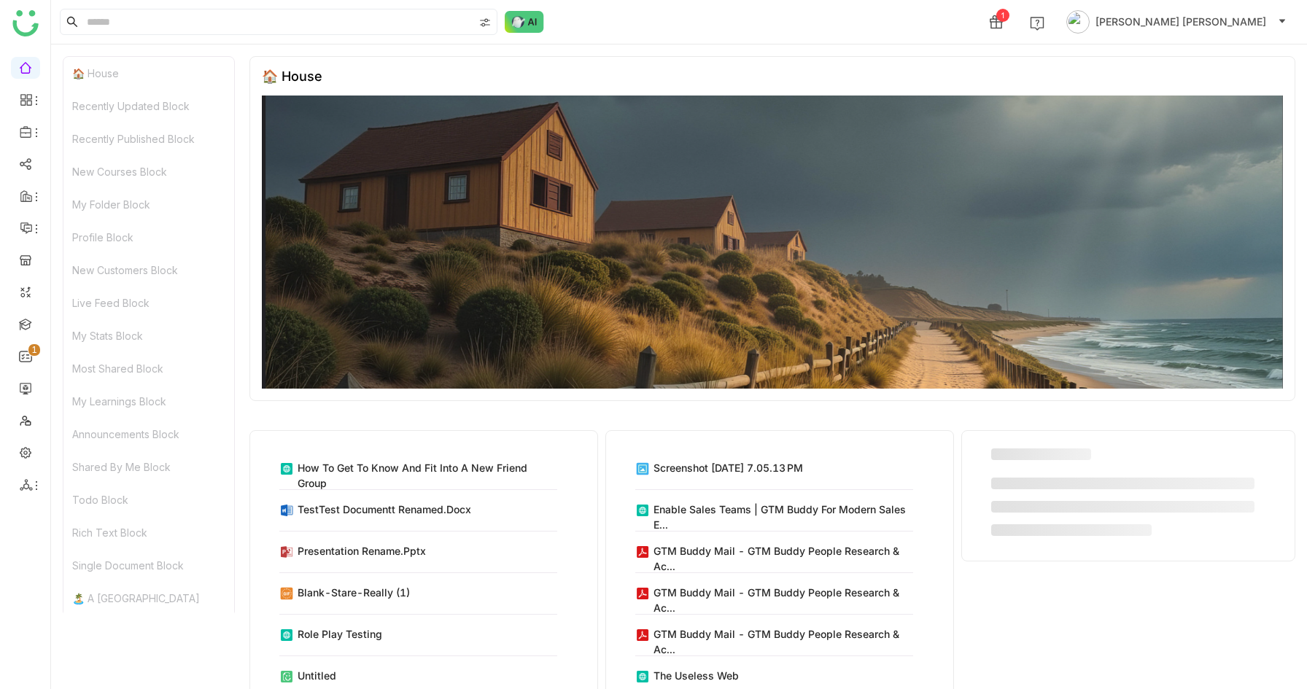
click at [113, 103] on div "Recently Updated Block" at bounding box center [148, 106] width 171 height 33
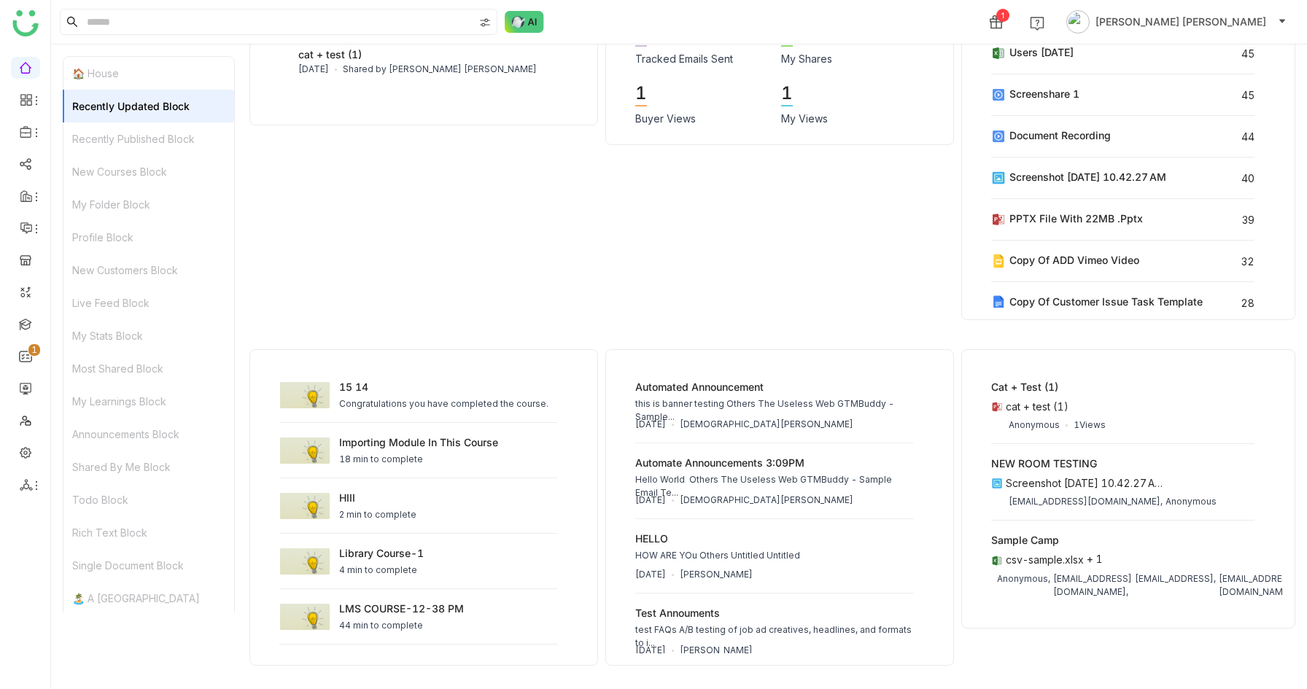
scroll to position [1001, 0]
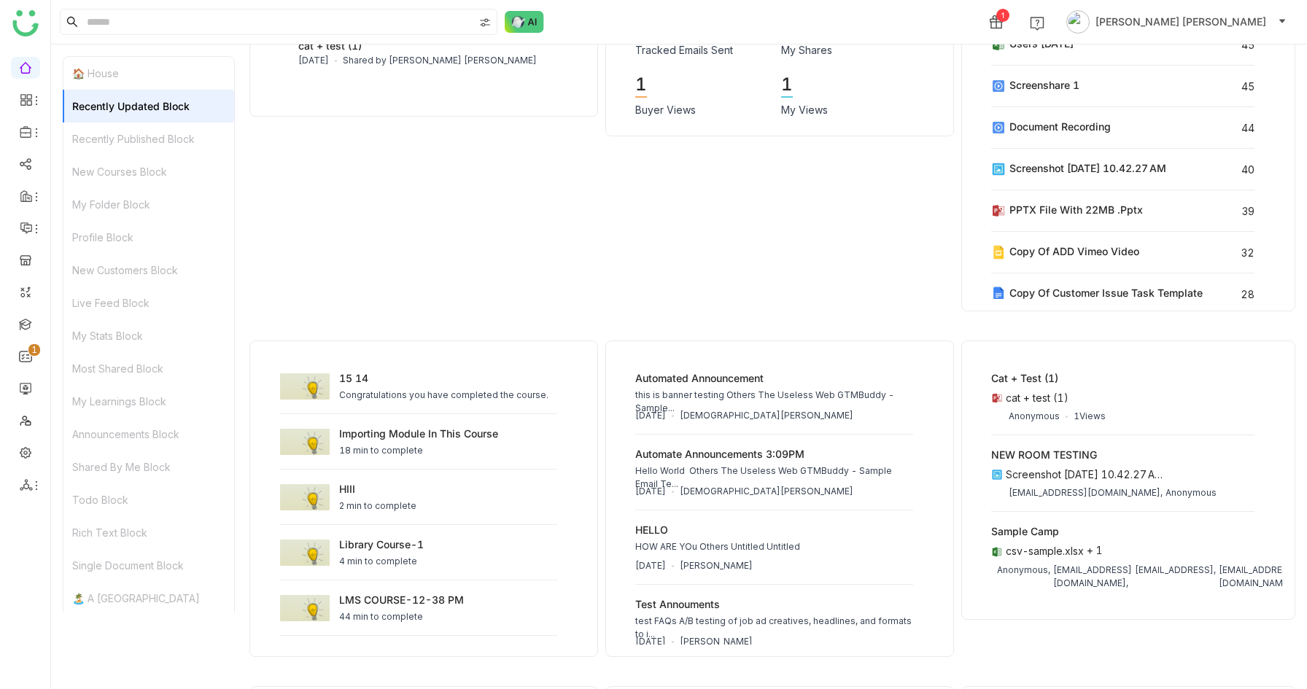
click at [118, 268] on div "New Customers Block" at bounding box center [148, 270] width 171 height 33
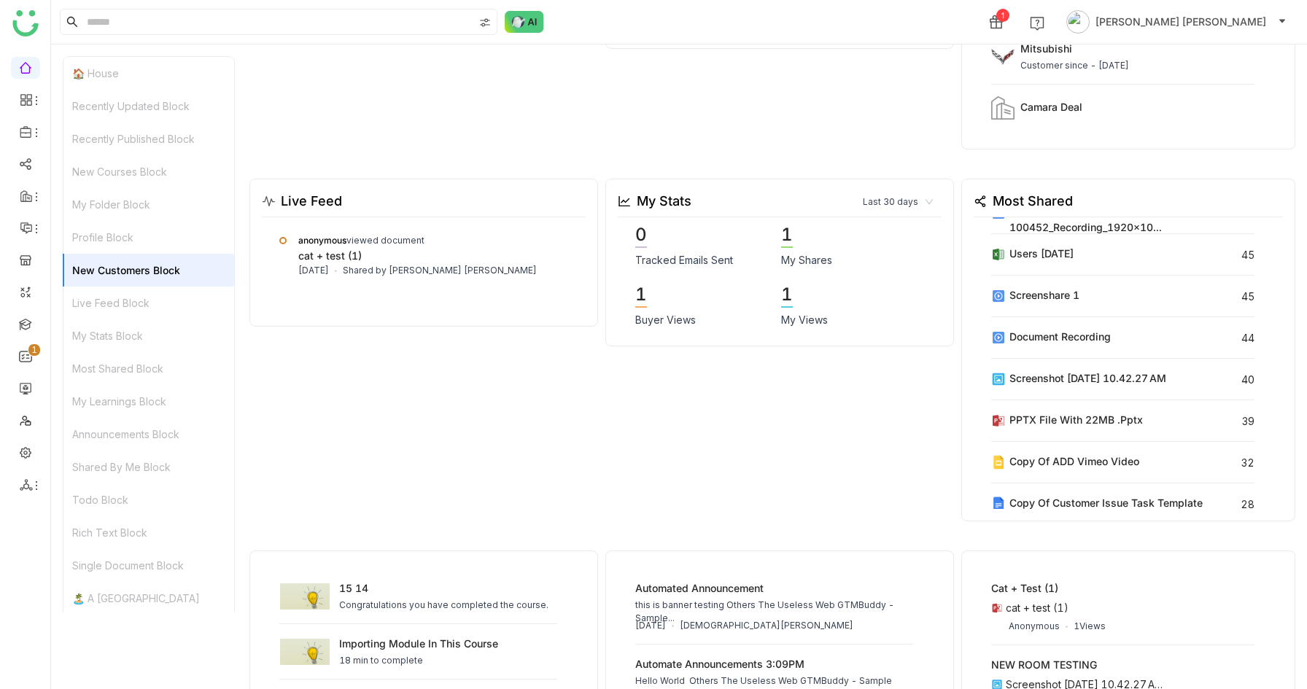
scroll to position [745, 0]
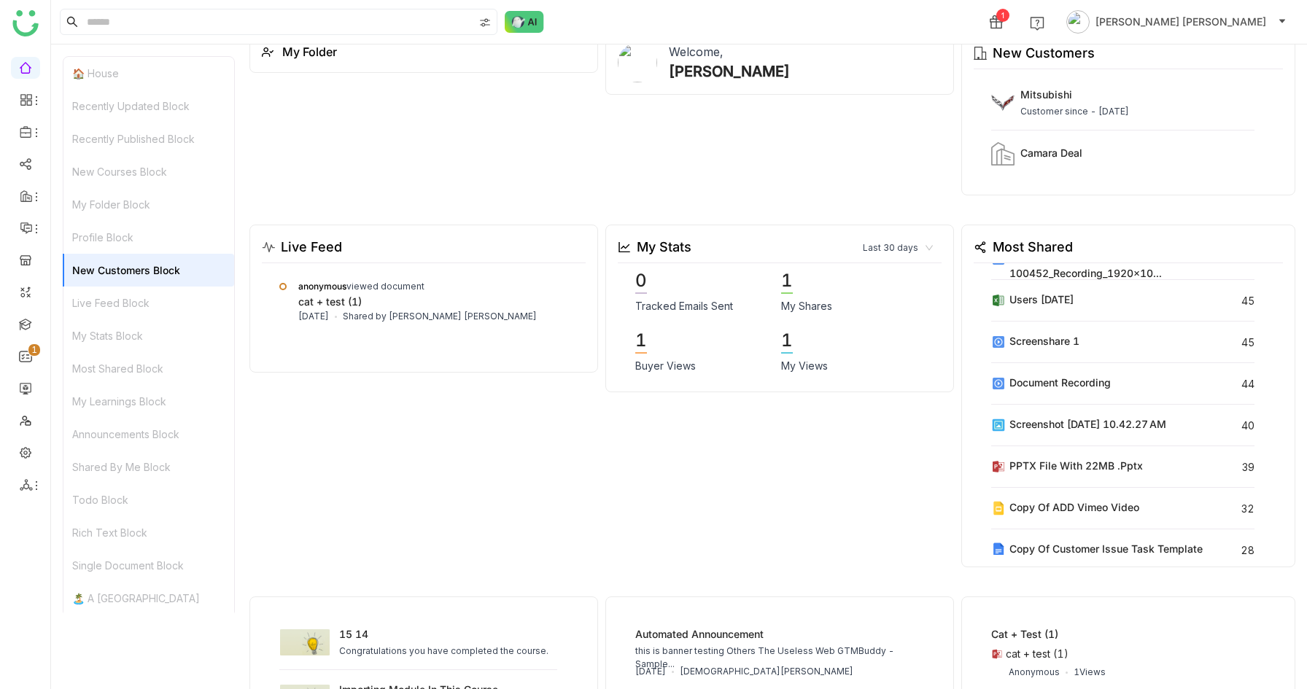
click at [114, 297] on div "Live Feed Block" at bounding box center [148, 303] width 171 height 33
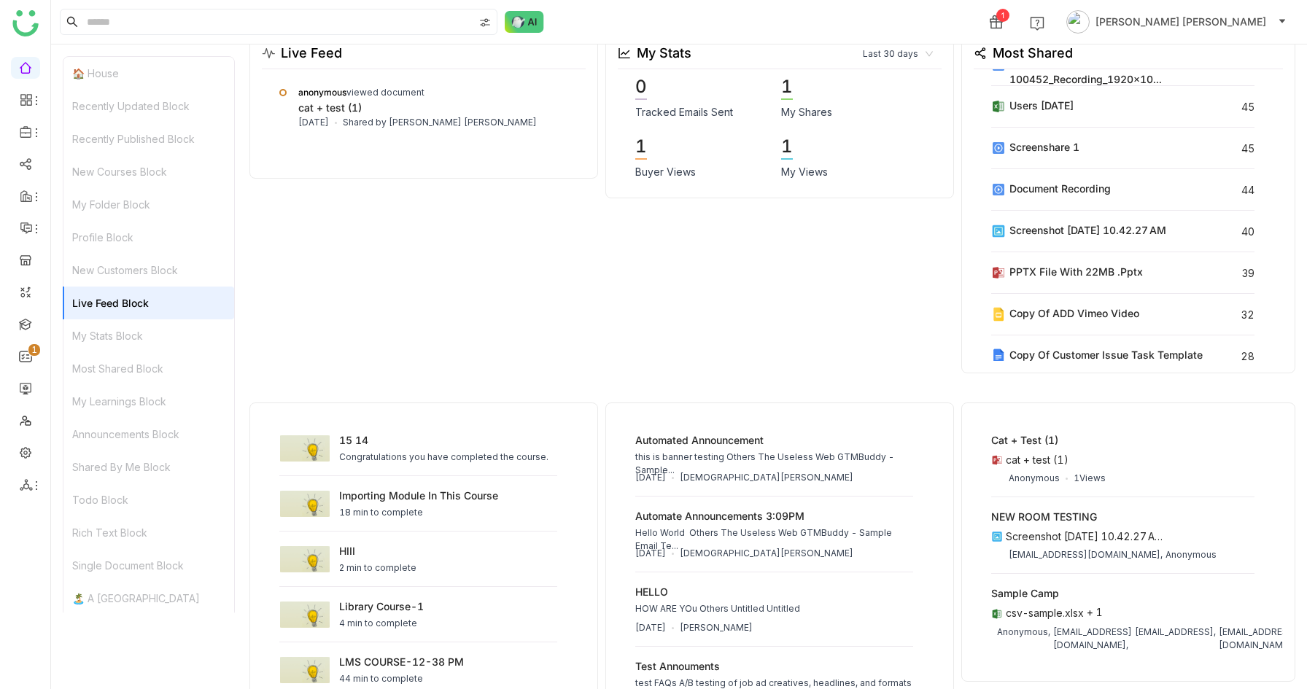
click at [122, 336] on div "My Stats Block" at bounding box center [148, 335] width 171 height 33
click at [124, 380] on div "Most Shared Block" at bounding box center [148, 368] width 171 height 33
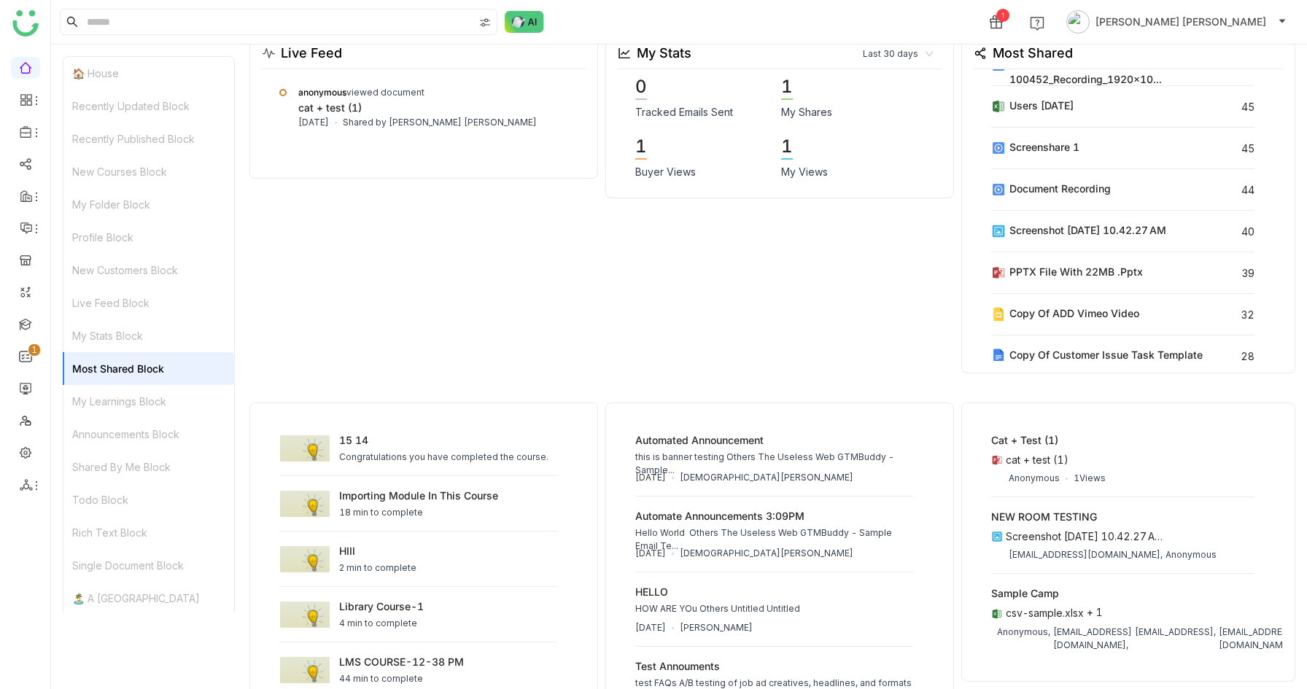
click at [127, 403] on div "My Learnings Block" at bounding box center [148, 401] width 171 height 33
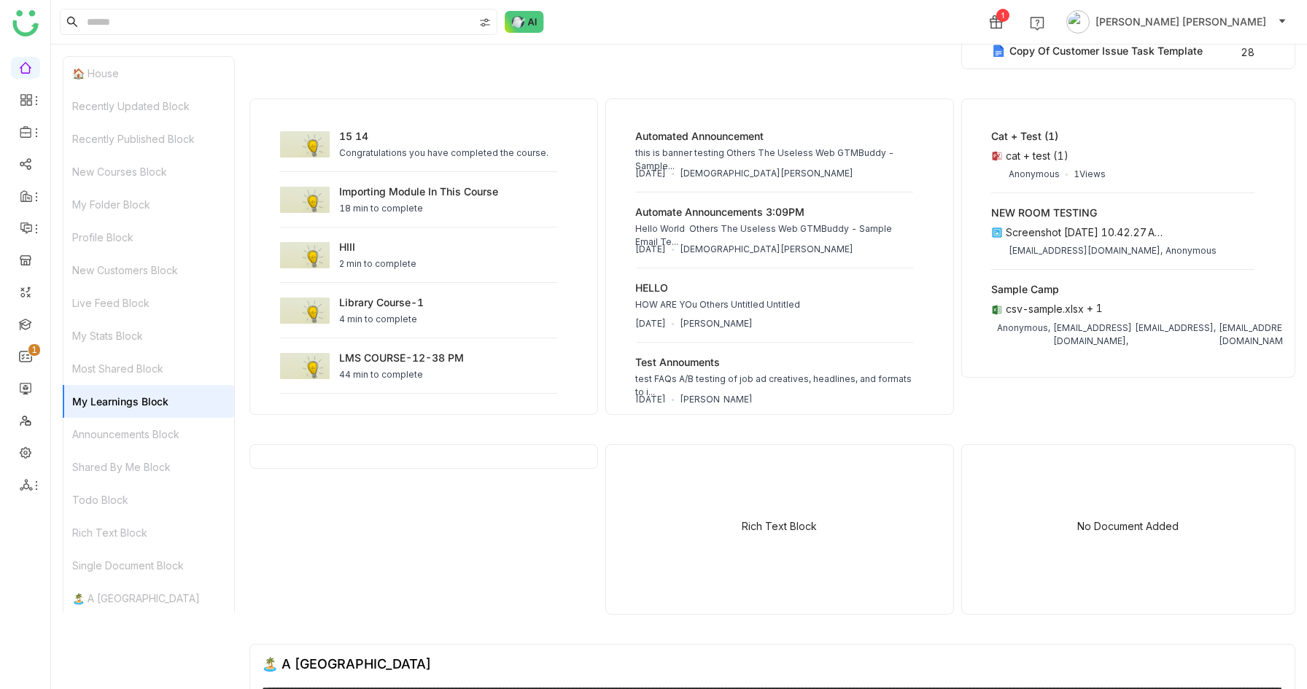
scroll to position [1260, 0]
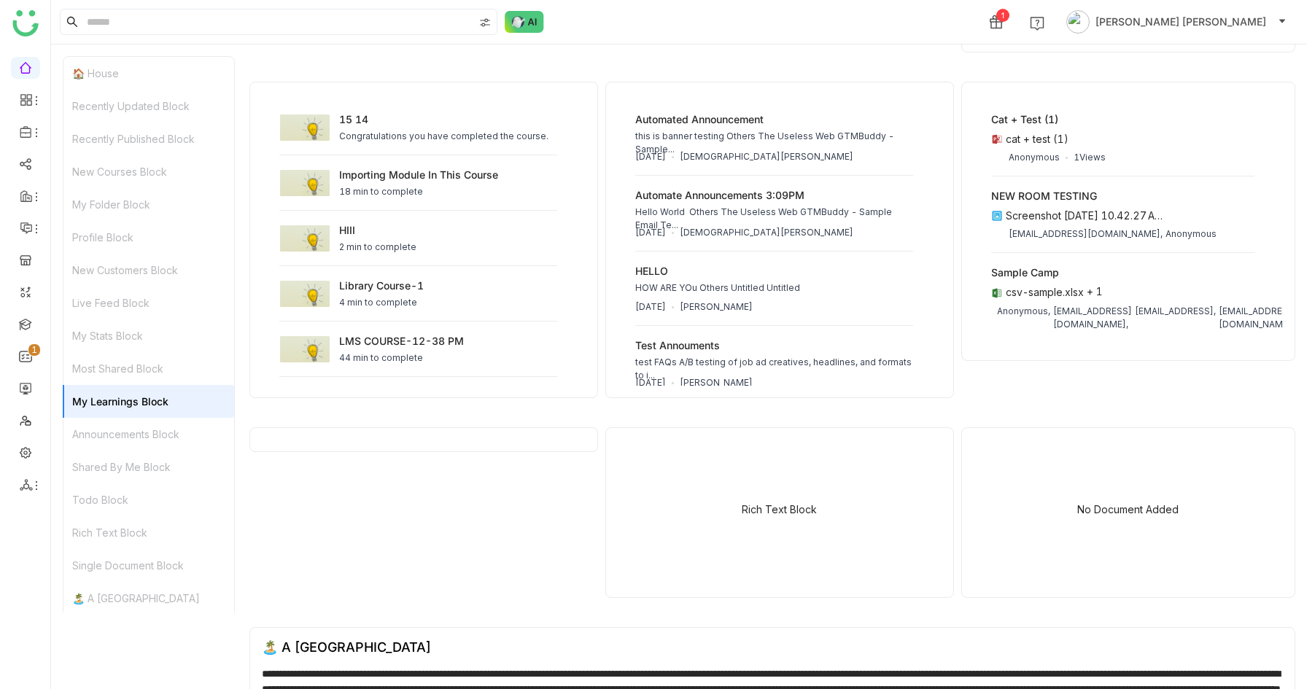
click at [131, 430] on div "Announcements Block" at bounding box center [148, 434] width 171 height 33
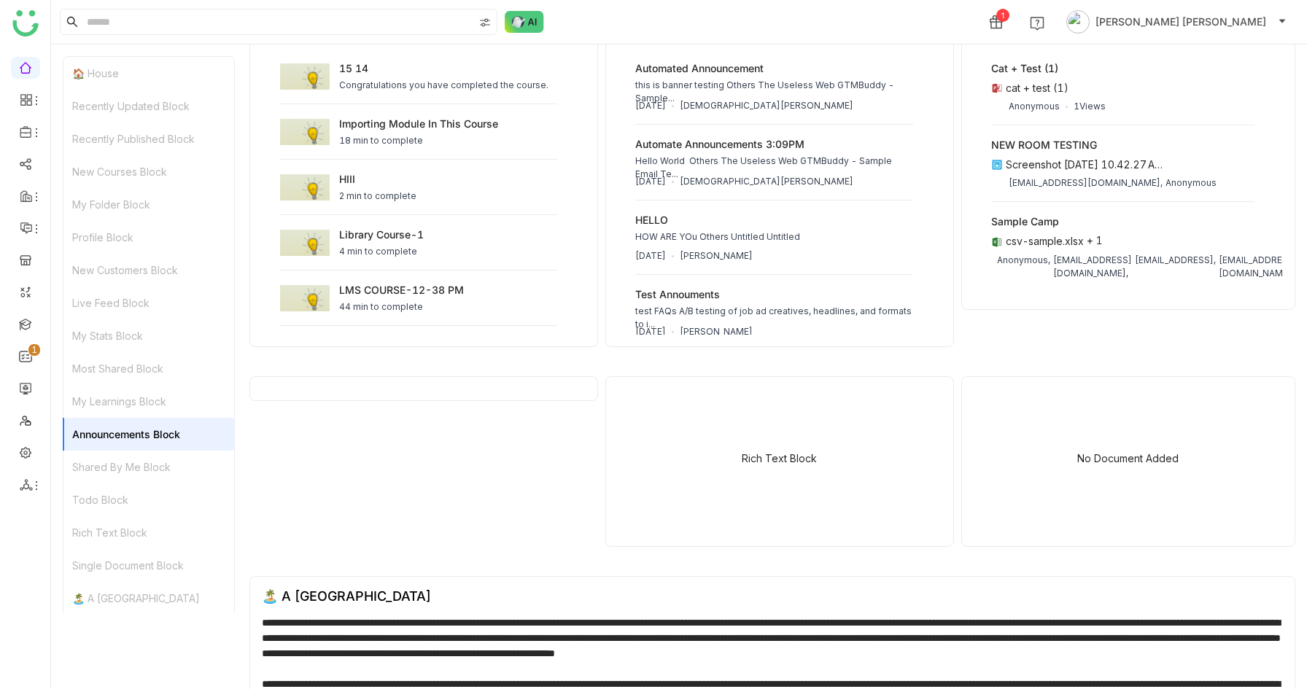
click at [144, 468] on div "Shared By Me Block" at bounding box center [148, 467] width 171 height 33
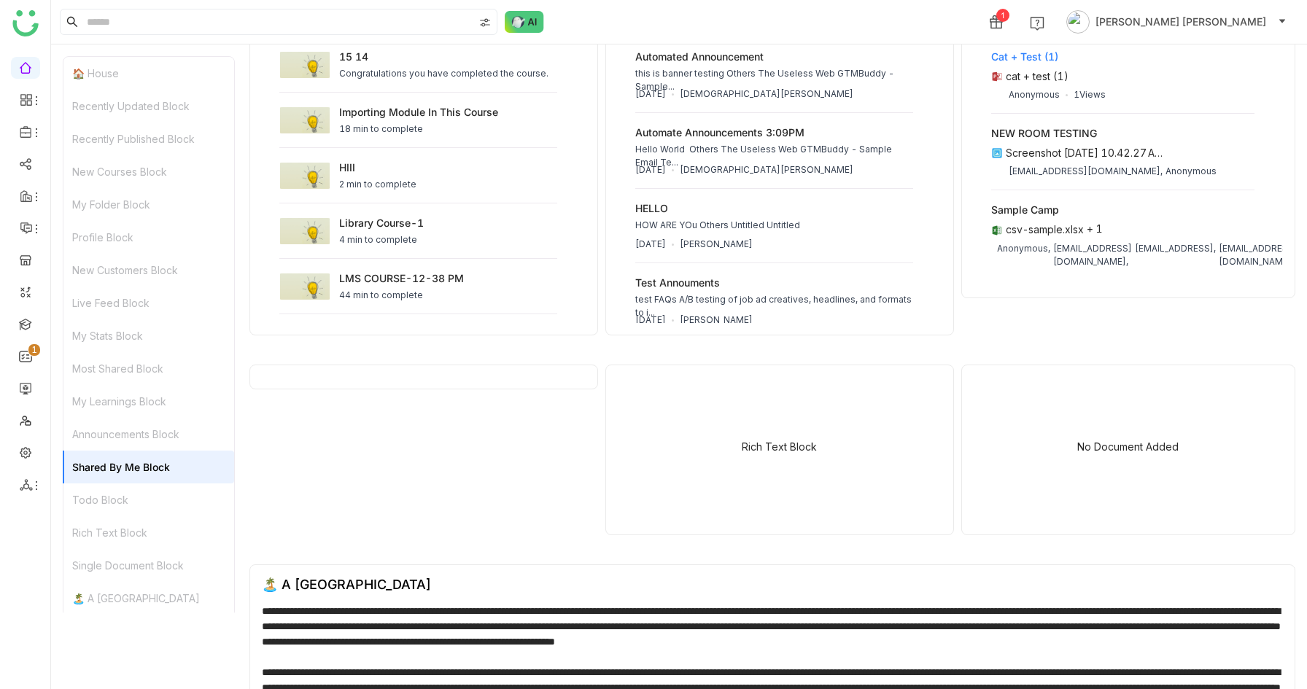
scroll to position [1330, 0]
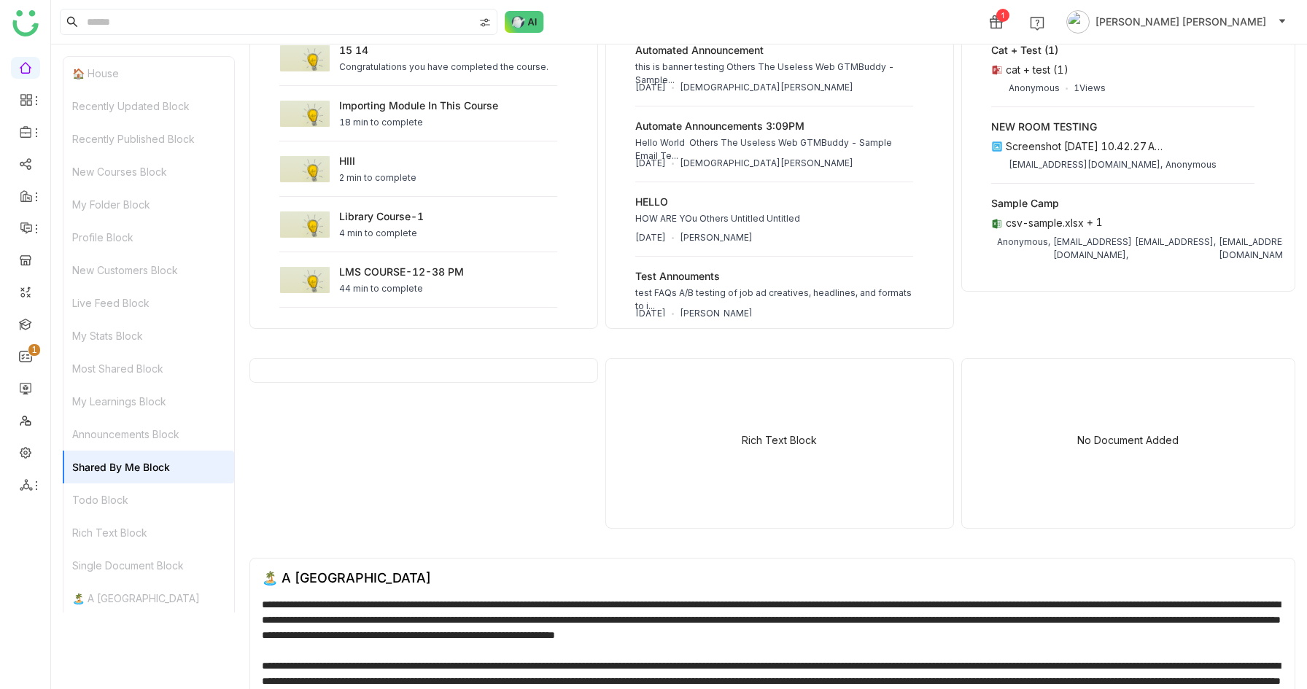
click at [131, 503] on div "Todo Block" at bounding box center [148, 500] width 171 height 33
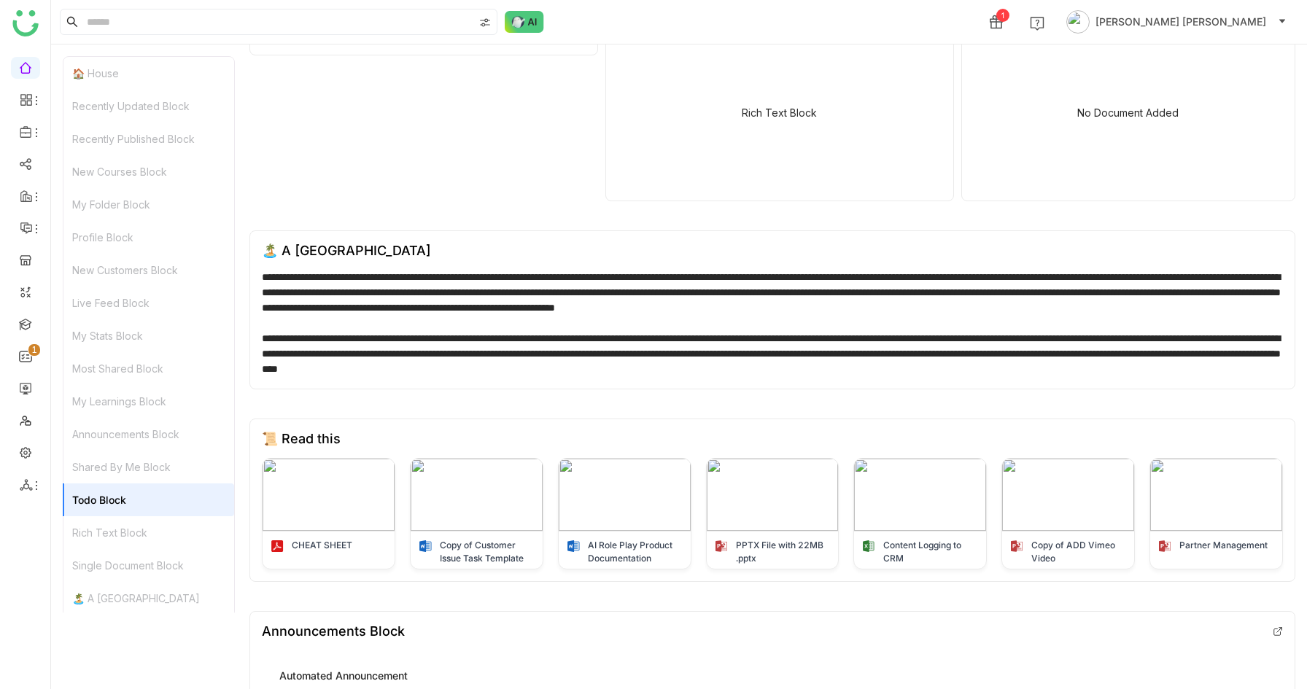
scroll to position [1657, 0]
click at [123, 531] on div "Rich Text Block" at bounding box center [148, 532] width 171 height 33
click at [154, 568] on div "Single Document Block" at bounding box center [148, 565] width 171 height 33
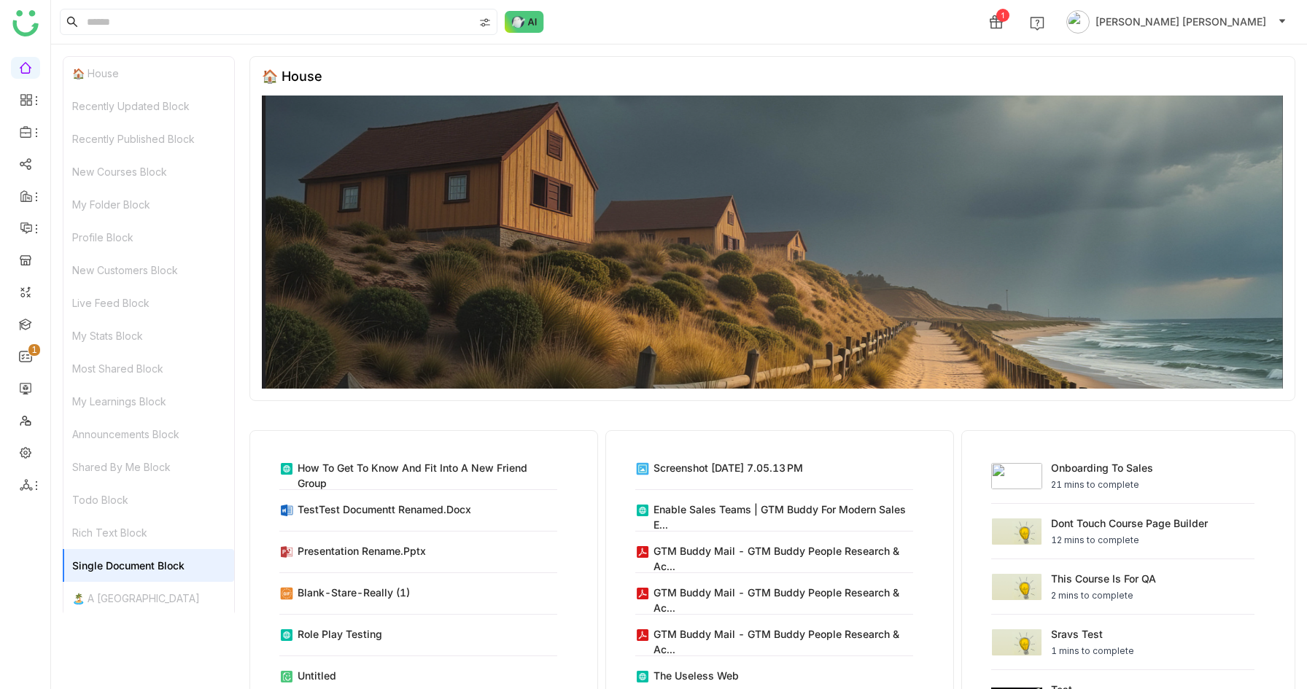
click at [124, 501] on div "Todo Block" at bounding box center [148, 500] width 171 height 33
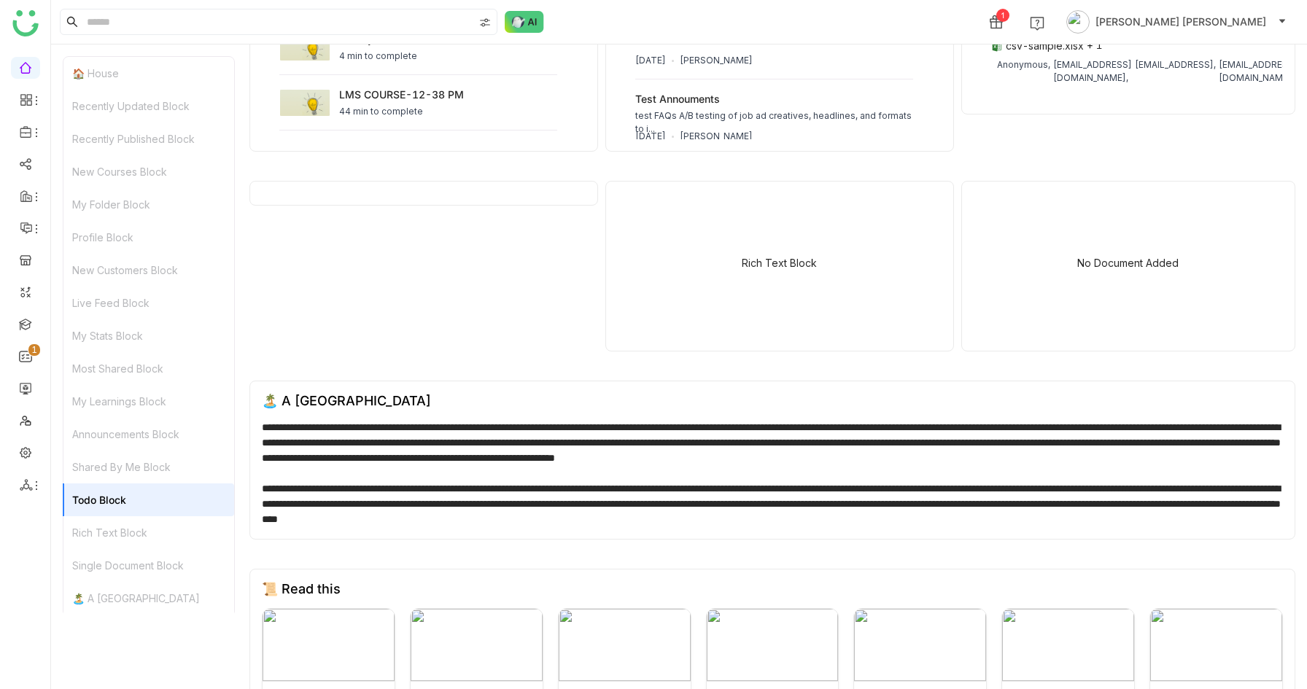
scroll to position [1505, 0]
click at [166, 465] on div "Shared By Me Block" at bounding box center [148, 467] width 171 height 33
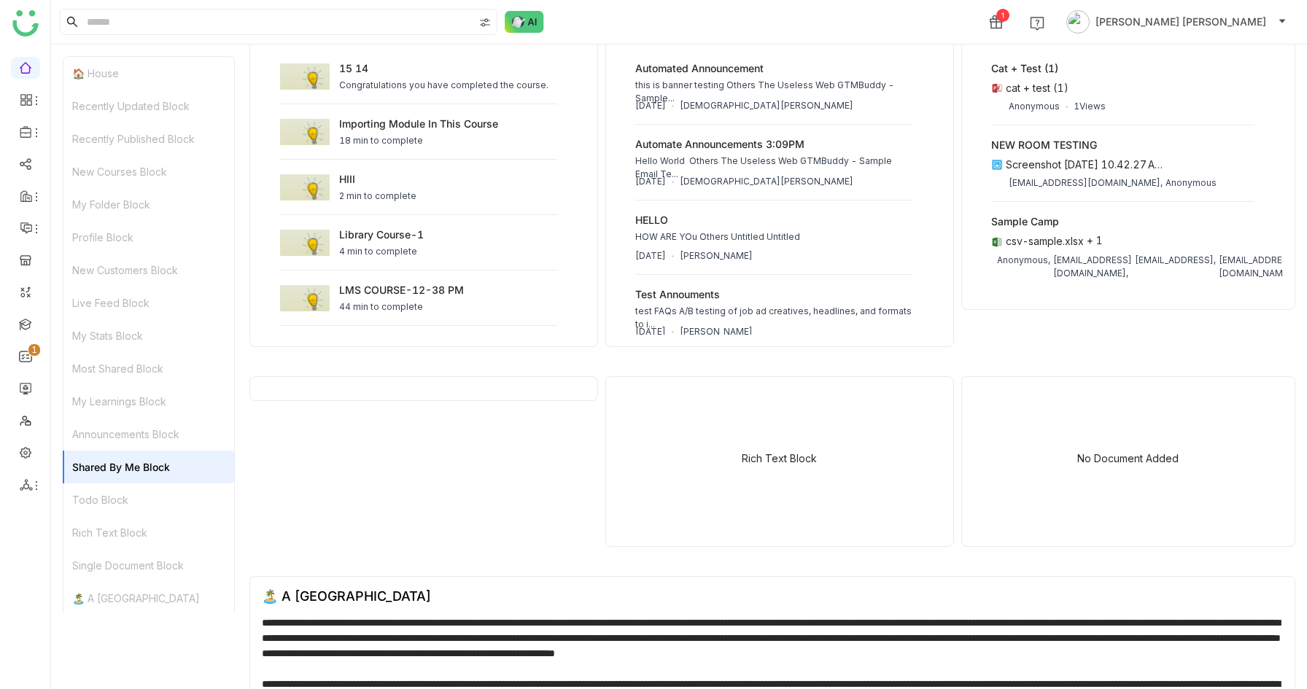
click at [150, 527] on div "Rich Text Block" at bounding box center [148, 532] width 171 height 33
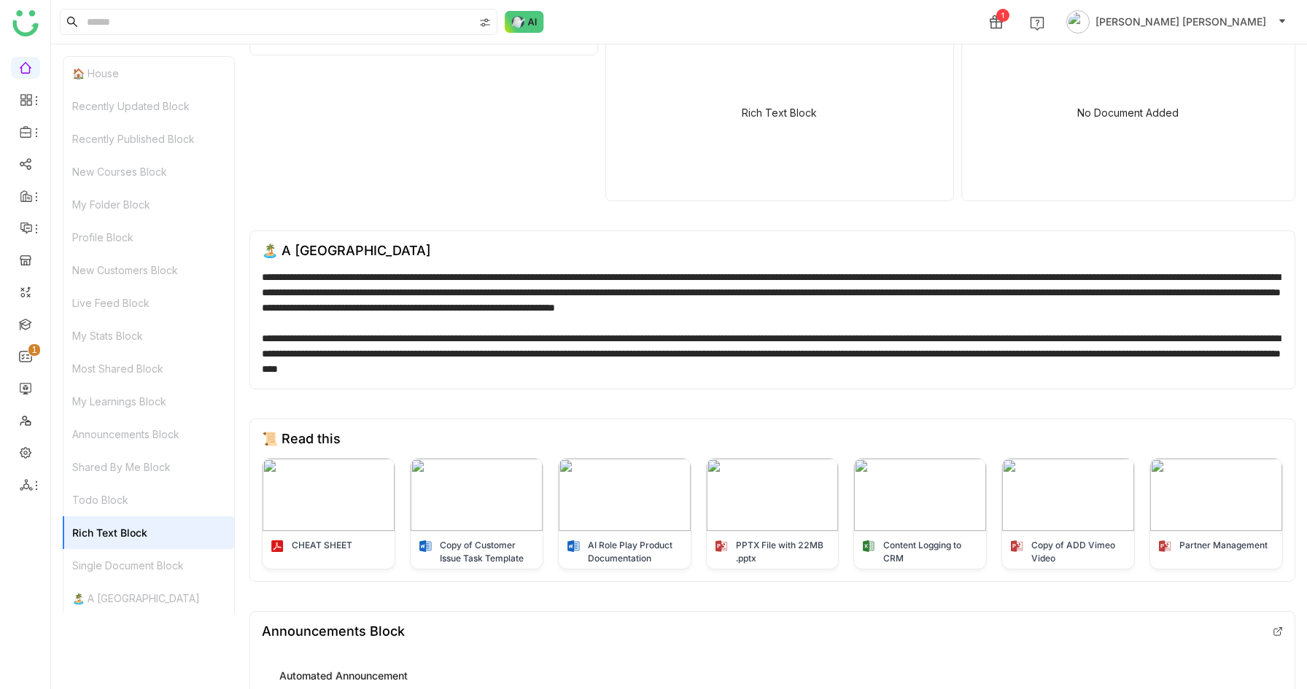
scroll to position [1311, 0]
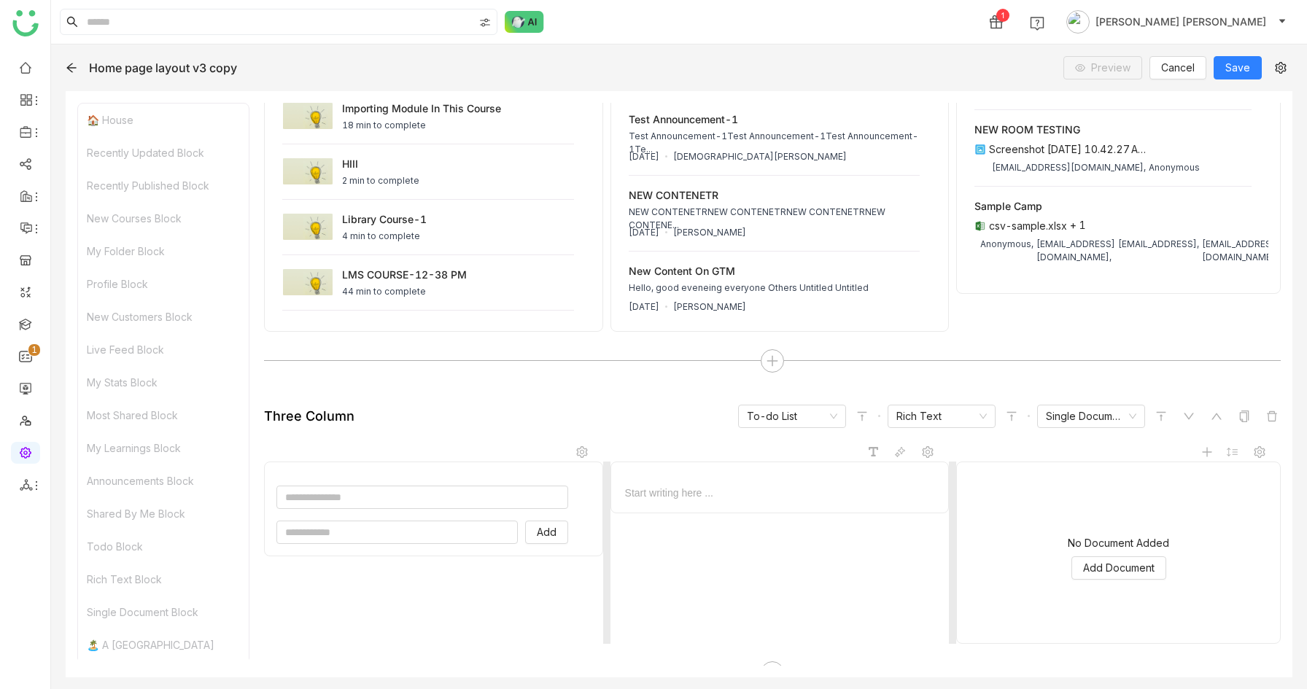
scroll to position [1783, 0]
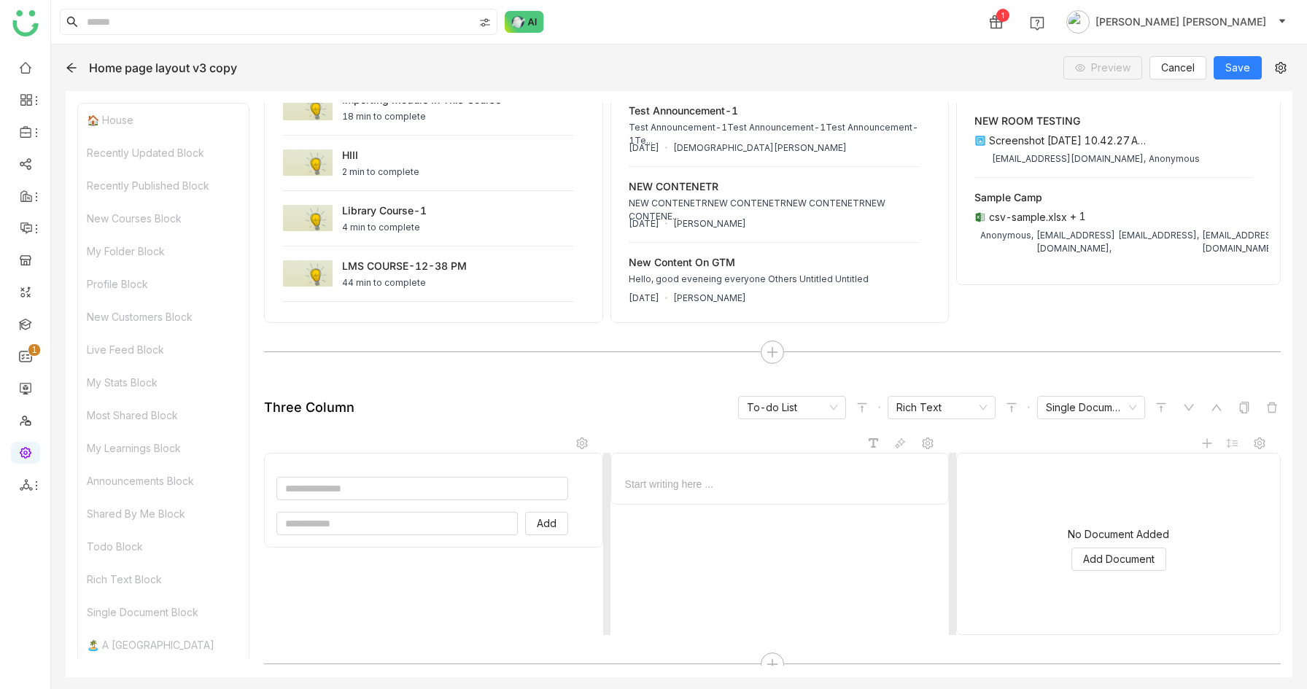
click at [705, 481] on div at bounding box center [780, 484] width 314 height 15
click at [1133, 557] on span "Add Document" at bounding box center [1118, 559] width 71 height 16
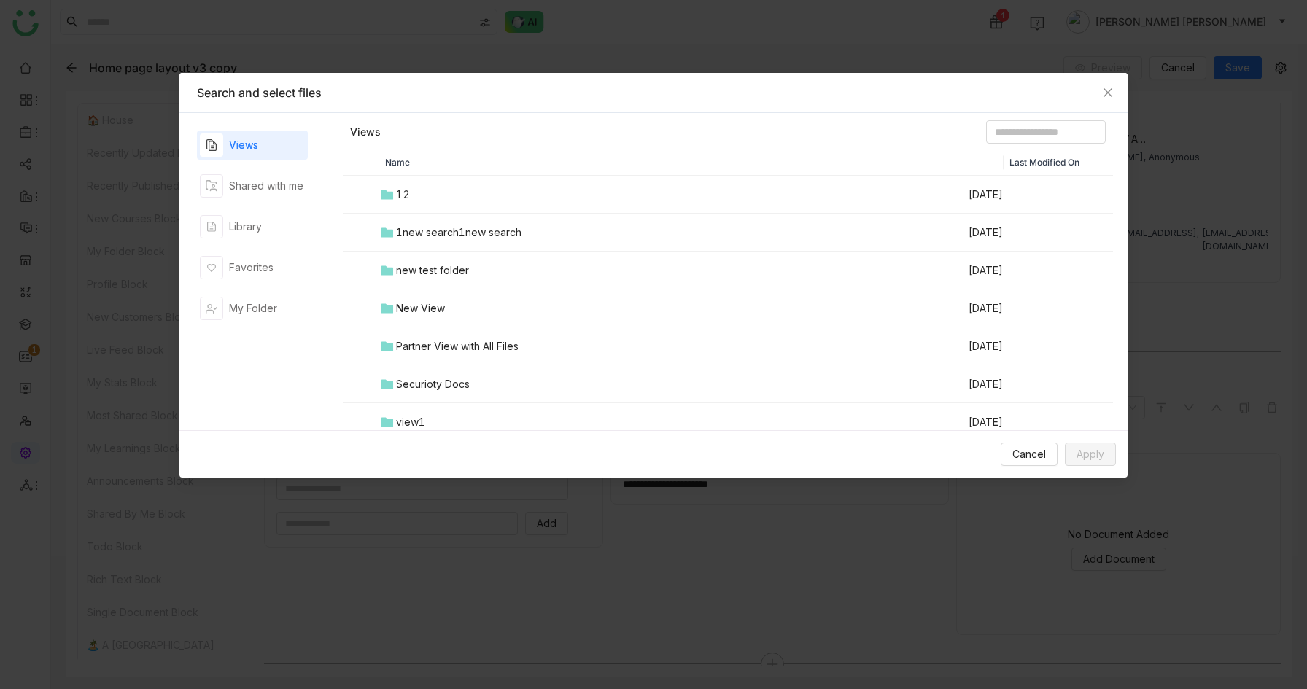
click at [443, 230] on div "1new search1new search" at bounding box center [458, 233] width 125 height 16
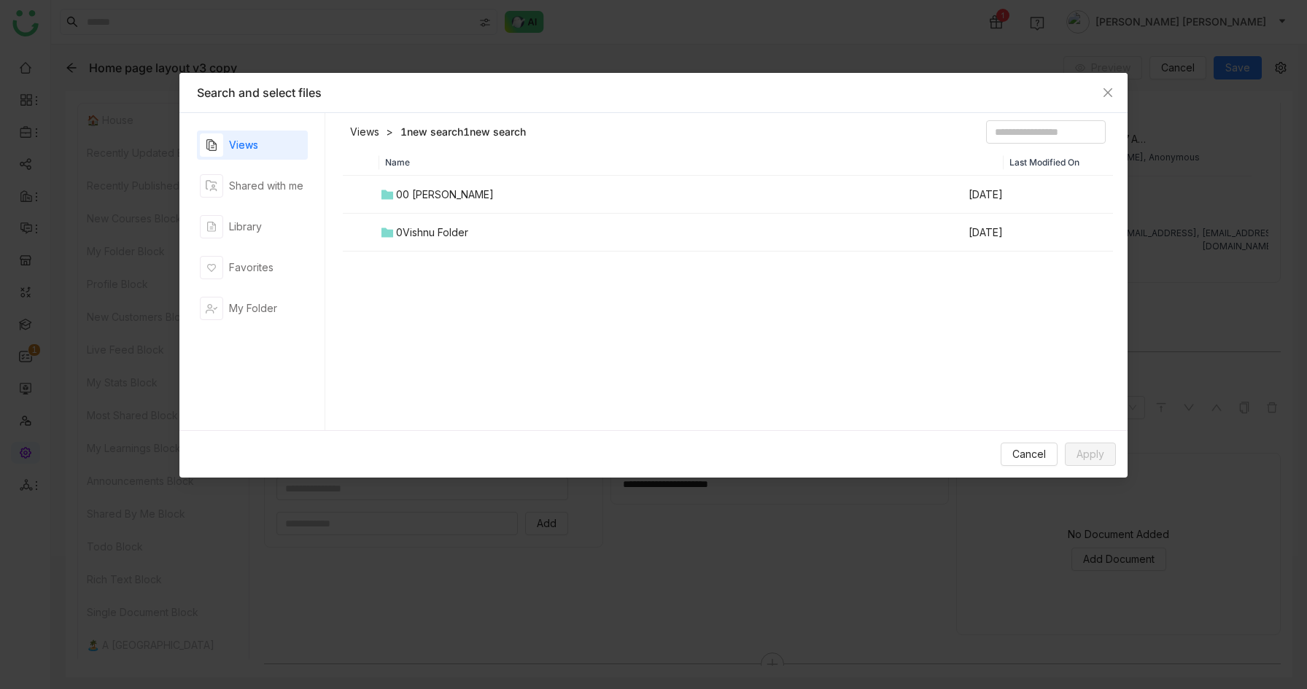
click at [445, 192] on div "00 [PERSON_NAME]" at bounding box center [445, 195] width 98 height 16
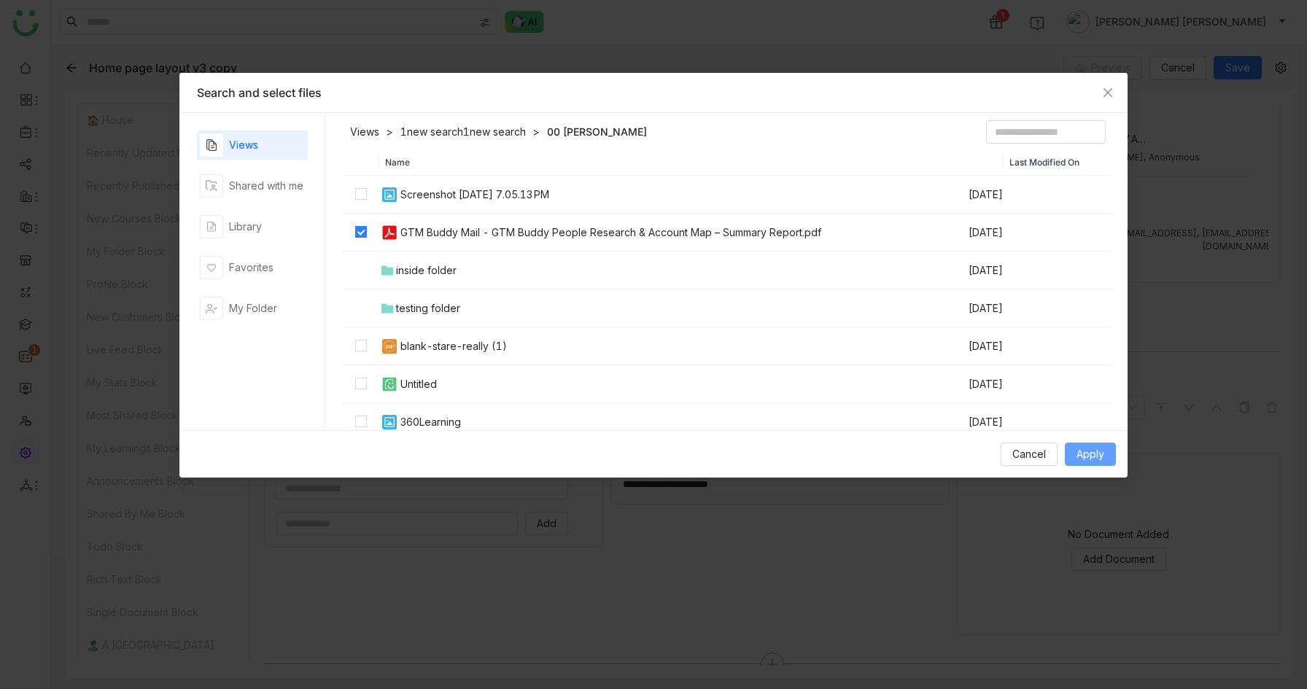
click at [1079, 449] on span "Apply" at bounding box center [1091, 454] width 28 height 16
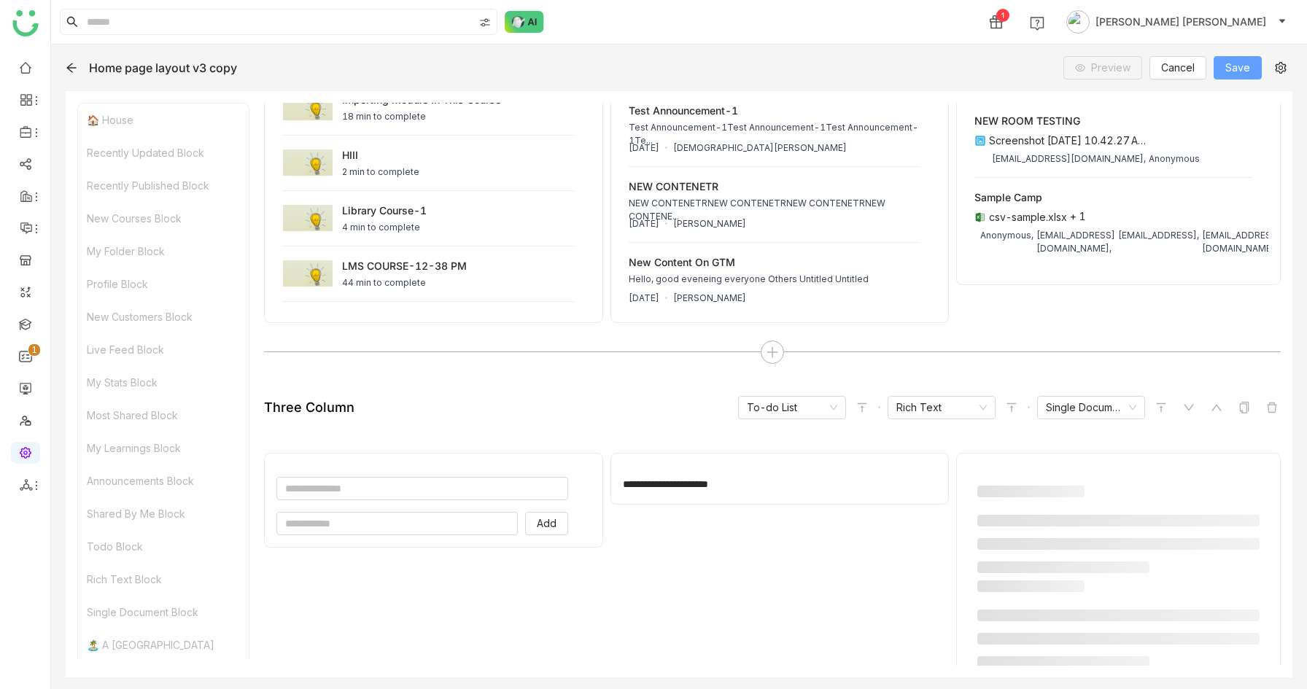
click at [1255, 63] on button "Save" at bounding box center [1238, 67] width 48 height 23
click at [24, 61] on link at bounding box center [25, 67] width 13 height 12
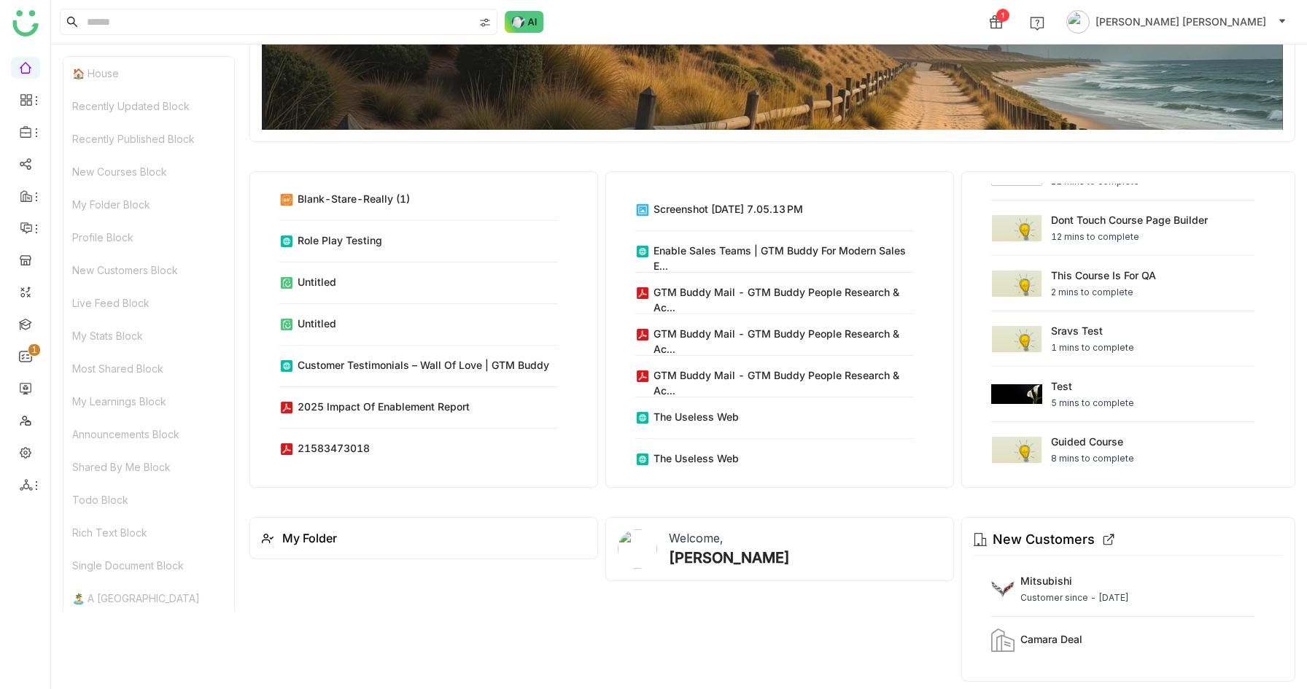
scroll to position [43, 0]
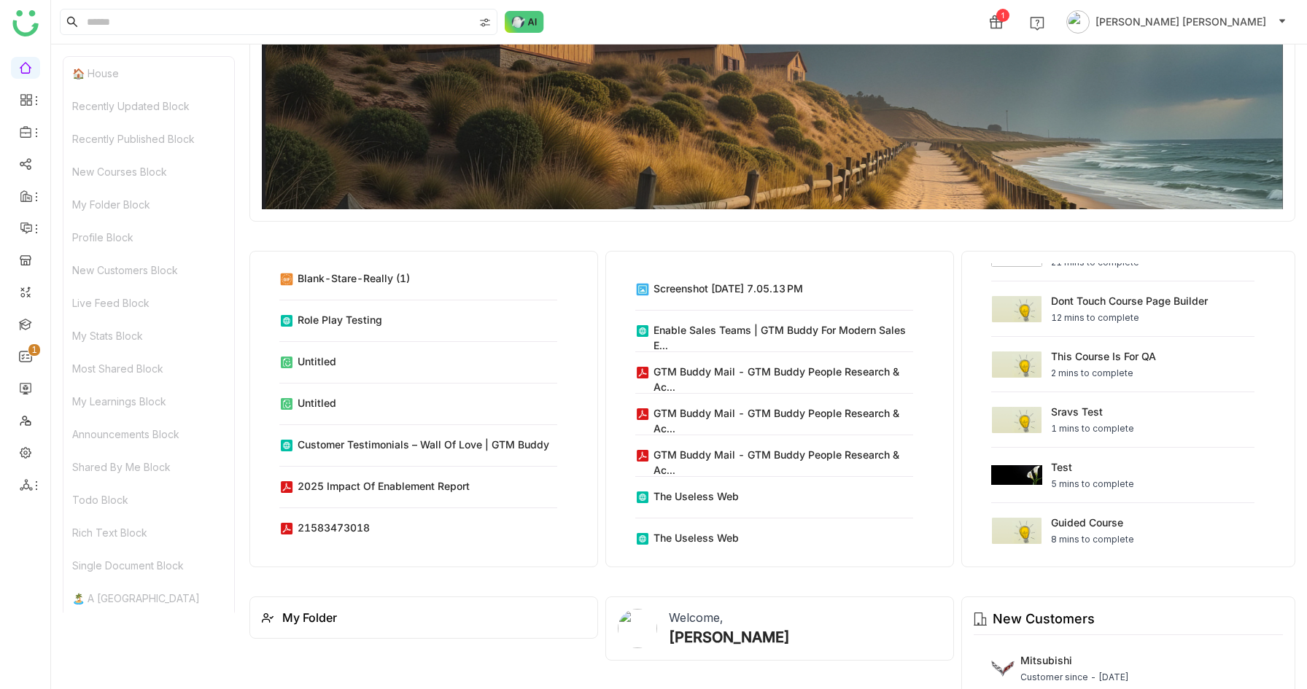
click at [136, 100] on div "Recently Updated Block" at bounding box center [148, 106] width 171 height 33
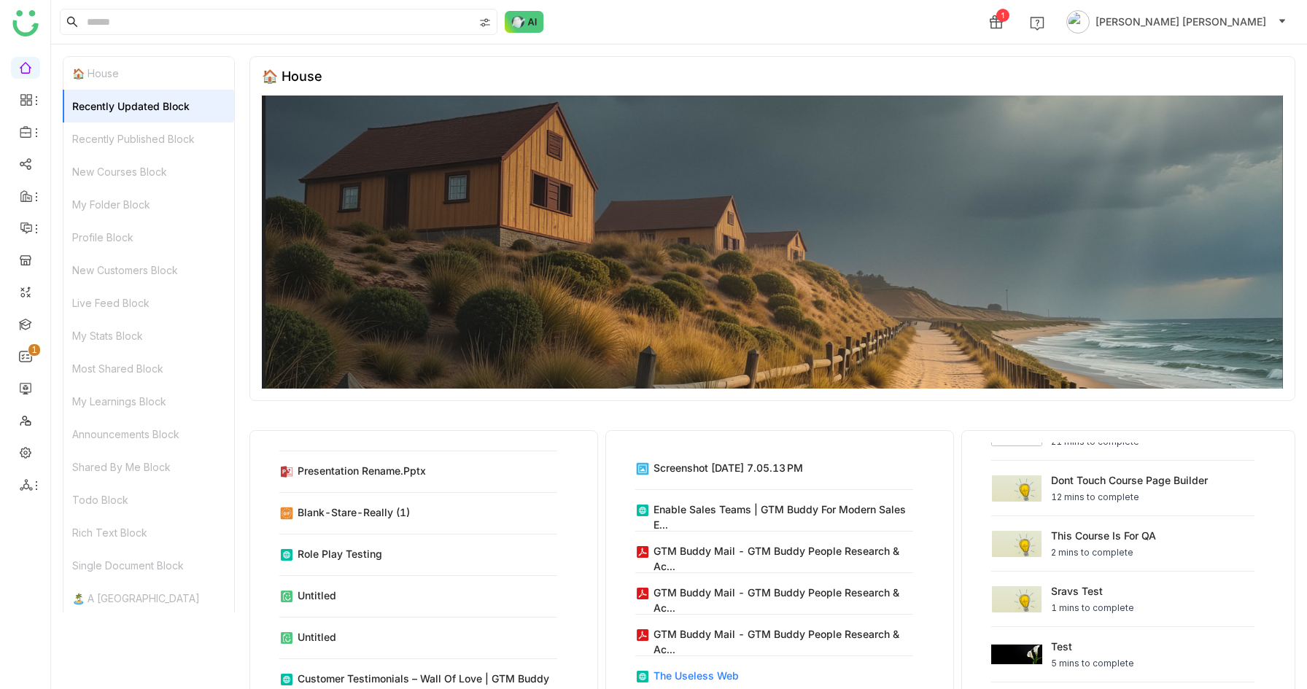
scroll to position [8, 0]
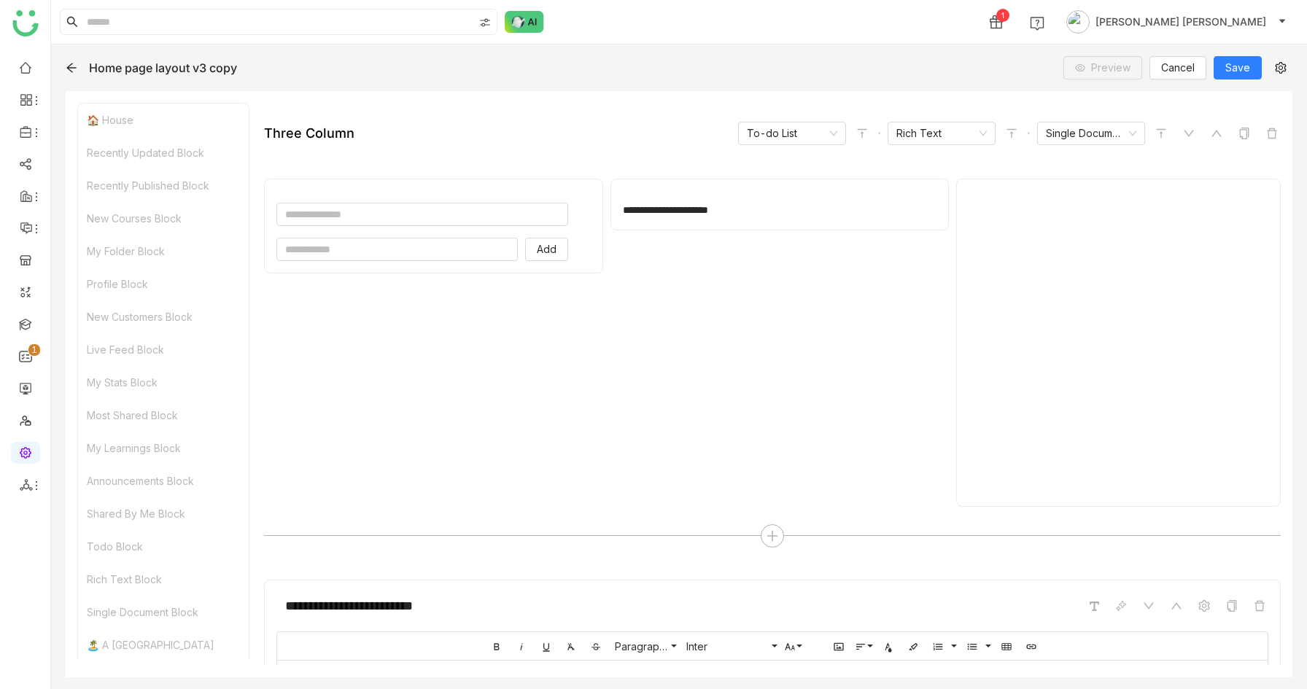
scroll to position [2054, 0]
click at [778, 539] on icon at bounding box center [772, 539] width 13 height 13
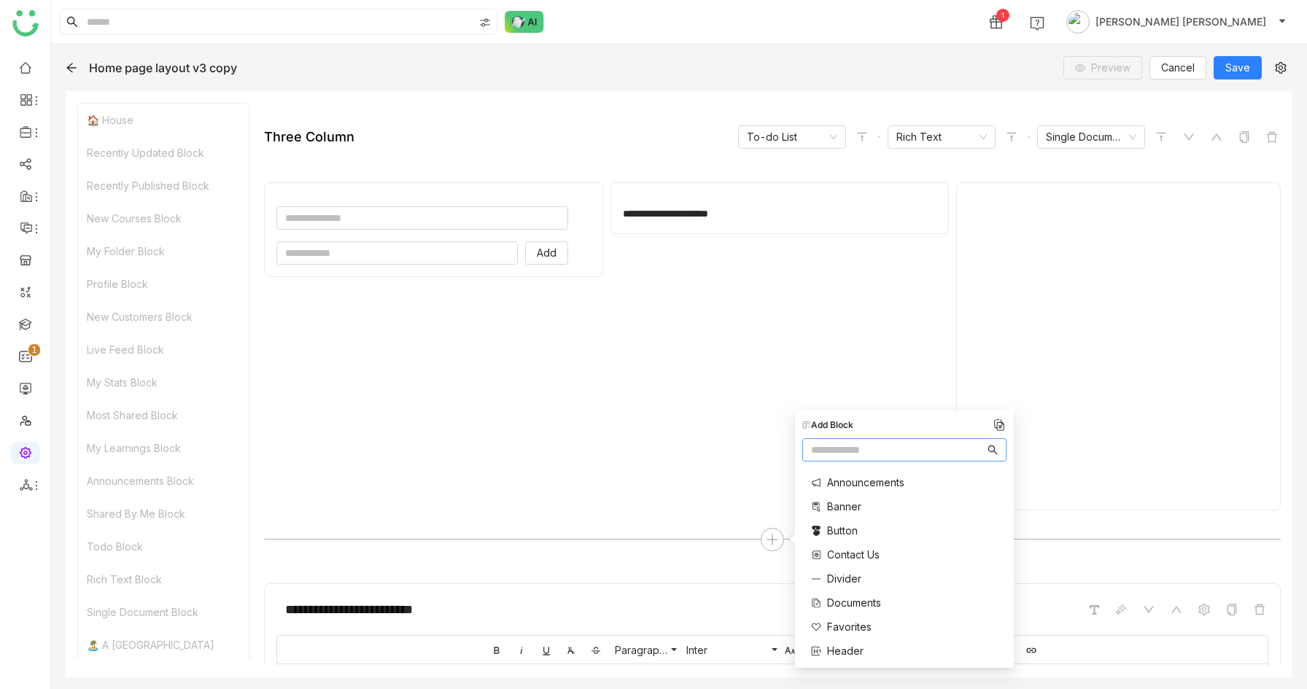
scroll to position [583, 0]
click at [860, 615] on span "Three Column" at bounding box center [861, 620] width 69 height 15
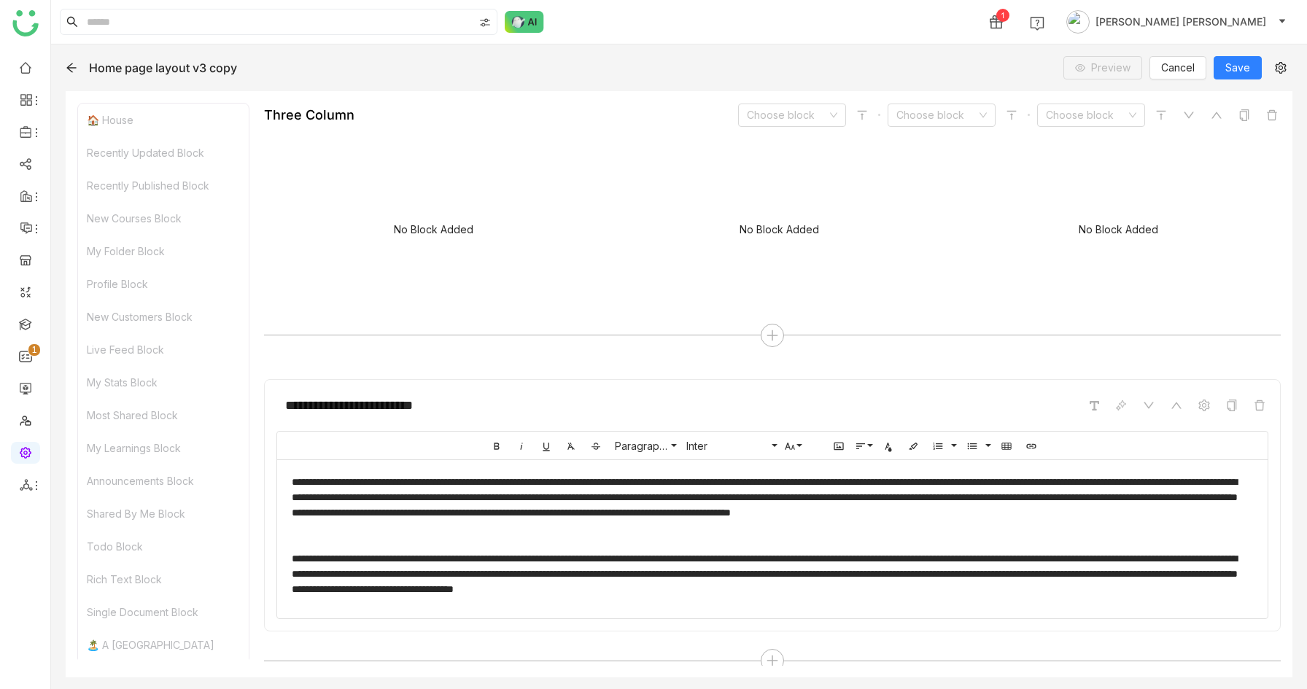
scroll to position [2535, 0]
click at [786, 109] on input at bounding box center [787, 115] width 80 height 22
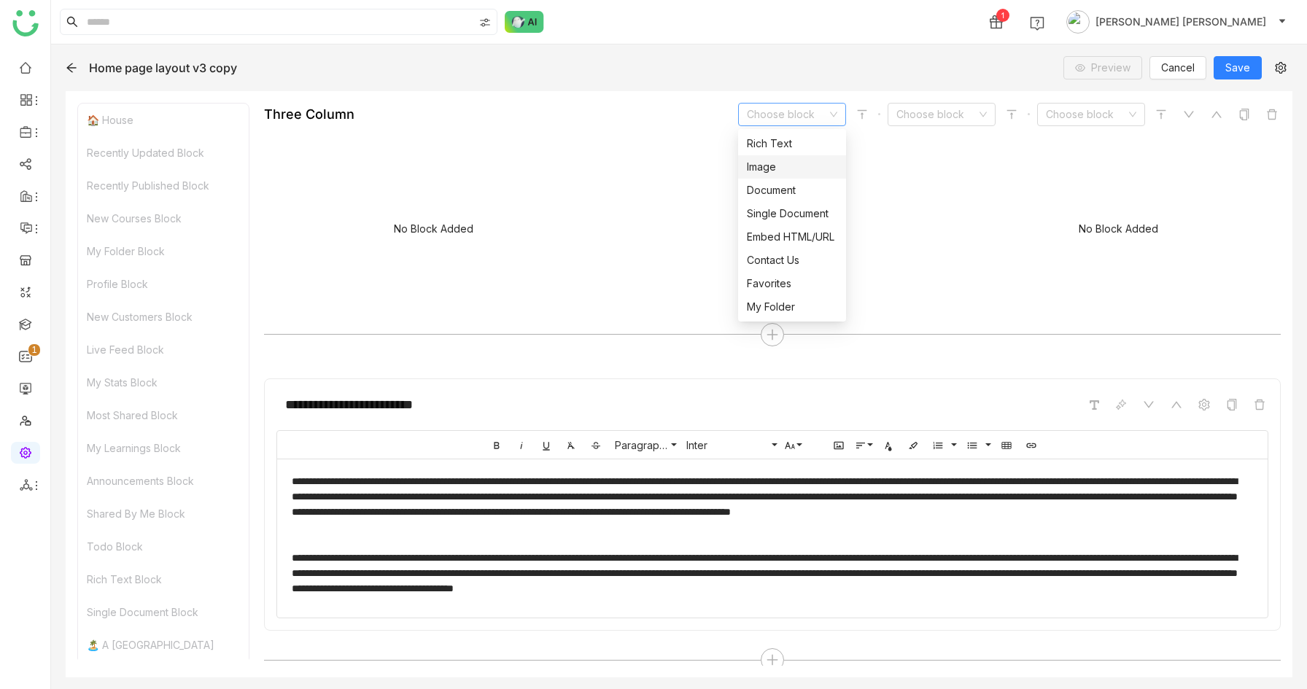
click at [784, 171] on div "Image" at bounding box center [792, 167] width 90 height 16
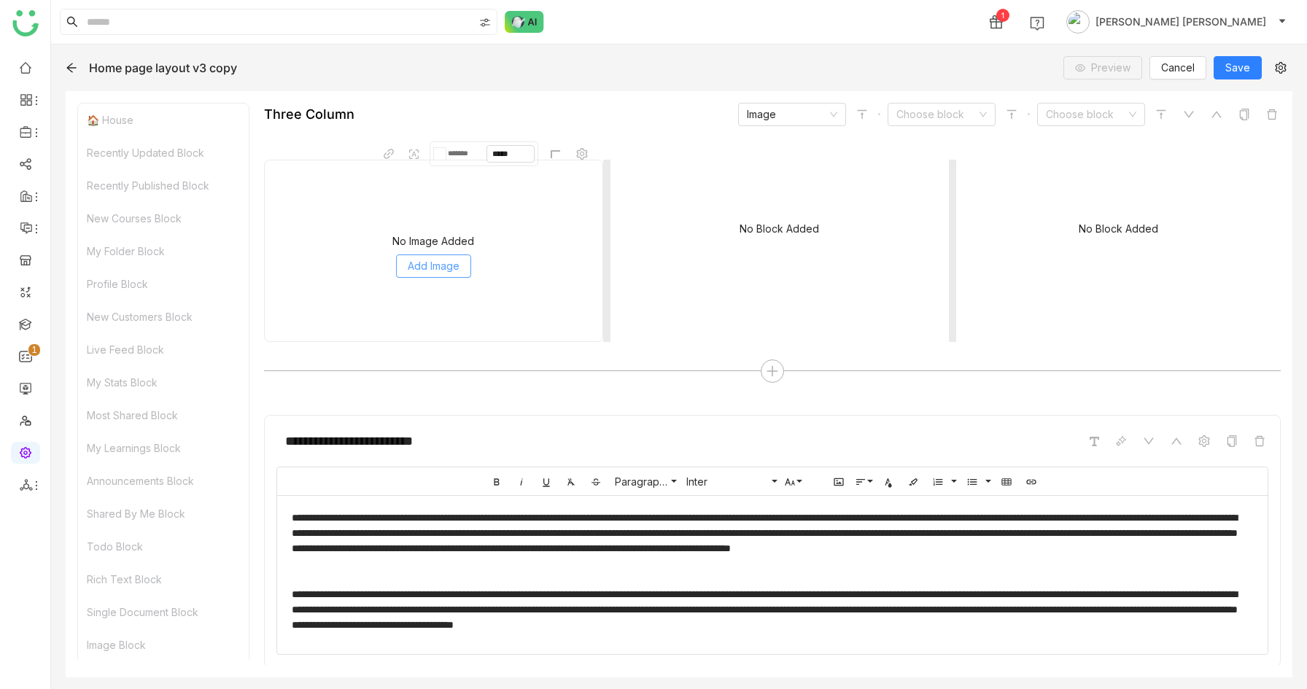
click at [424, 267] on span "Add Image" at bounding box center [434, 266] width 52 height 16
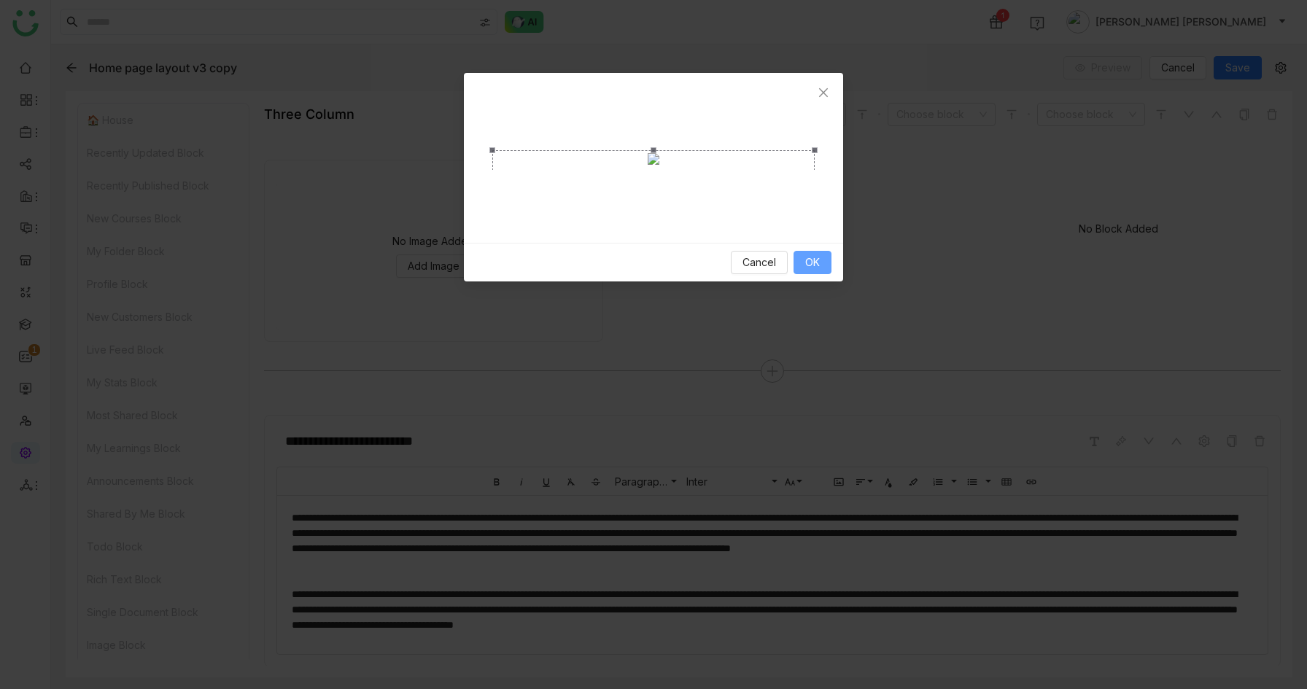
click at [819, 271] on span "OK" at bounding box center [812, 263] width 15 height 16
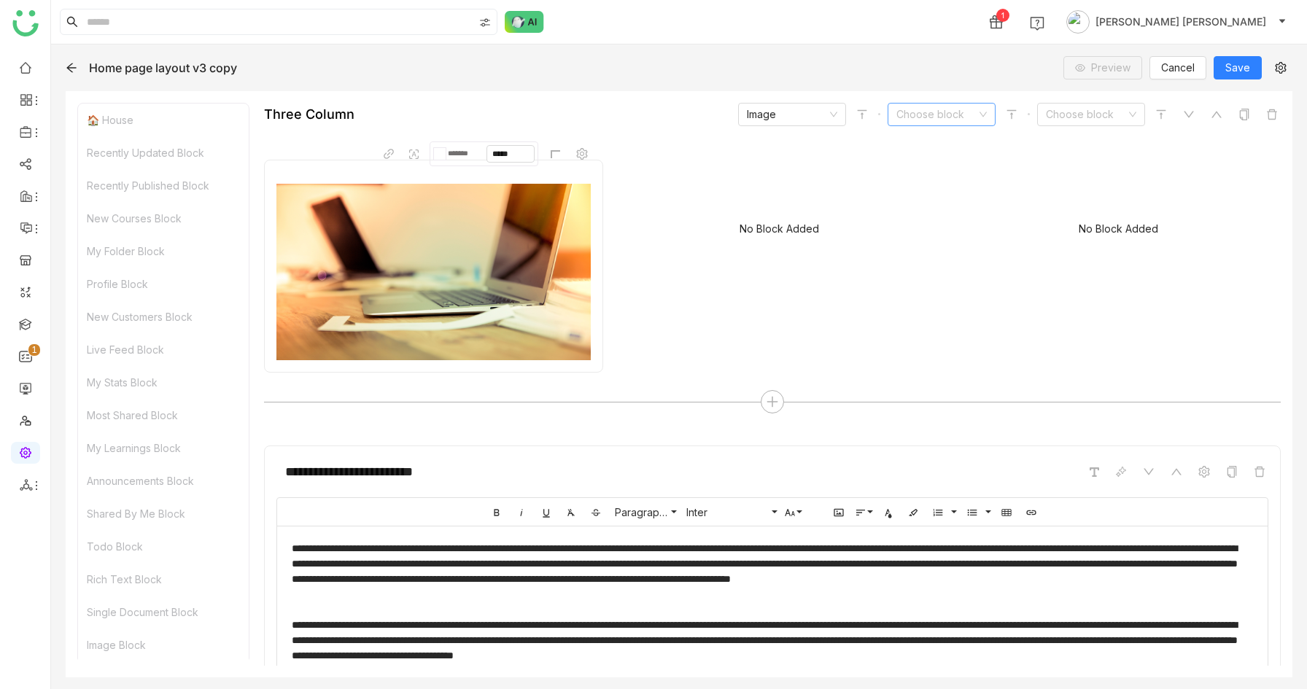
click at [920, 119] on input at bounding box center [936, 115] width 80 height 22
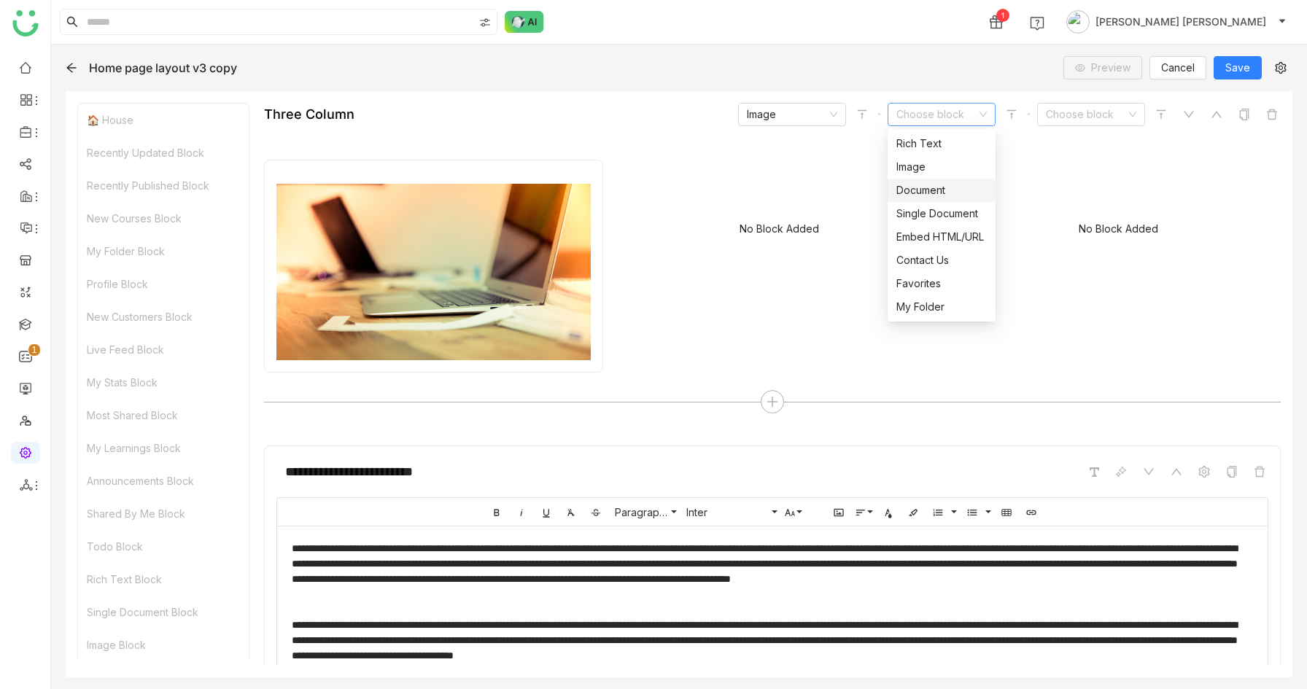
click at [938, 193] on div "Document" at bounding box center [941, 190] width 90 height 16
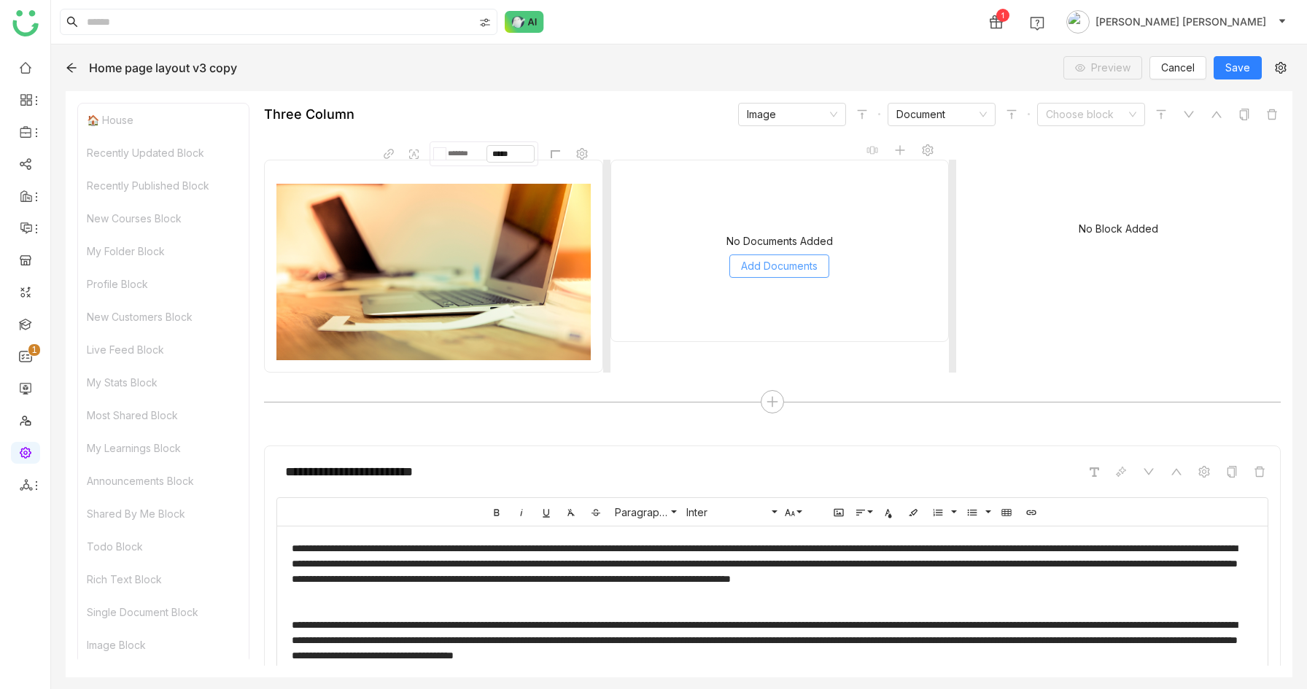
click at [785, 259] on span "Add Documents" at bounding box center [779, 266] width 77 height 16
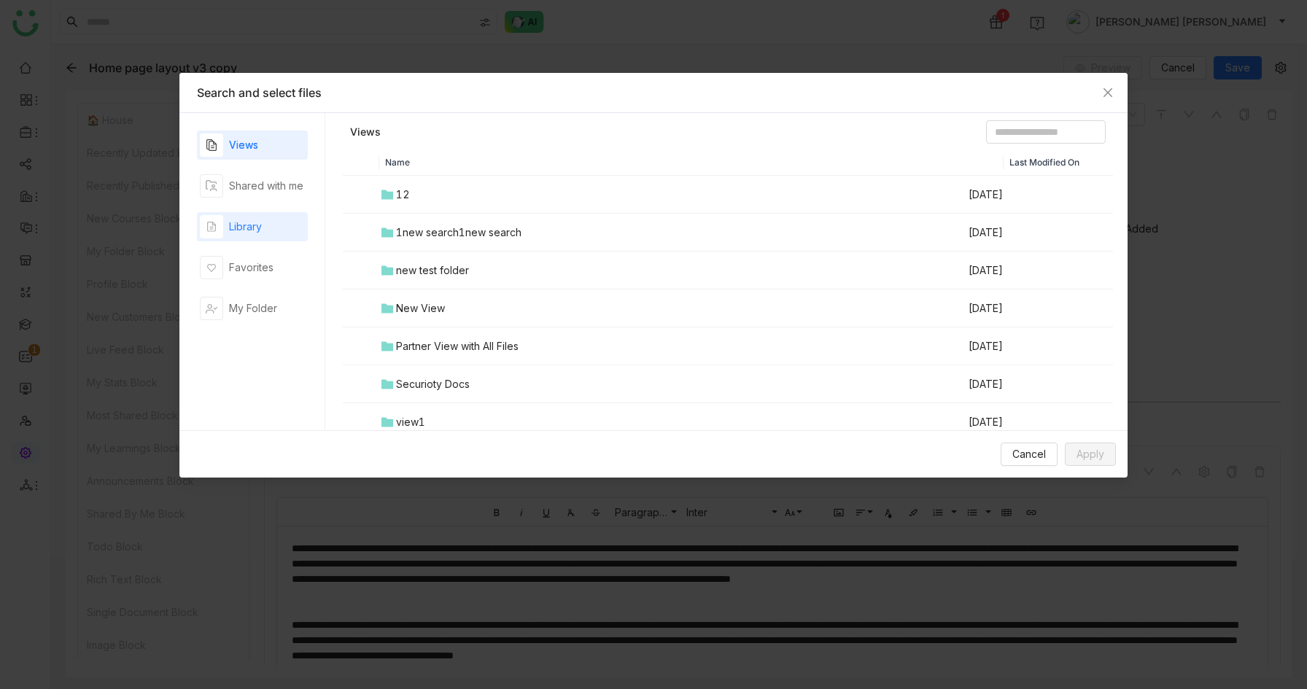
click at [251, 238] on div "Library" at bounding box center [231, 226] width 62 height 23
click at [412, 195] on div "00 [PERSON_NAME]" at bounding box center [445, 195] width 98 height 16
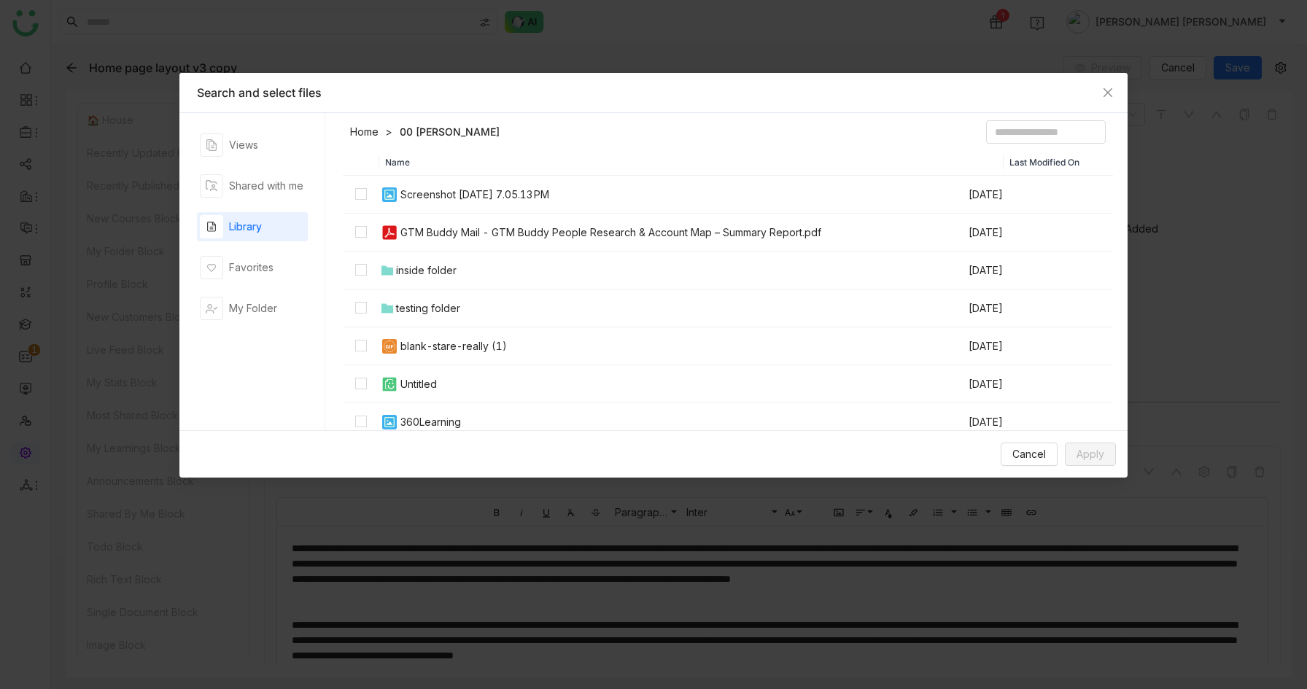
click at [368, 195] on td at bounding box center [361, 195] width 36 height 38
click at [368, 222] on td at bounding box center [361, 233] width 36 height 38
click at [1098, 459] on span "Apply" at bounding box center [1091, 454] width 28 height 16
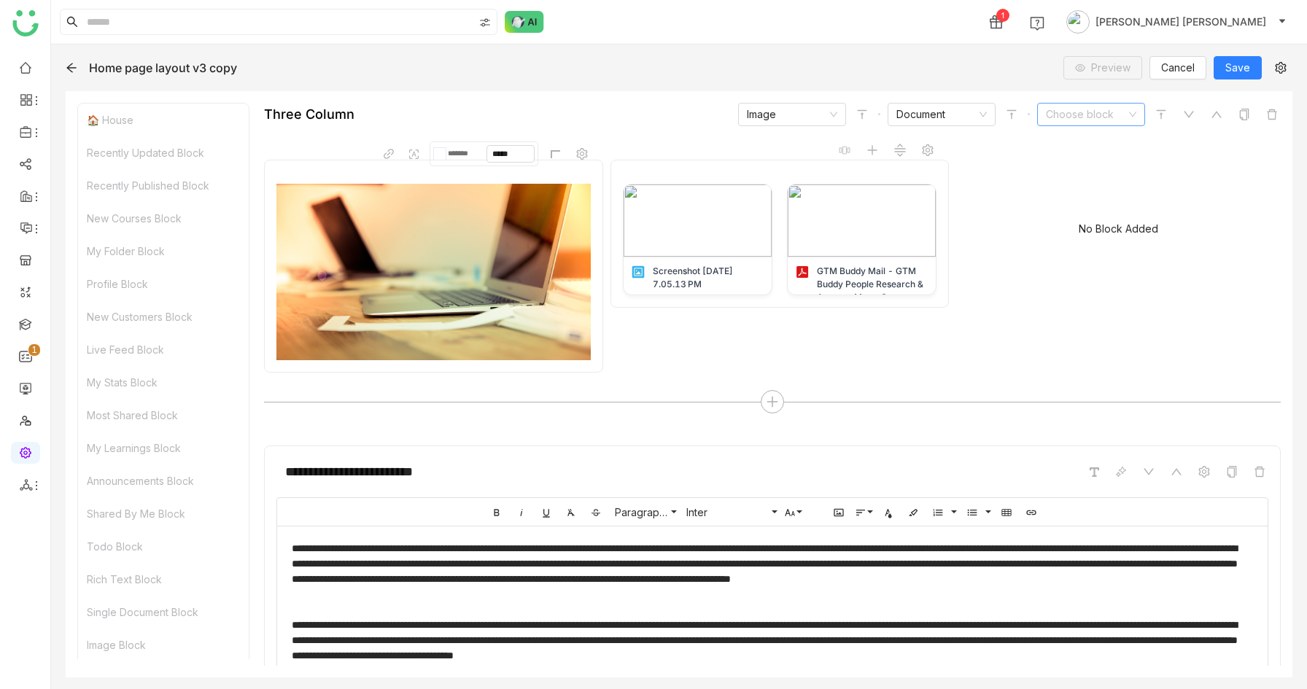
click at [1094, 106] on input at bounding box center [1086, 115] width 80 height 22
click at [1085, 231] on div "Embed HTML/URL" at bounding box center [1091, 237] width 90 height 16
click at [769, 401] on icon at bounding box center [772, 401] width 10 height 1
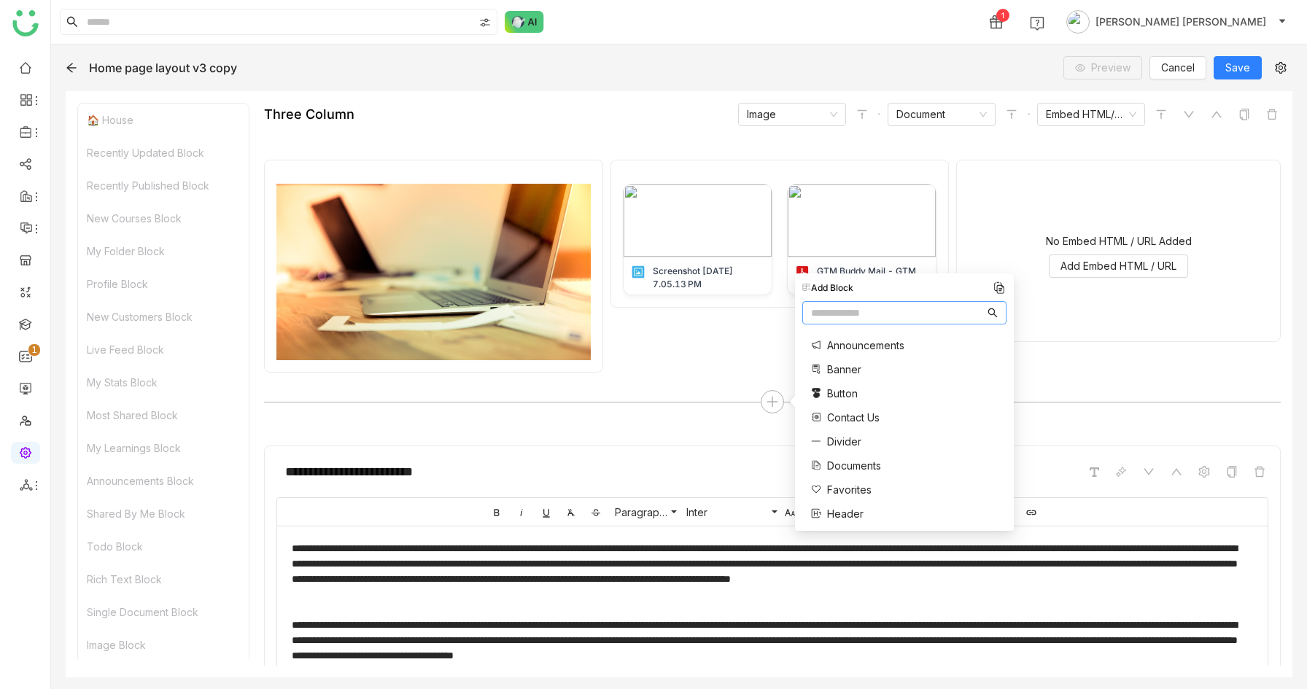
scroll to position [583, 0]
click at [853, 477] on span "Three Column" at bounding box center [861, 483] width 69 height 15
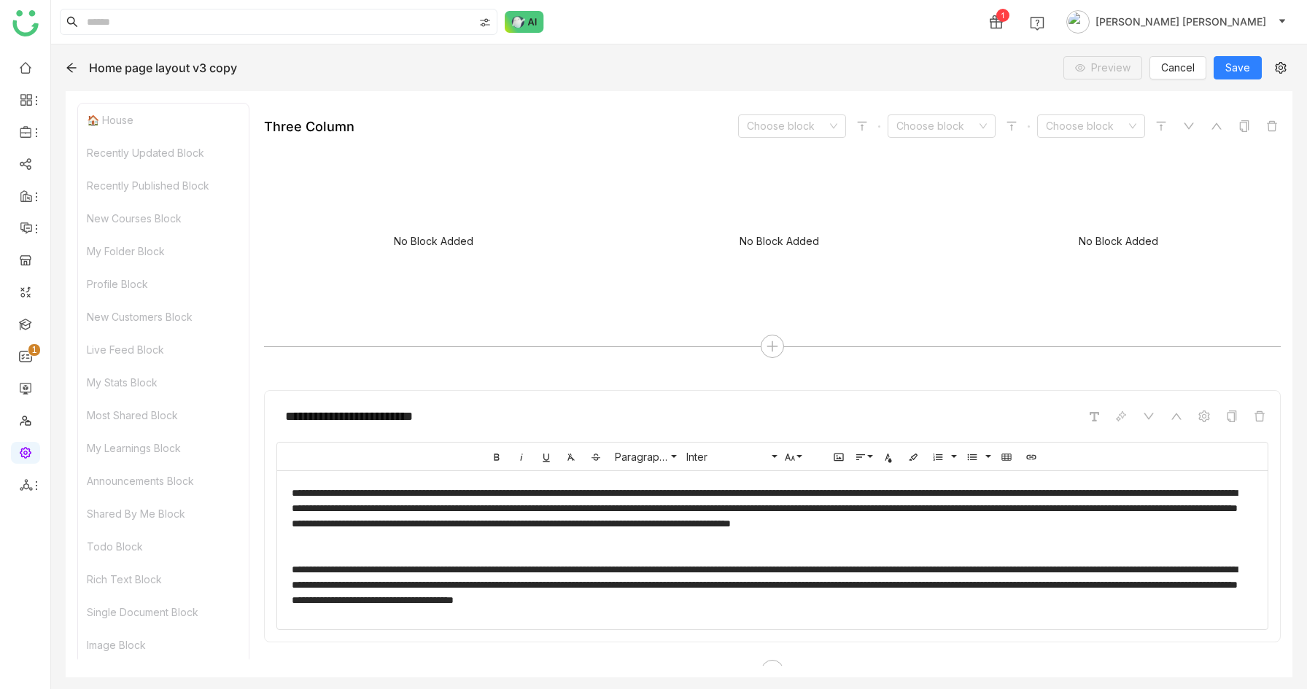
scroll to position [2877, 0]
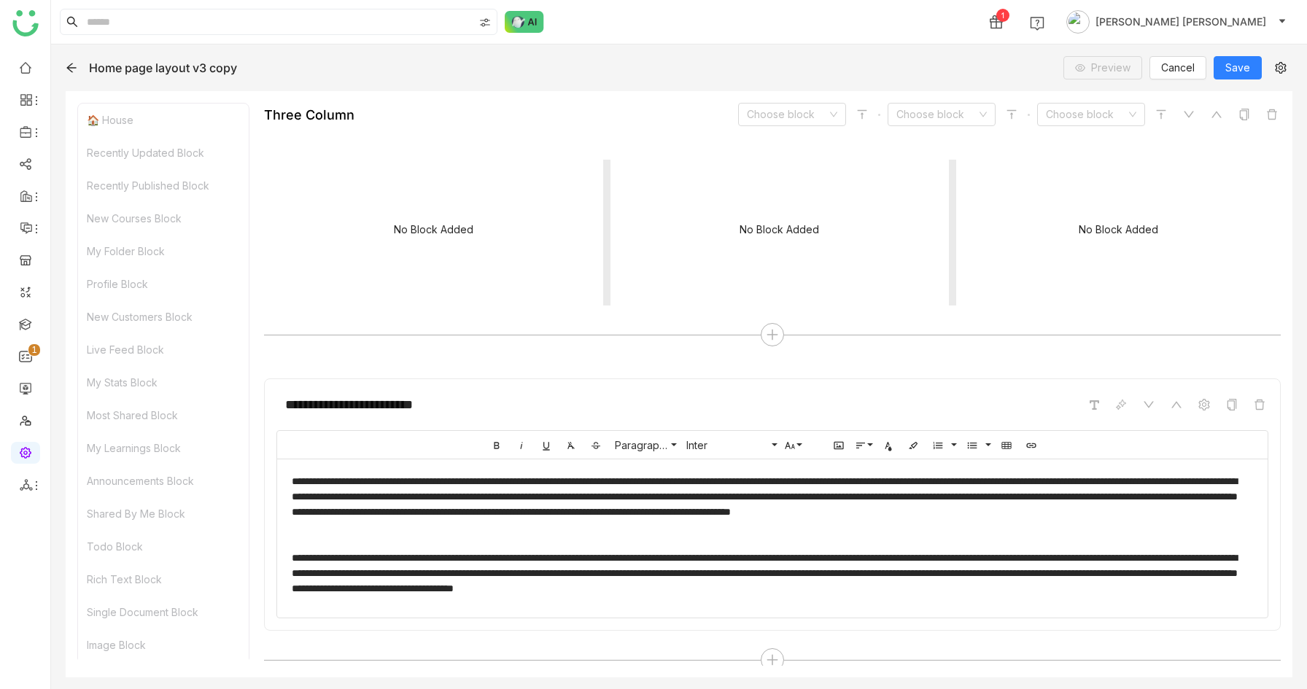
click at [801, 185] on div "No Block Added" at bounding box center [780, 233] width 339 height 146
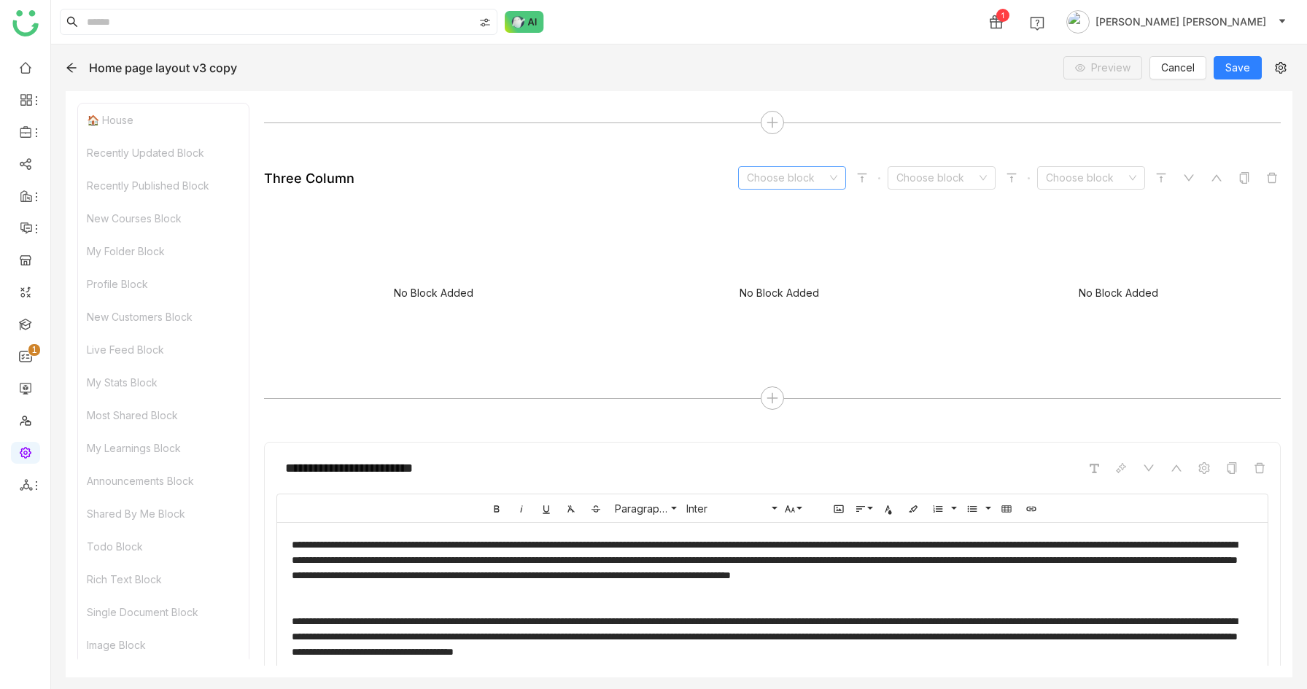
click at [792, 184] on input at bounding box center [787, 178] width 80 height 22
click at [788, 319] on nz-option-item "Favorites" at bounding box center [792, 328] width 108 height 23
click at [922, 171] on input at bounding box center [936, 178] width 80 height 22
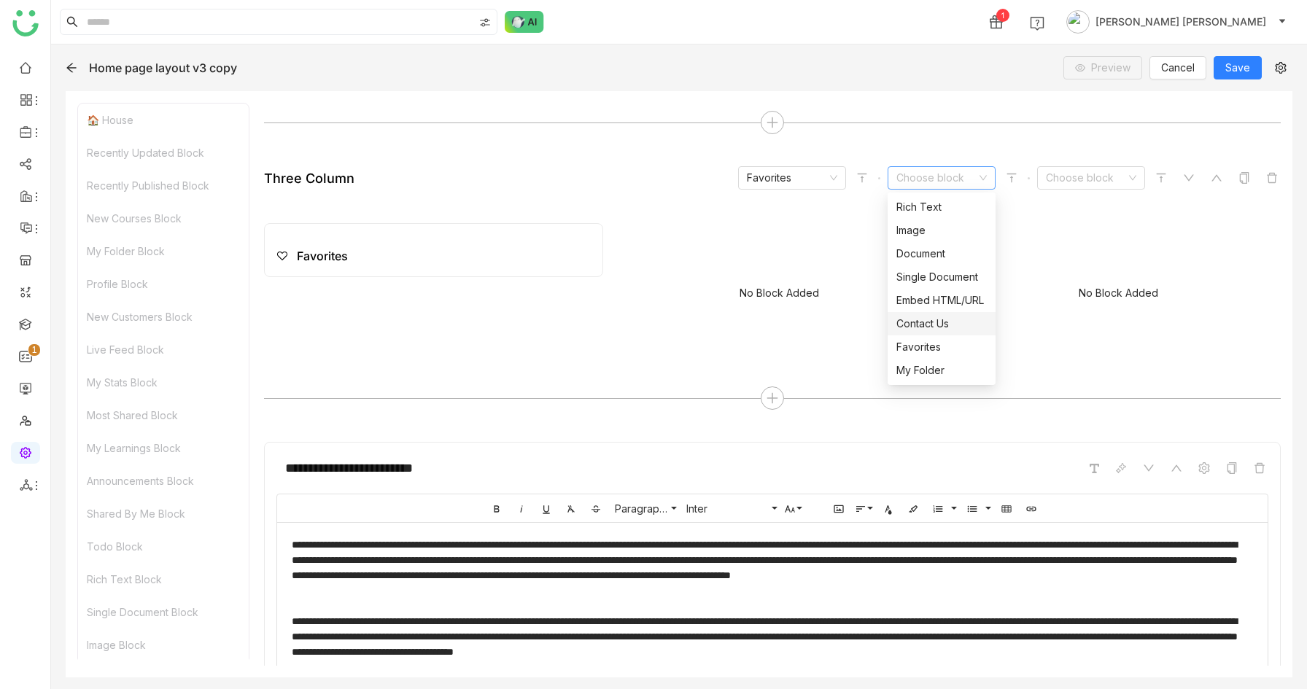
scroll to position [34, 0]
click at [929, 330] on div "My Folder" at bounding box center [941, 337] width 90 height 16
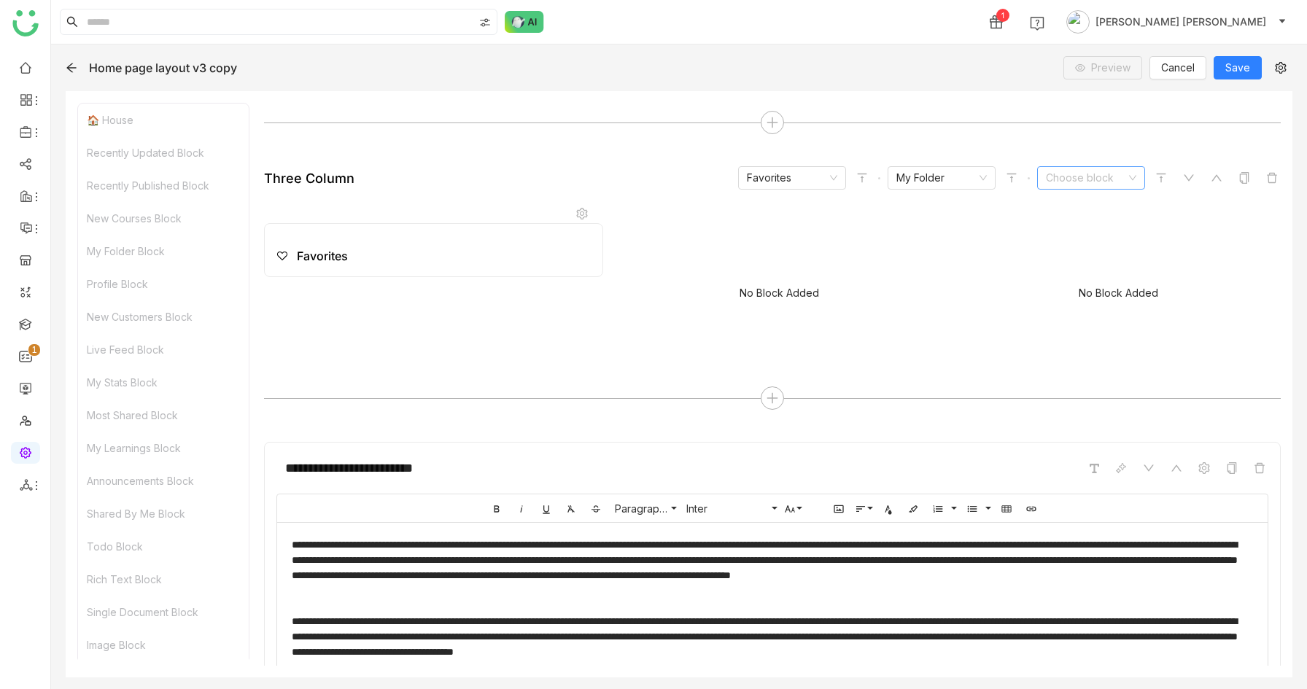
click at [1092, 175] on input at bounding box center [1086, 178] width 80 height 22
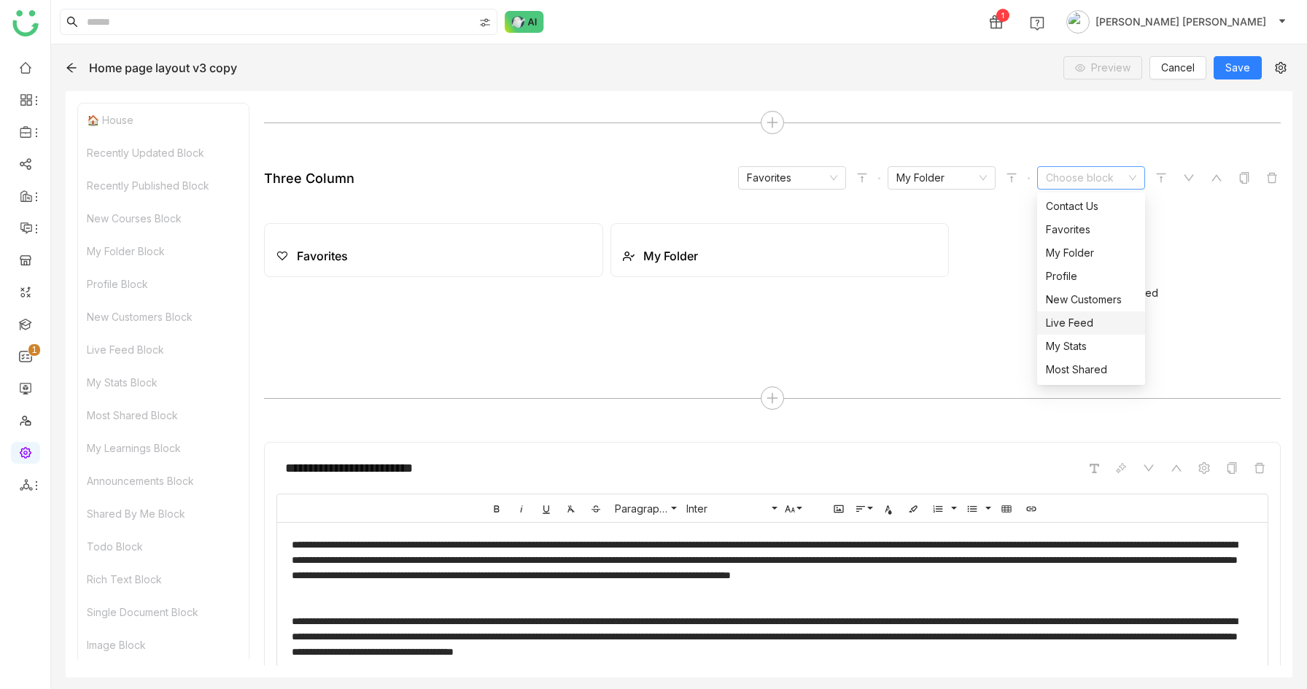
scroll to position [120, 0]
click at [1086, 317] on div "Live Feed" at bounding box center [1091, 320] width 90 height 16
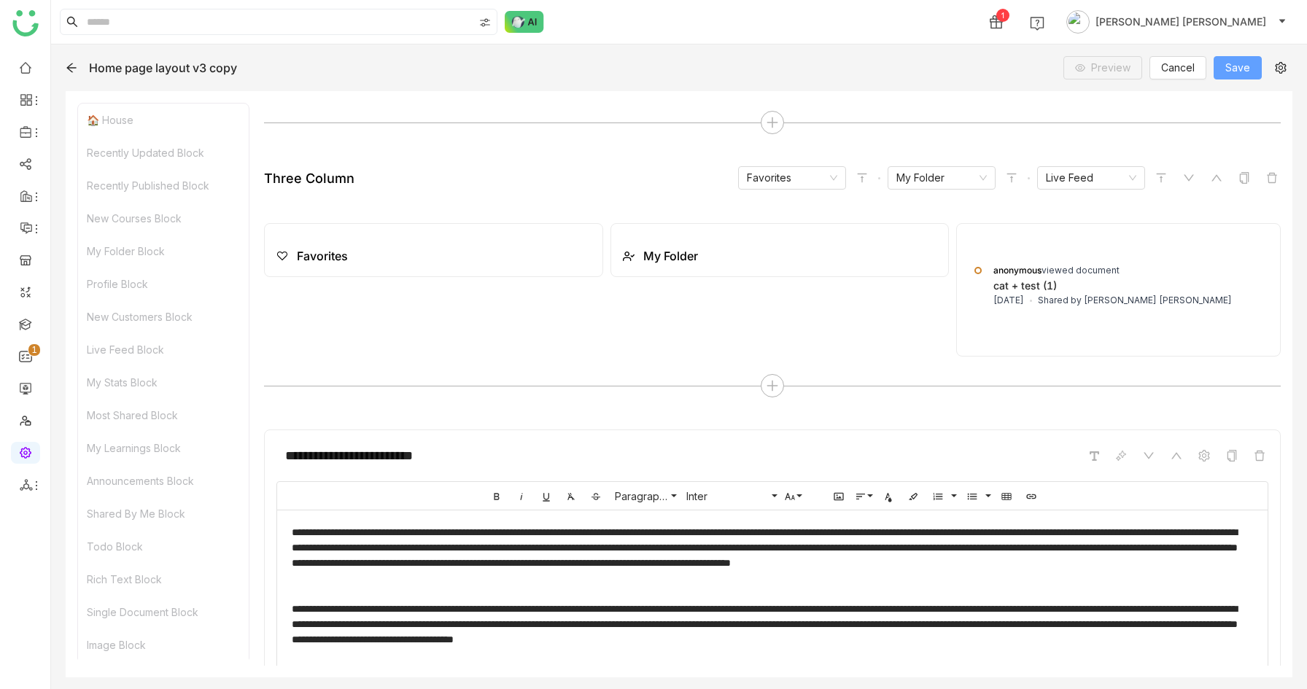
click at [1236, 63] on span "Save" at bounding box center [1237, 68] width 25 height 16
click at [19, 62] on link at bounding box center [25, 67] width 13 height 12
